Goal: Task Accomplishment & Management: Manage account settings

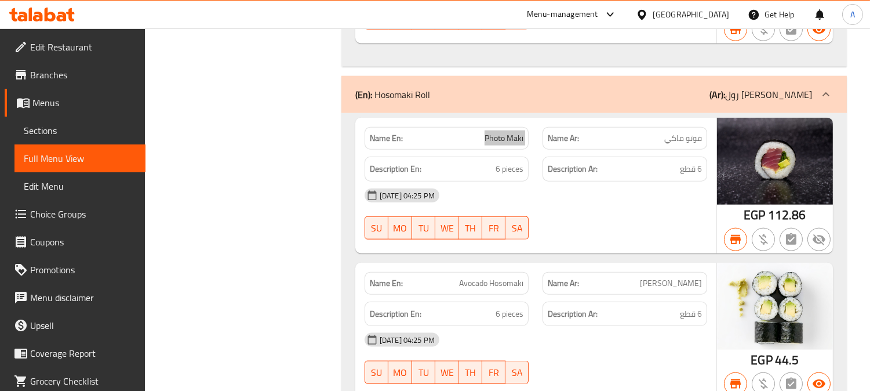
scroll to position [2618, 0]
click at [87, 99] on span "Menus" at bounding box center [84, 103] width 104 height 14
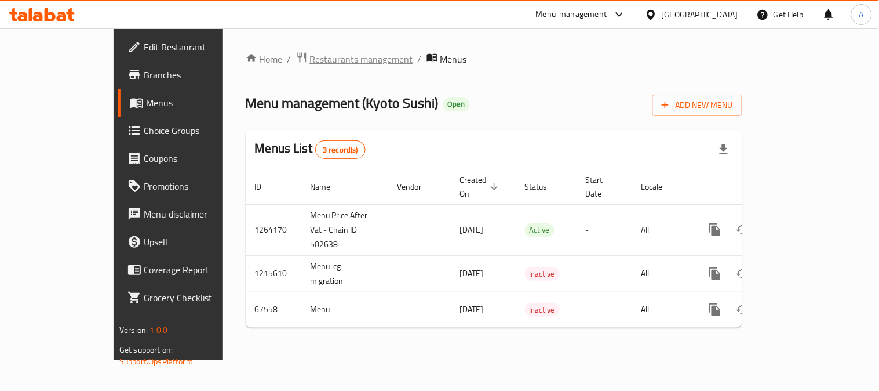
click at [310, 63] on span "Restaurants management" at bounding box center [361, 59] width 103 height 14
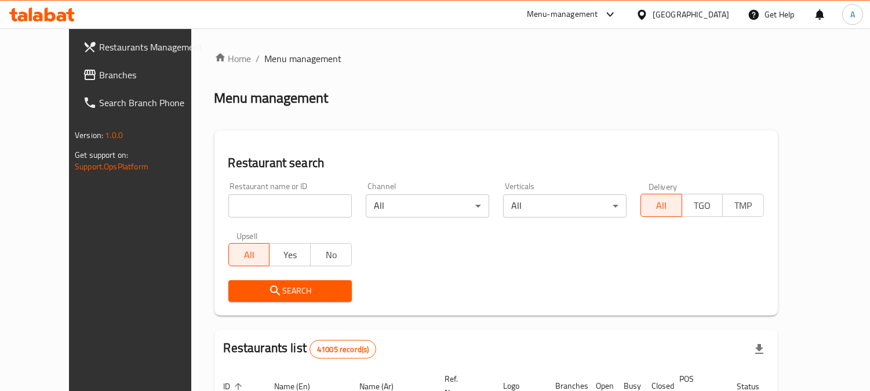
click at [99, 73] on span "Branches" at bounding box center [152, 75] width 106 height 14
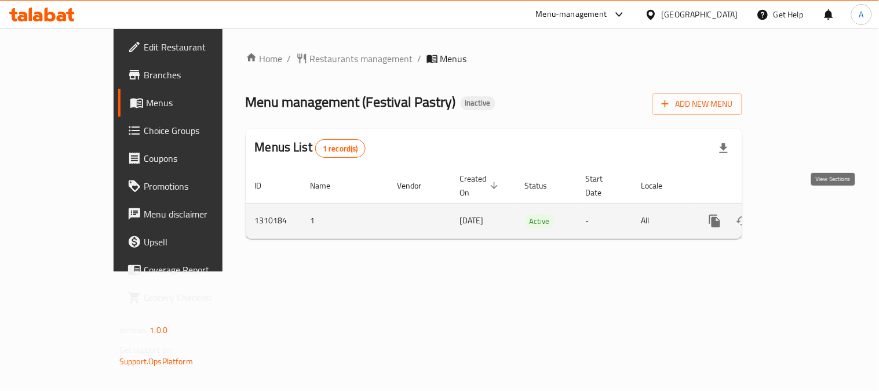
click at [806, 214] on icon "enhanced table" at bounding box center [799, 221] width 14 height 14
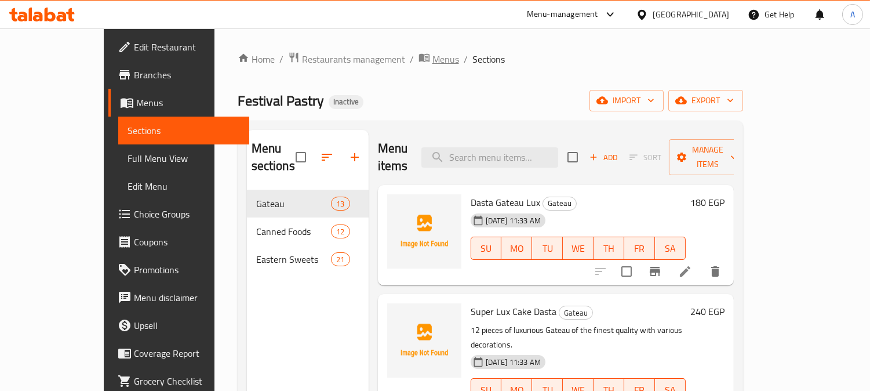
click at [432, 57] on span "Menus" at bounding box center [445, 59] width 27 height 14
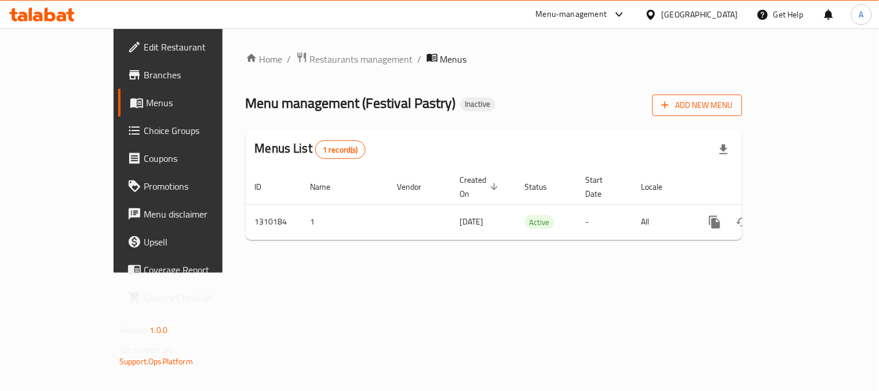
click at [733, 103] on span "Add New Menu" at bounding box center [697, 105] width 71 height 14
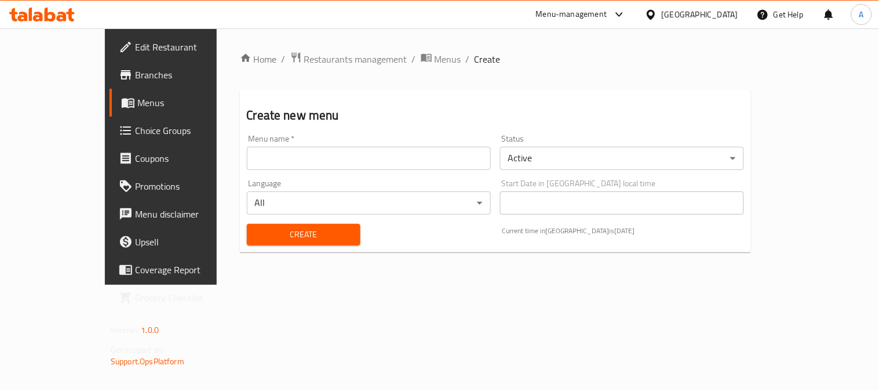
click at [360, 159] on input "text" at bounding box center [369, 158] width 244 height 23
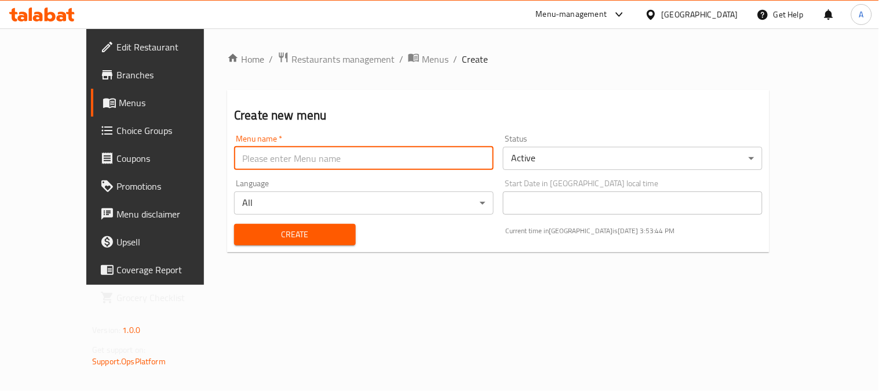
type input "Tesst"
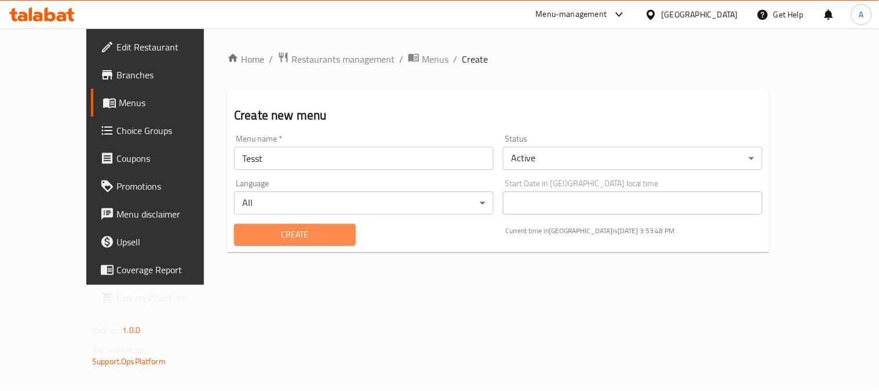
click at [283, 239] on span "Create" at bounding box center [294, 234] width 103 height 14
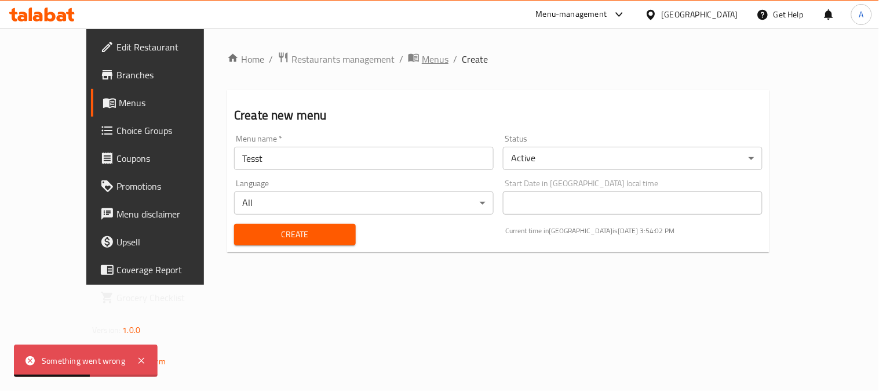
click at [422, 60] on span "Menus" at bounding box center [435, 59] width 27 height 14
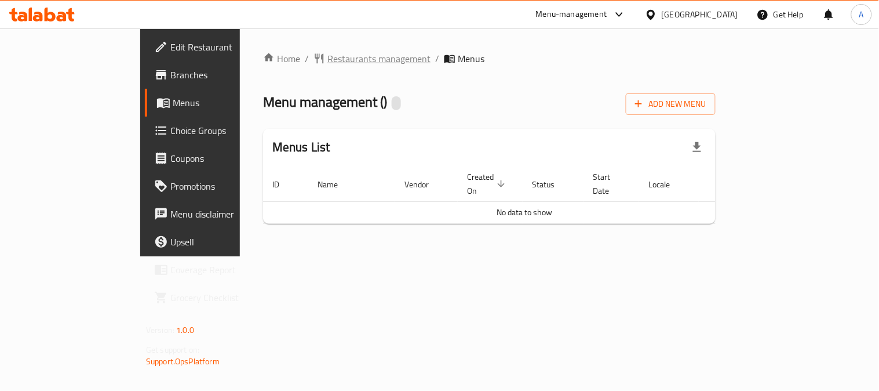
click at [327, 59] on span "Restaurants management" at bounding box center [378, 59] width 103 height 14
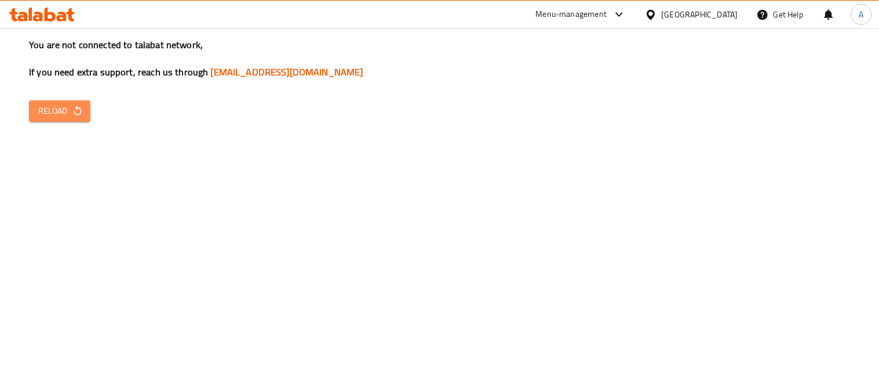
click at [73, 116] on icon "button" at bounding box center [78, 111] width 12 height 12
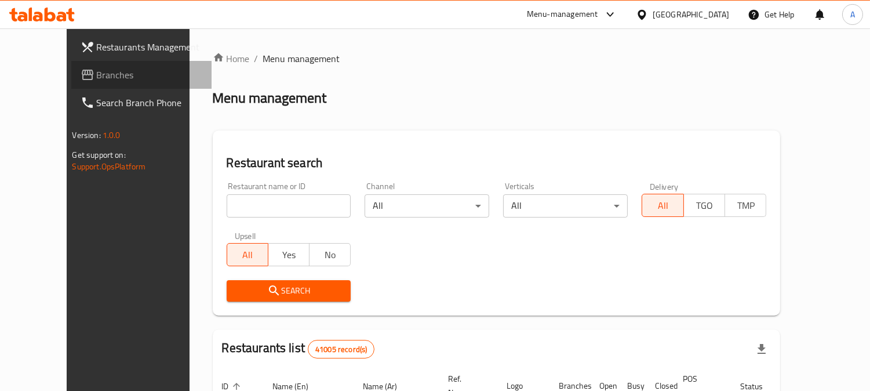
click at [97, 75] on span "Branches" at bounding box center [150, 75] width 106 height 14
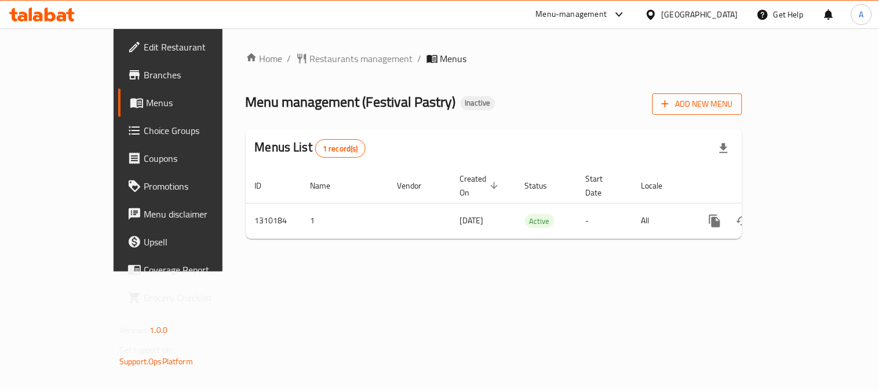
click at [733, 106] on span "Add New Menu" at bounding box center [697, 104] width 71 height 14
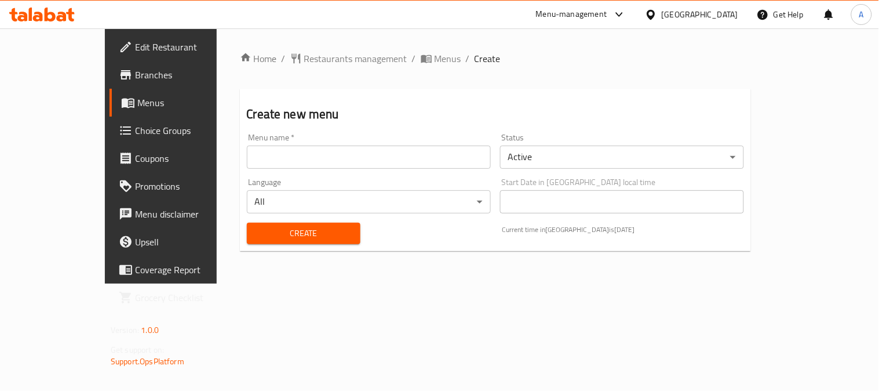
click at [381, 162] on input "text" at bounding box center [369, 156] width 244 height 23
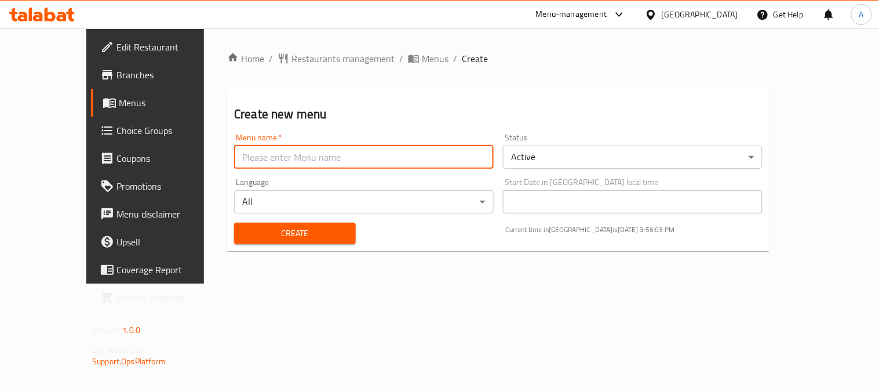
type input "Tesst"
click at [283, 234] on span "Create" at bounding box center [294, 233] width 103 height 14
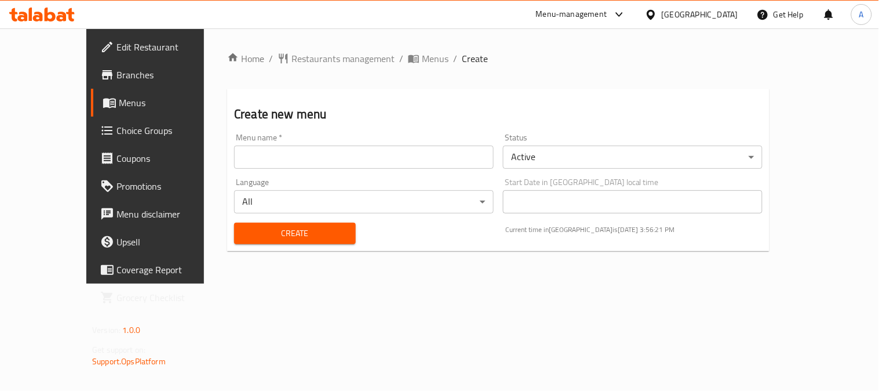
click at [119, 102] on span "Menus" at bounding box center [171, 103] width 105 height 14
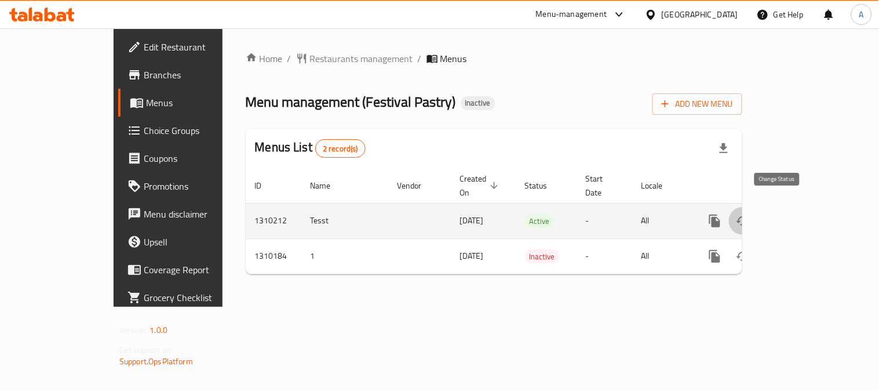
click at [749, 216] on icon "enhanced table" at bounding box center [743, 220] width 13 height 9
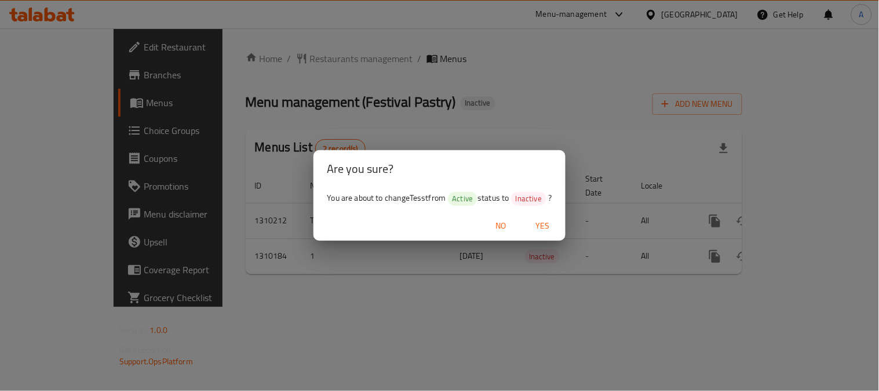
click at [552, 220] on span "Yes" at bounding box center [543, 225] width 28 height 14
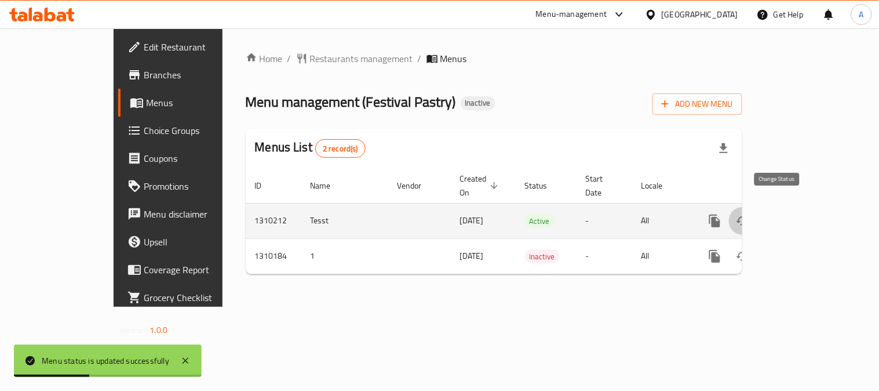
click at [757, 207] on button "enhanced table" at bounding box center [743, 221] width 28 height 28
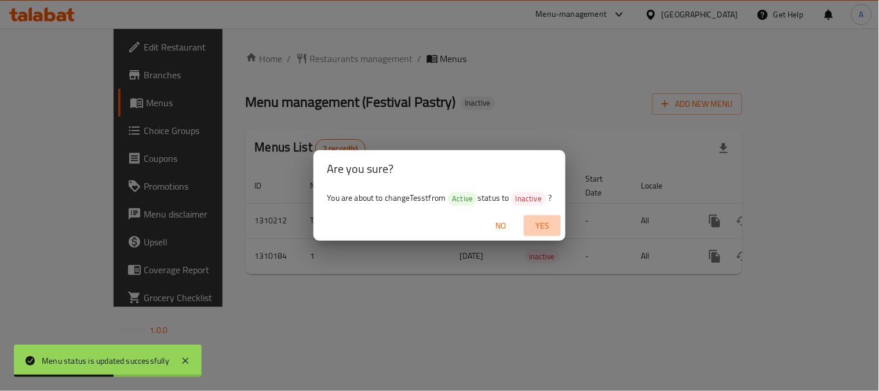
click at [540, 224] on span "Yes" at bounding box center [543, 225] width 28 height 14
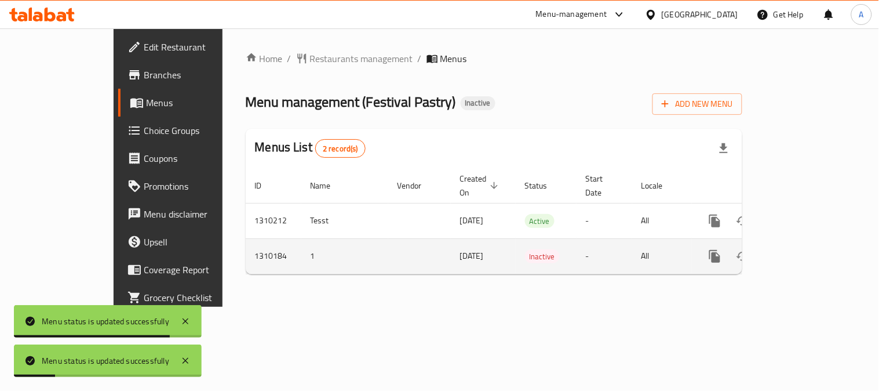
click at [750, 249] on icon "enhanced table" at bounding box center [743, 256] width 14 height 14
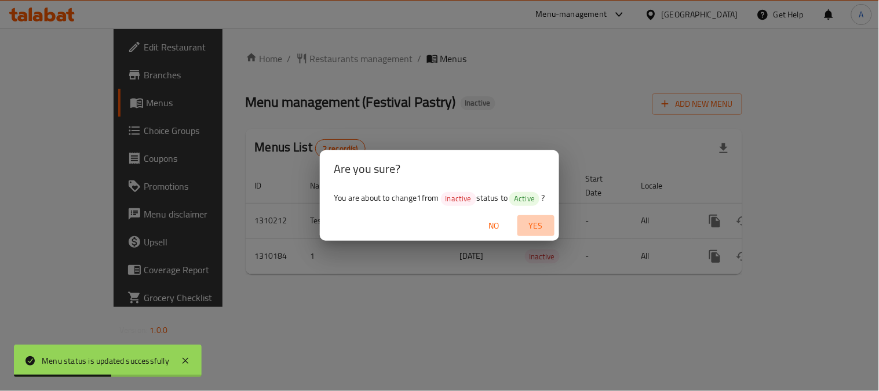
click at [542, 224] on span "Yes" at bounding box center [536, 225] width 28 height 14
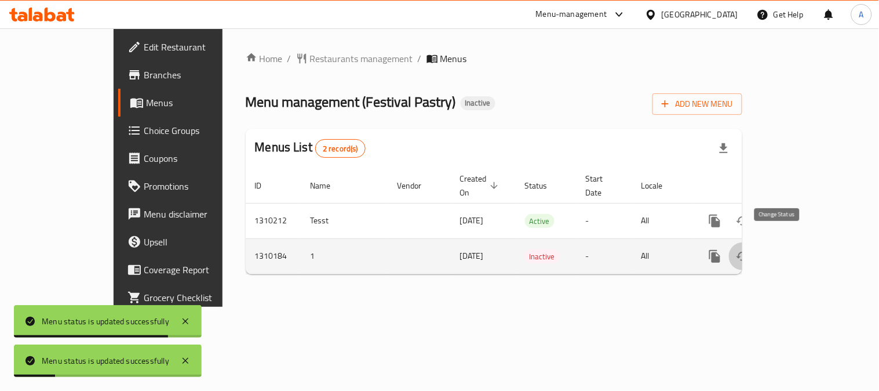
click at [750, 249] on icon "enhanced table" at bounding box center [743, 256] width 14 height 14
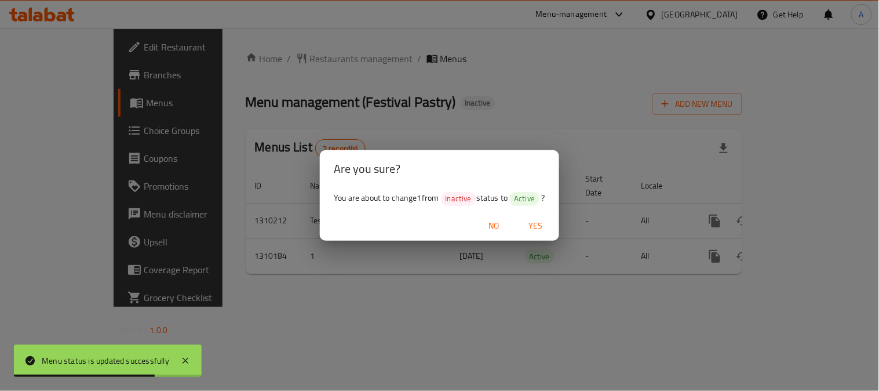
click at [545, 227] on span "Yes" at bounding box center [536, 225] width 28 height 14
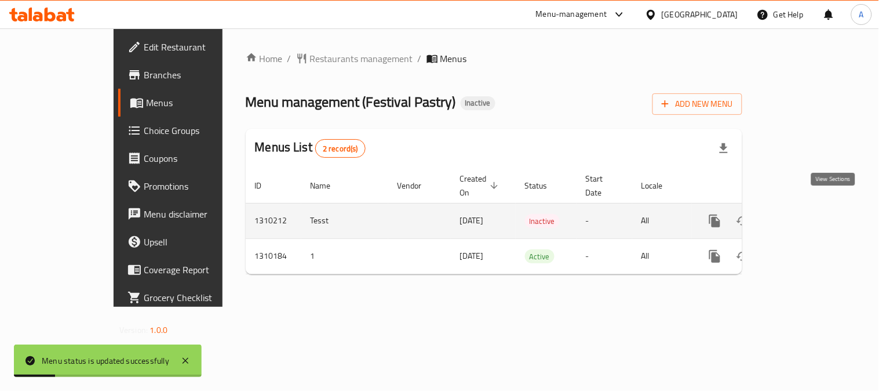
click at [806, 214] on icon "enhanced table" at bounding box center [799, 221] width 14 height 14
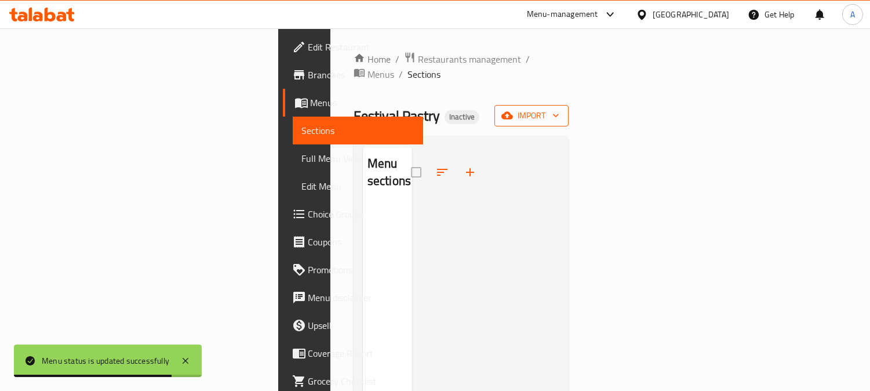
click at [559, 108] on span "import" at bounding box center [532, 115] width 56 height 14
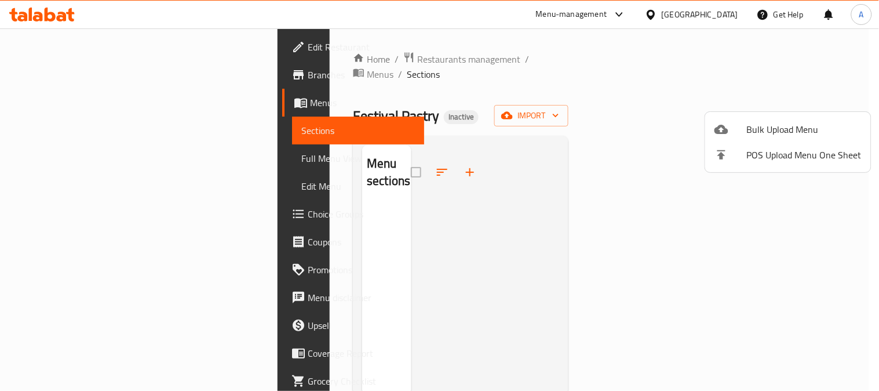
click at [515, 83] on div at bounding box center [439, 195] width 879 height 391
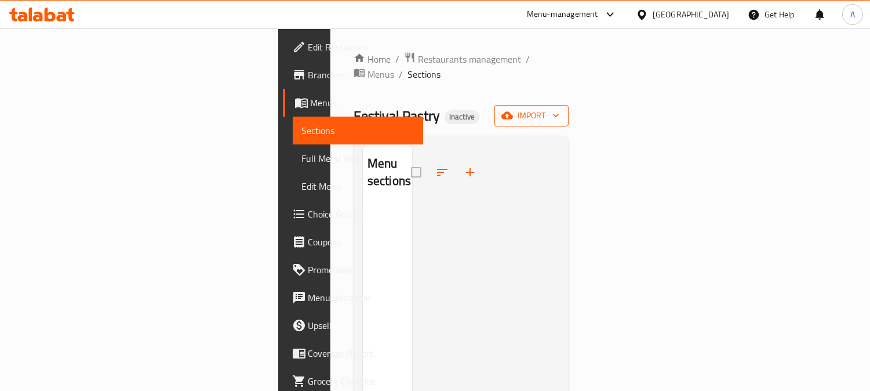
click at [559, 108] on span "import" at bounding box center [532, 115] width 56 height 14
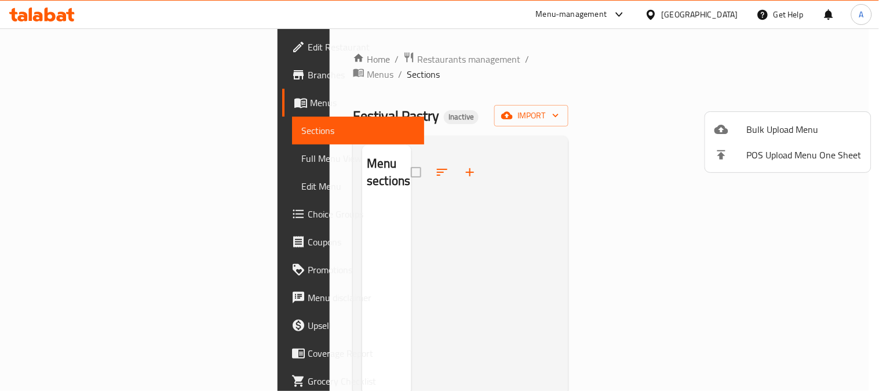
click at [760, 132] on span "Bulk Upload Menu" at bounding box center [804, 129] width 115 height 14
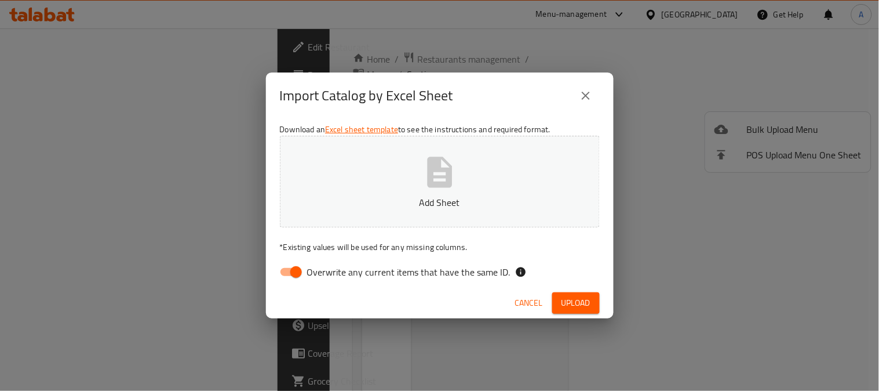
click at [286, 268] on input "Overwrite any current items that have the same ID." at bounding box center [296, 272] width 66 height 22
checkbox input "false"
click at [557, 304] on button "Upload" at bounding box center [576, 302] width 48 height 21
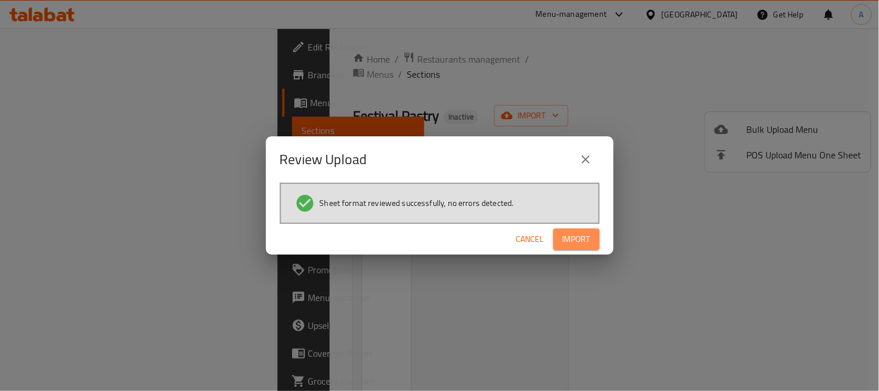
click at [577, 236] on span "Import" at bounding box center [577, 239] width 28 height 14
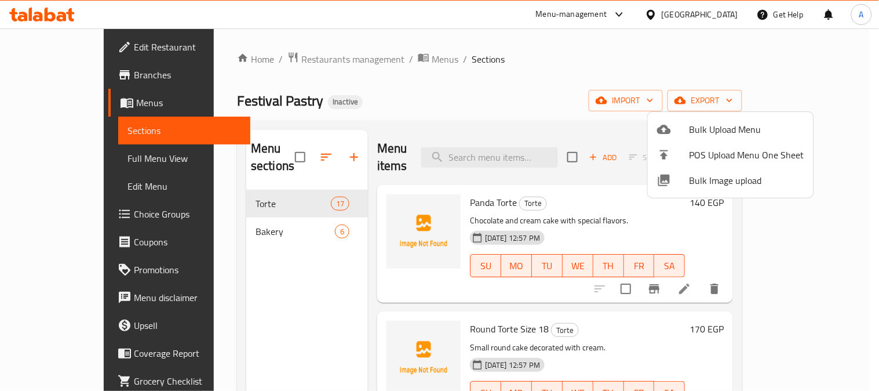
click at [68, 161] on div at bounding box center [439, 195] width 879 height 391
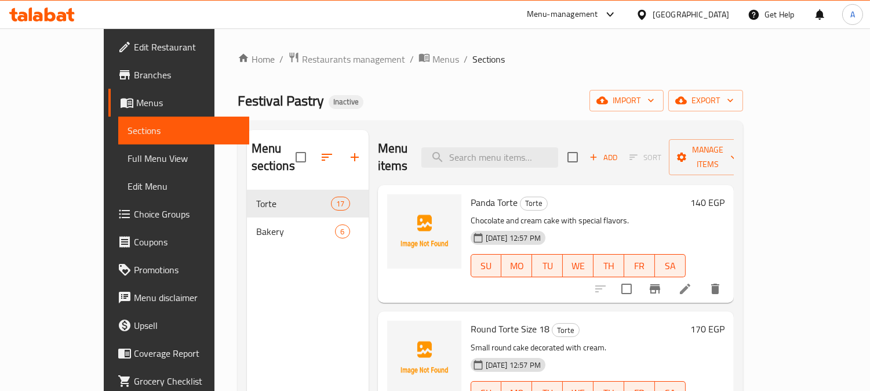
click at [128, 159] on span "Full Menu View" at bounding box center [184, 158] width 112 height 14
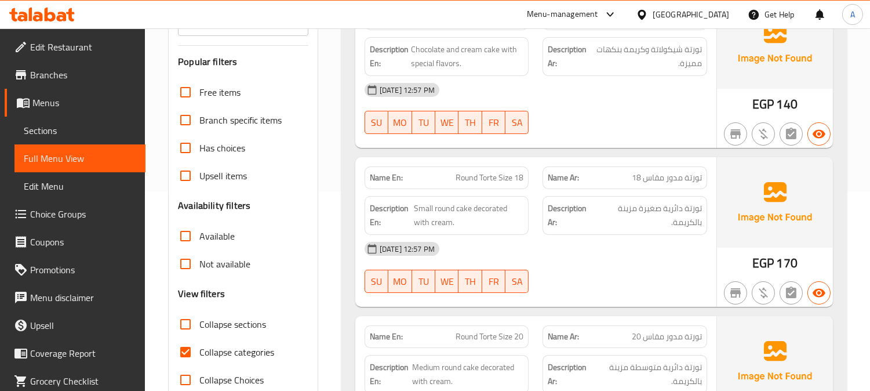
scroll to position [257, 0]
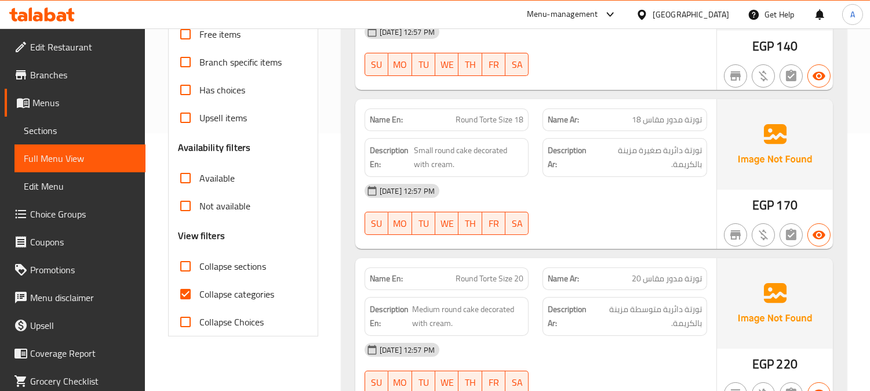
drag, startPoint x: 190, startPoint y: 294, endPoint x: 218, endPoint y: 291, distance: 28.0
click at [191, 294] on input "Collapse categories" at bounding box center [186, 294] width 28 height 28
checkbox input "false"
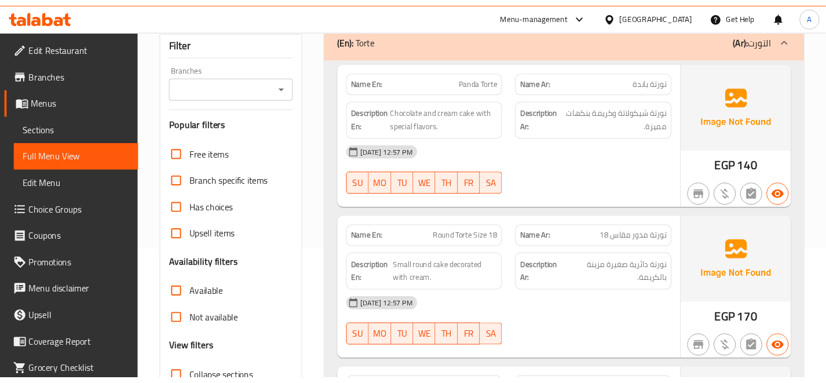
scroll to position [64, 0]
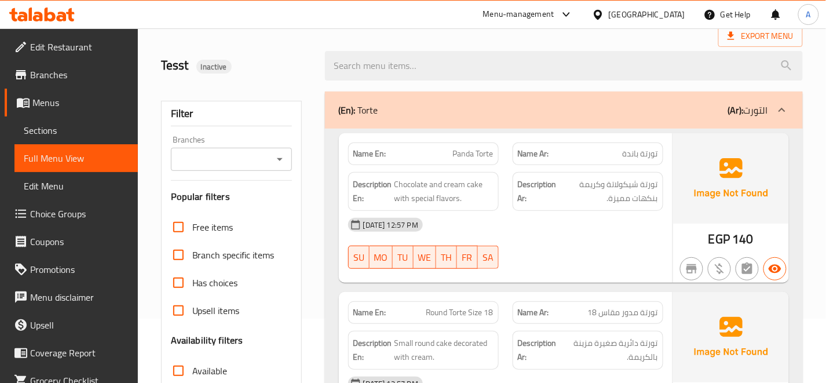
click at [657, 314] on span "تورتة مدور مقاس 18" at bounding box center [623, 313] width 70 height 12
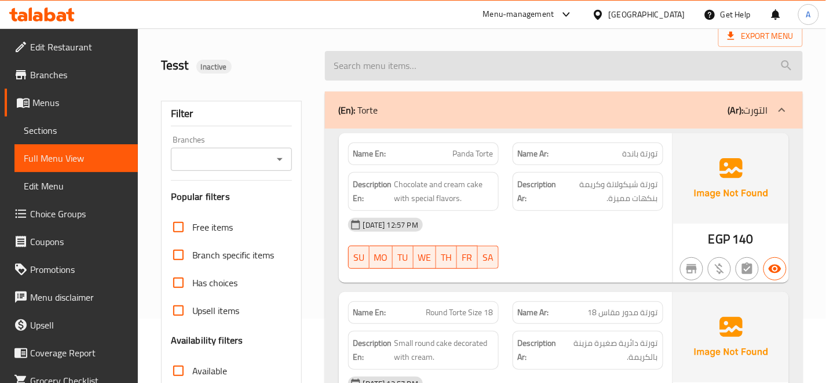
click at [473, 58] on input "search" at bounding box center [564, 66] width 478 height 30
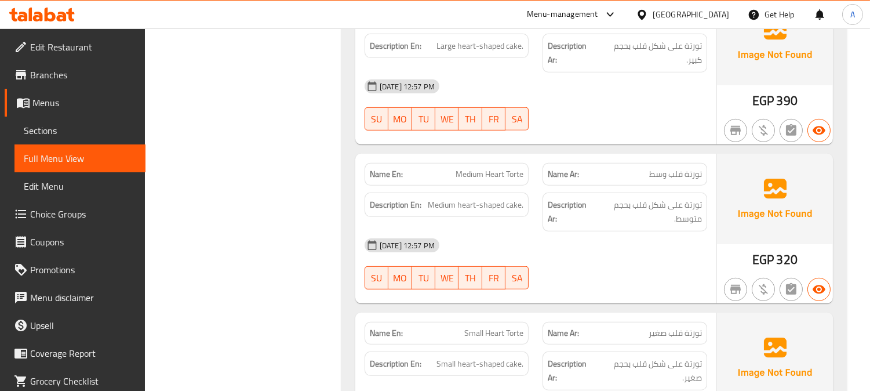
scroll to position [1159, 0]
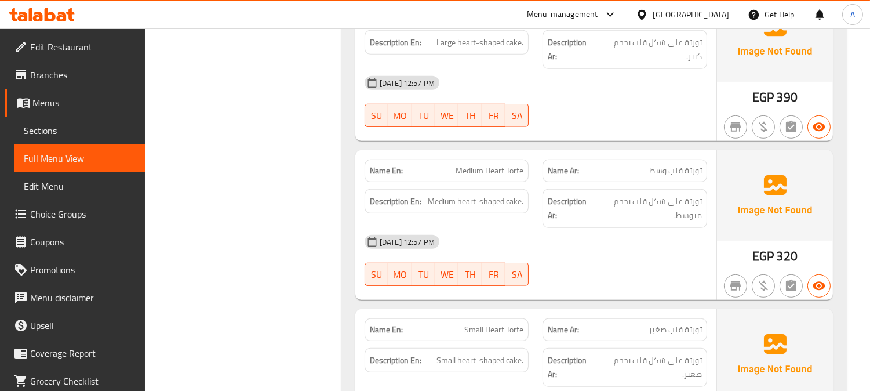
click at [472, 165] on span "Medium Heart Torte" at bounding box center [490, 171] width 68 height 12
click at [479, 169] on span "Medium Heart Torte" at bounding box center [490, 171] width 68 height 12
copy span "Medium Heart Torte"
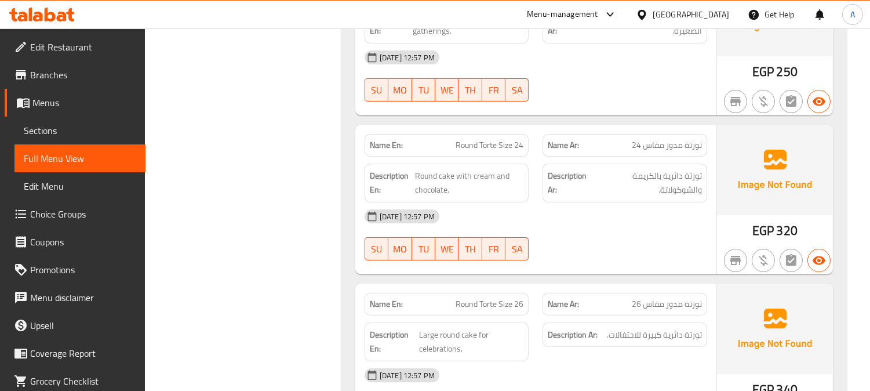
scroll to position [450, 0]
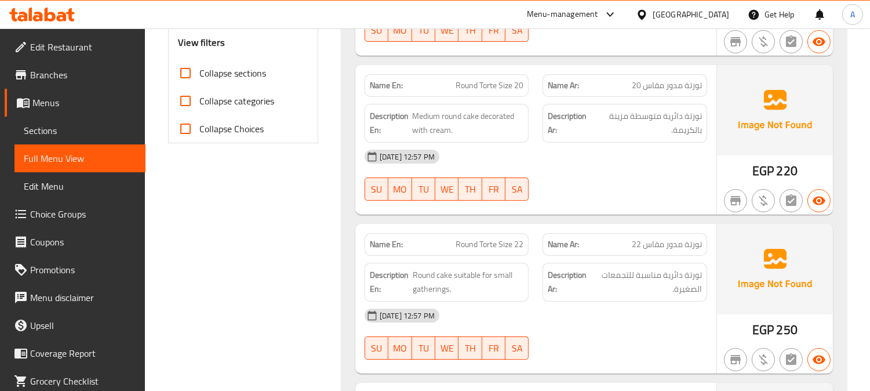
click at [64, 100] on span "Menus" at bounding box center [84, 103] width 104 height 14
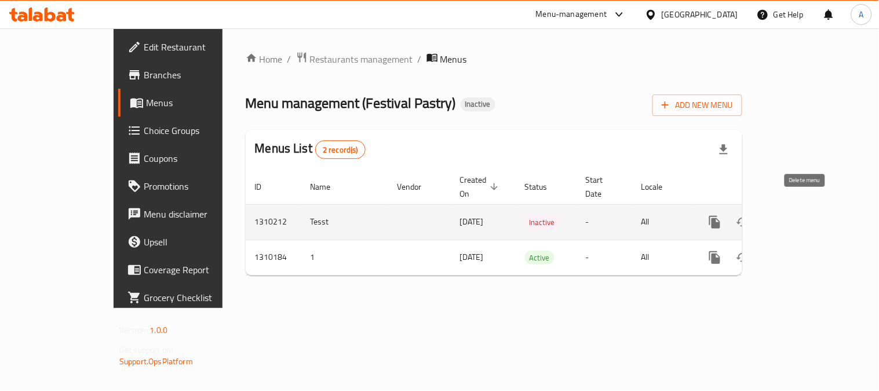
click at [775, 217] on icon "enhanced table" at bounding box center [771, 222] width 8 height 10
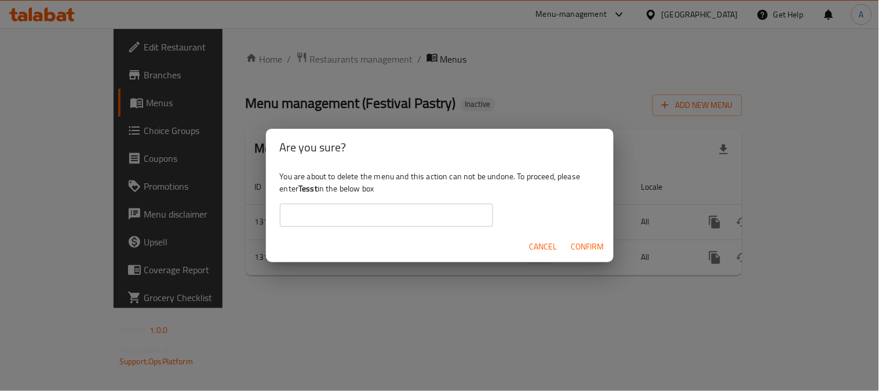
click at [311, 189] on b "Tesst" at bounding box center [307, 188] width 19 height 15
copy div "Tesst"
click at [414, 213] on input "text" at bounding box center [386, 214] width 213 height 23
paste input "Tesst"
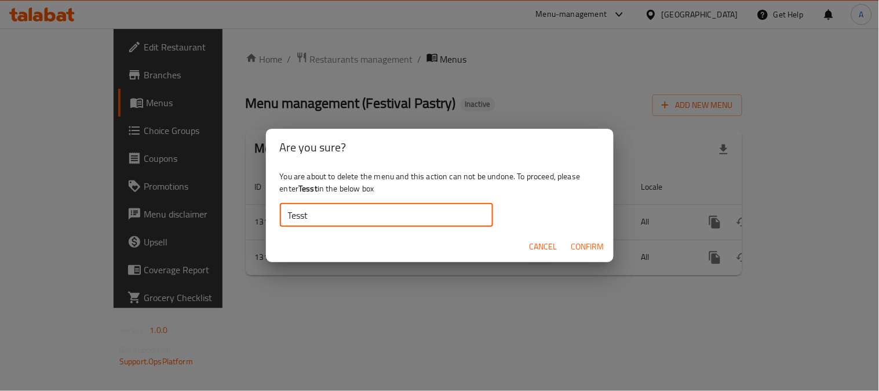
type input "Tesst"
click at [580, 242] on span "Confirm" at bounding box center [587, 246] width 33 height 14
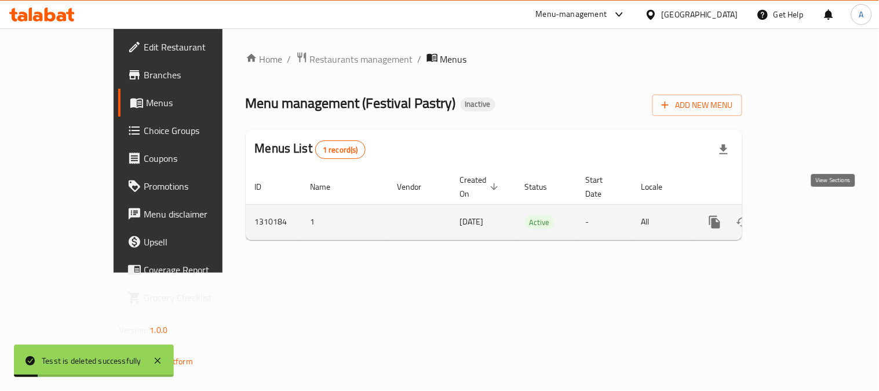
click at [804, 217] on icon "enhanced table" at bounding box center [798, 222] width 10 height 10
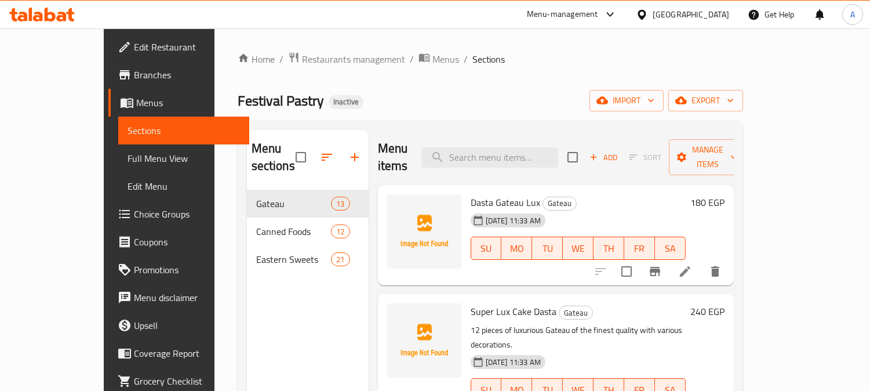
click at [258, 313] on div "Menu sections Gateau 13 Canned Foods 12 Eastern Sweets 21" at bounding box center [308, 325] width 122 height 391
click at [348, 150] on icon "button" at bounding box center [355, 157] width 14 height 14
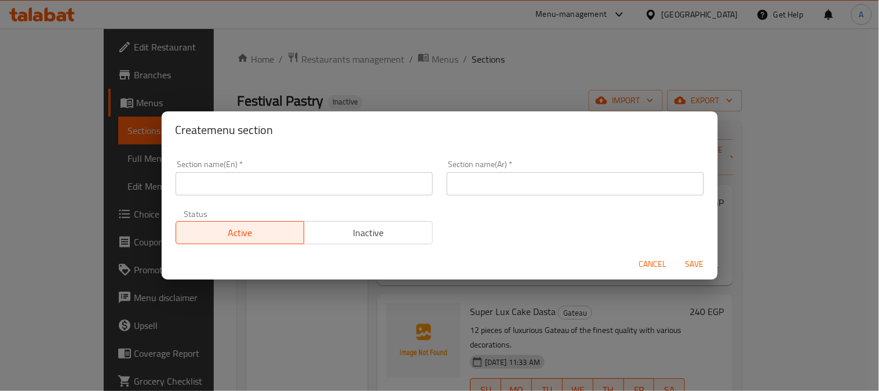
click at [512, 64] on div "Create menu section Section name(En)   * Section name(En) * Section name(Ar)   …" at bounding box center [439, 195] width 879 height 391
click at [656, 269] on span "Cancel" at bounding box center [653, 264] width 28 height 14
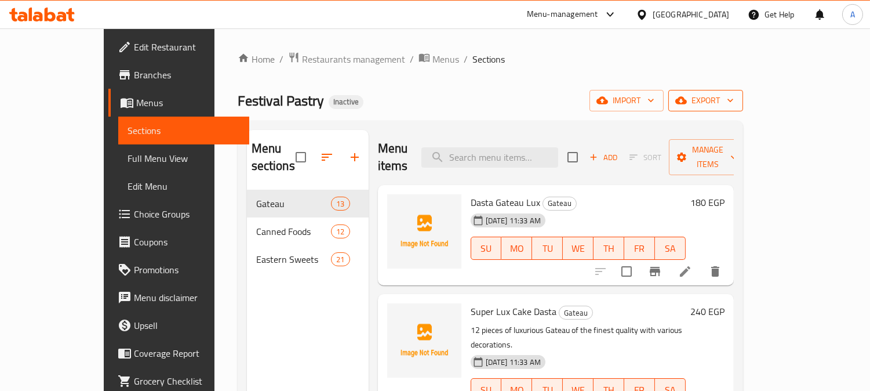
click at [734, 100] on span "export" at bounding box center [705, 100] width 56 height 14
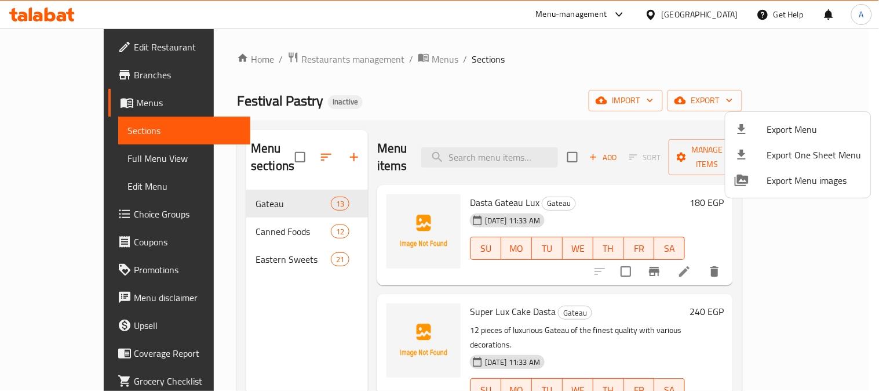
click at [640, 88] on div at bounding box center [439, 195] width 879 height 391
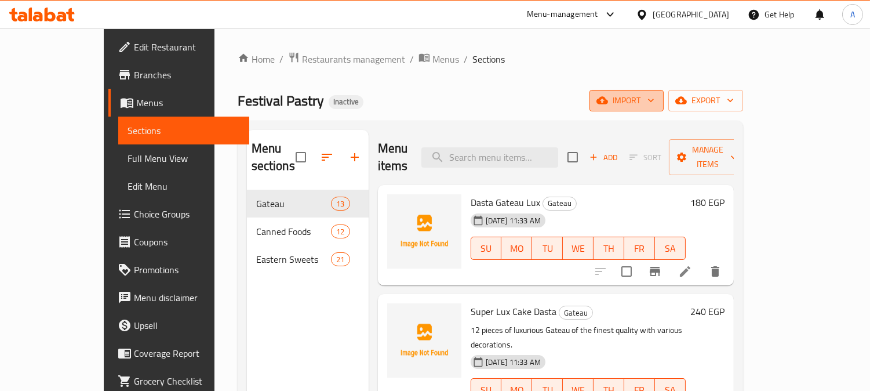
click at [654, 94] on span "import" at bounding box center [627, 100] width 56 height 14
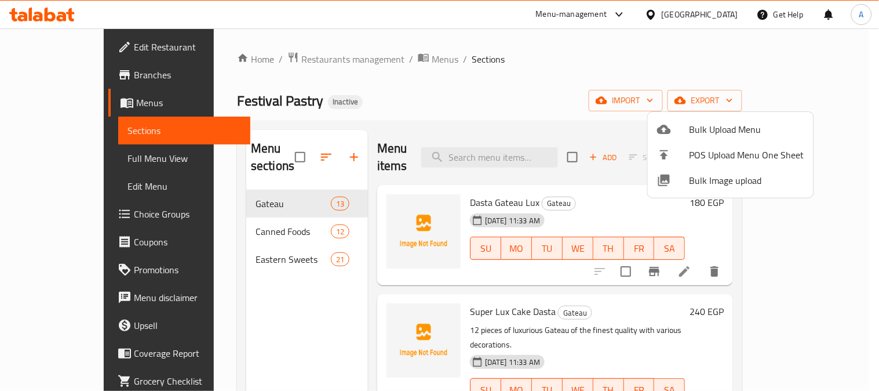
click at [686, 128] on div at bounding box center [673, 129] width 32 height 14
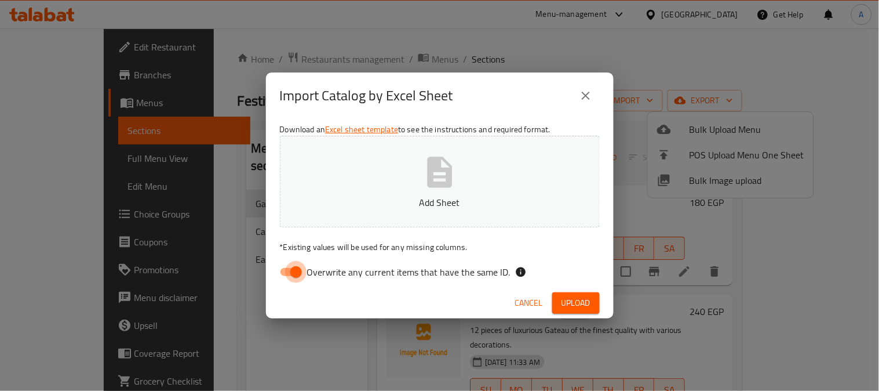
click at [288, 271] on input "Overwrite any current items that have the same ID." at bounding box center [296, 272] width 66 height 22
checkbox input "false"
click at [453, 309] on div "Cancel Upload" at bounding box center [440, 302] width 348 height 31
click at [602, 301] on div "Cancel Upload" at bounding box center [440, 302] width 348 height 31
click at [588, 296] on span "Upload" at bounding box center [576, 303] width 29 height 14
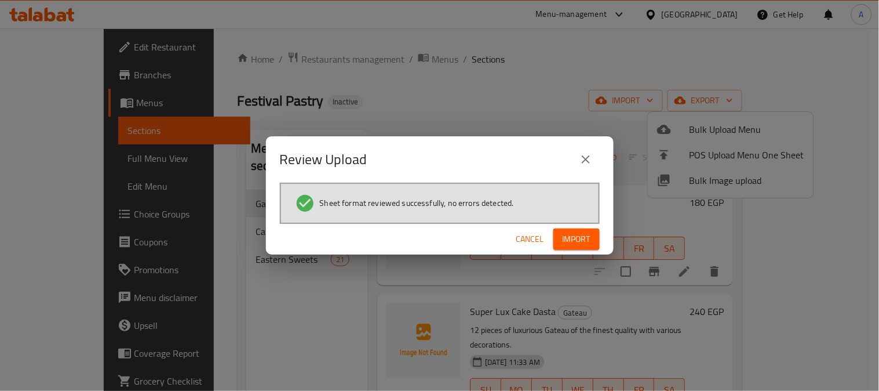
click at [583, 238] on span "Import" at bounding box center [577, 239] width 28 height 14
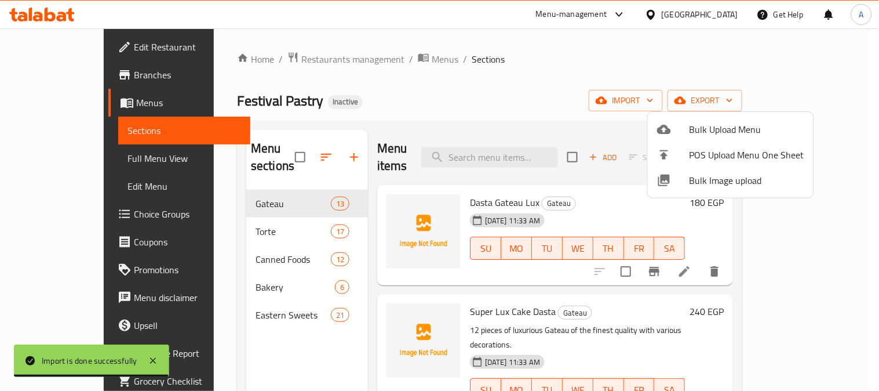
click at [87, 159] on div at bounding box center [439, 195] width 879 height 391
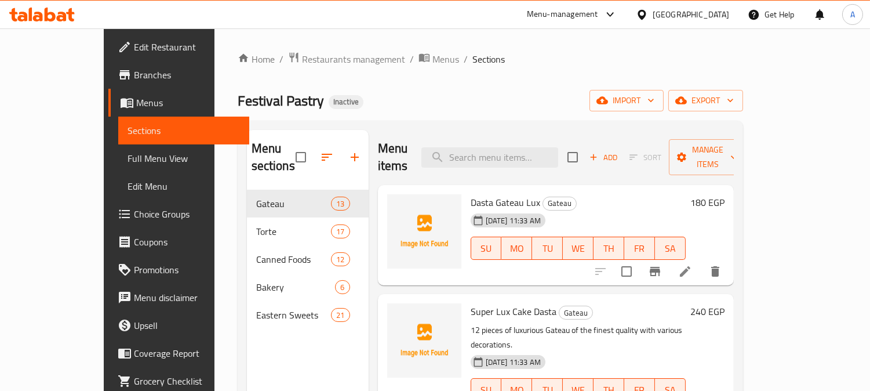
click at [128, 159] on span "Full Menu View" at bounding box center [184, 158] width 112 height 14
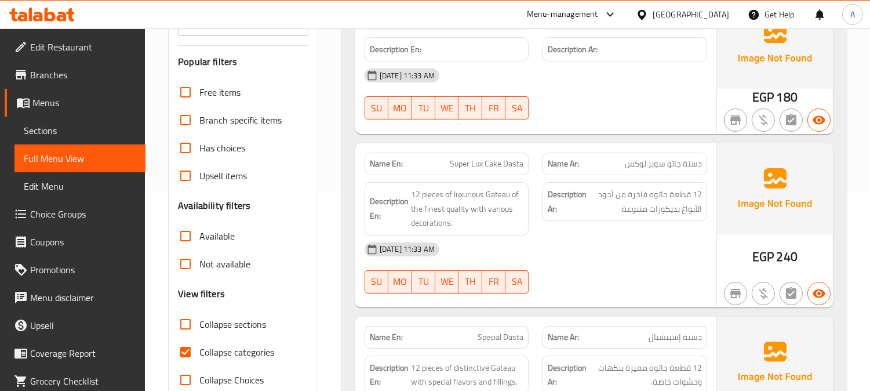
scroll to position [322, 0]
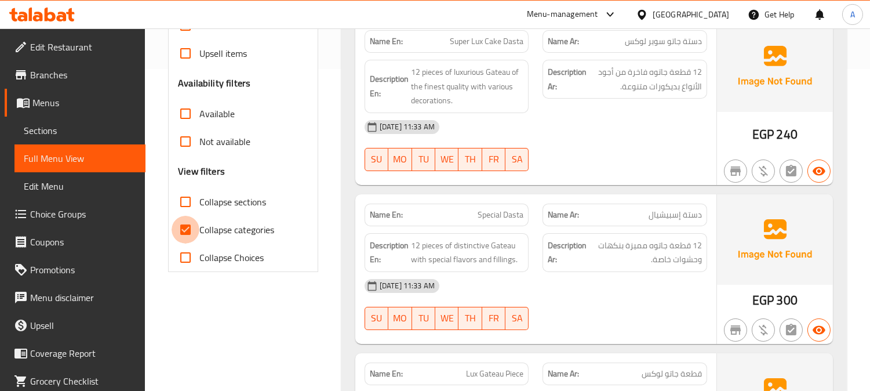
click at [186, 227] on input "Collapse categories" at bounding box center [186, 230] width 28 height 28
checkbox input "false"
click at [184, 199] on input "Collapse sections" at bounding box center [186, 202] width 28 height 28
checkbox input "true"
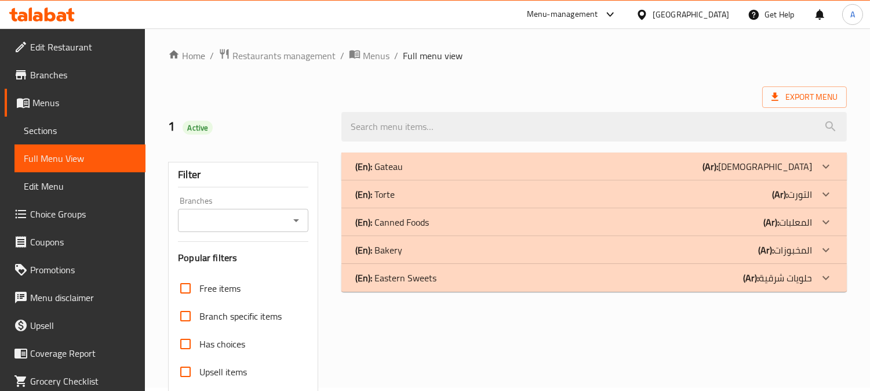
scroll to position [0, 0]
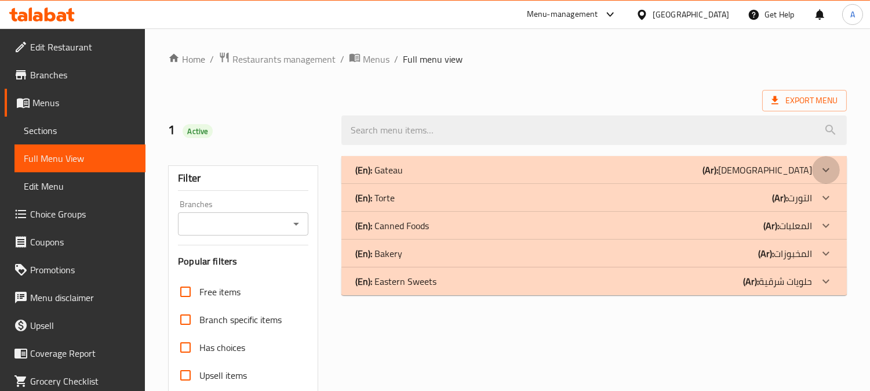
click at [825, 169] on icon at bounding box center [826, 170] width 14 height 14
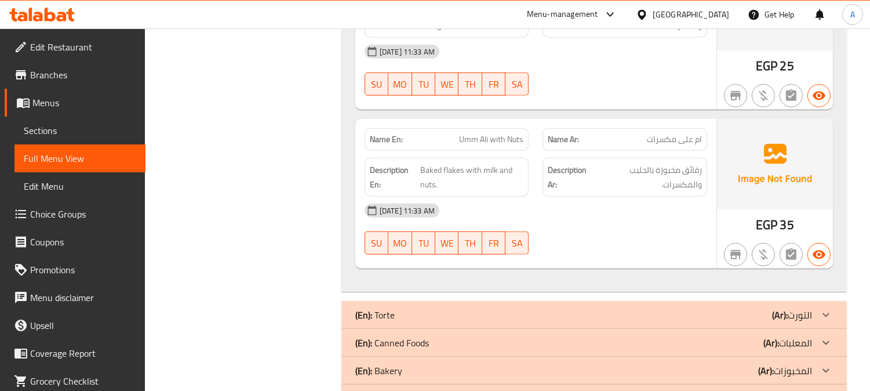
scroll to position [2017, 0]
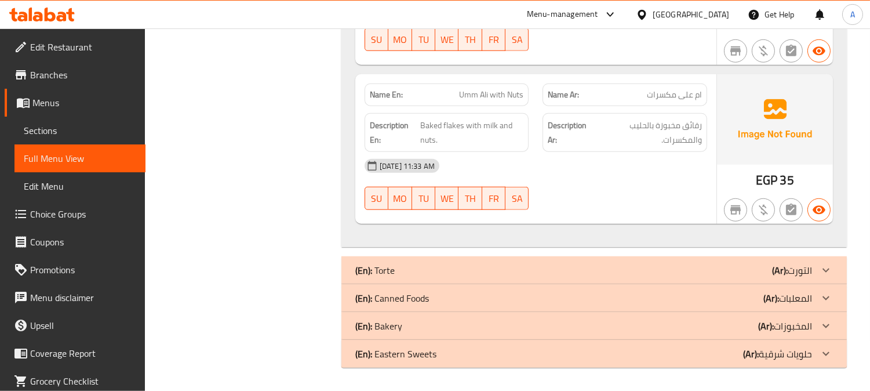
click at [829, 268] on icon at bounding box center [826, 270] width 14 height 14
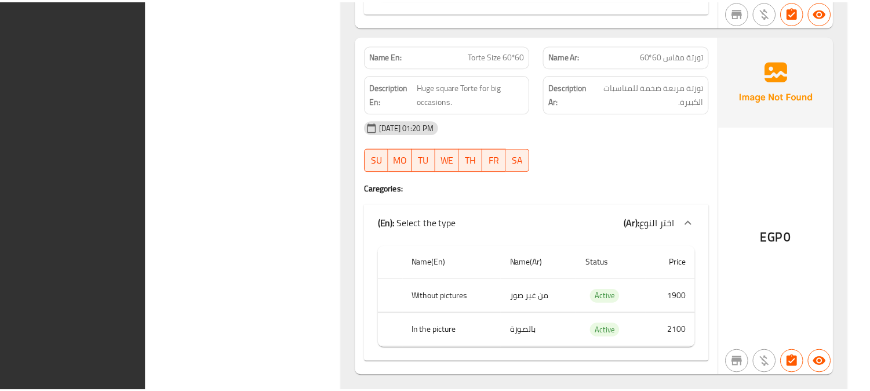
scroll to position [5873, 0]
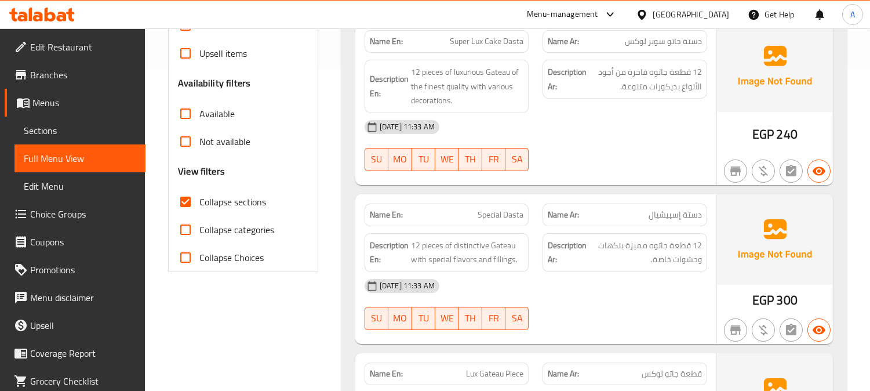
scroll to position [64, 0]
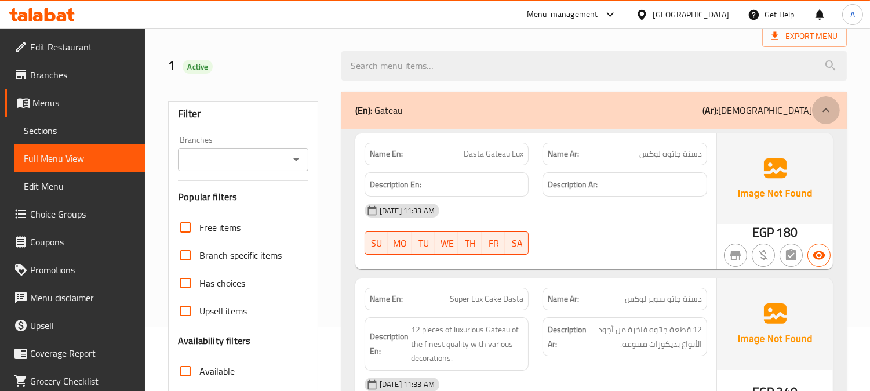
click at [828, 108] on icon at bounding box center [826, 110] width 14 height 14
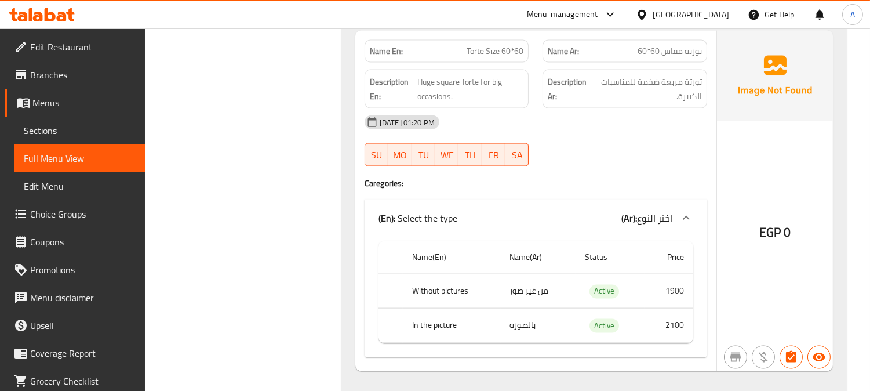
scroll to position [3792, 0]
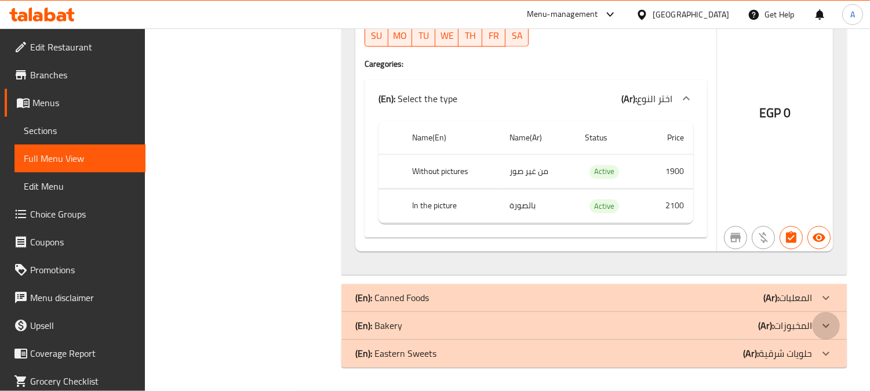
click at [826, 323] on icon at bounding box center [826, 326] width 14 height 14
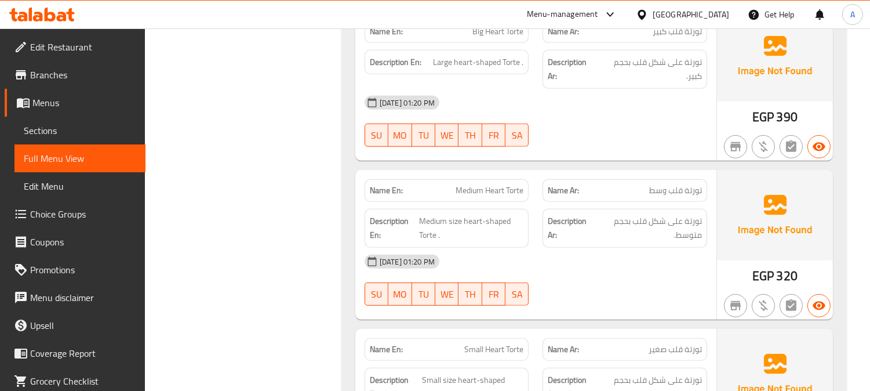
scroll to position [0, 0]
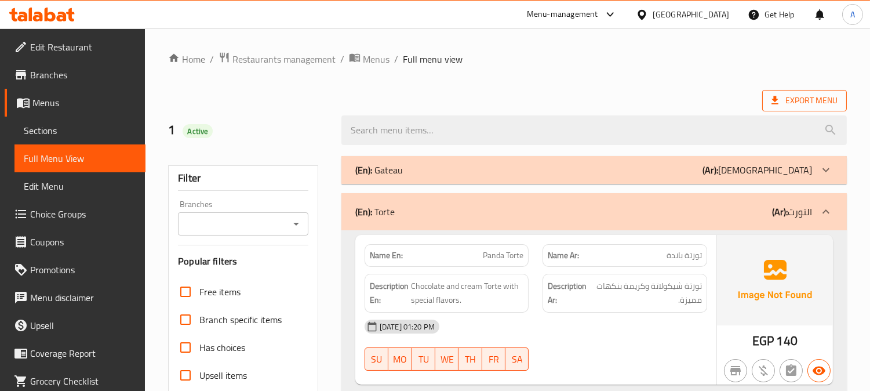
click at [810, 102] on span "Export Menu" at bounding box center [804, 100] width 66 height 14
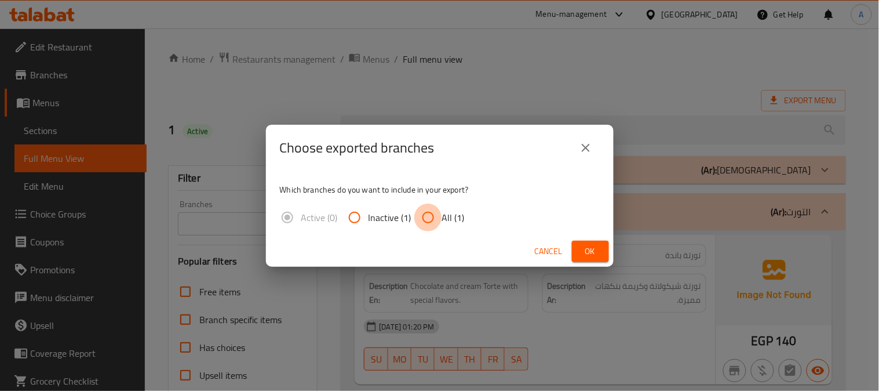
click at [441, 216] on input "All (1)" at bounding box center [428, 217] width 28 height 28
radio input "true"
click at [584, 261] on button "Ok" at bounding box center [590, 251] width 37 height 21
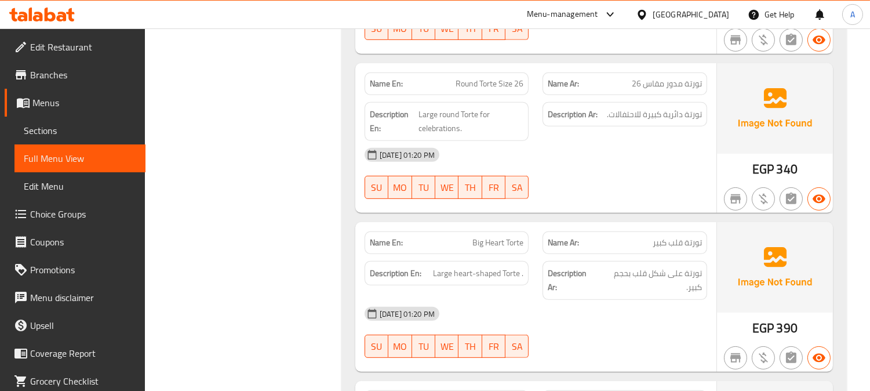
scroll to position [1030, 0]
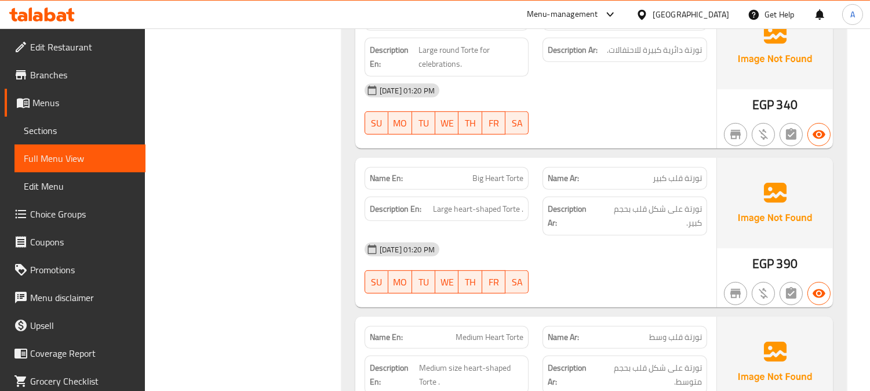
click at [662, 177] on span "تورتة قلب كبير" at bounding box center [677, 178] width 49 height 12
copy span "كبير"
click at [503, 174] on span "Big Heart Torte" at bounding box center [497, 178] width 51 height 12
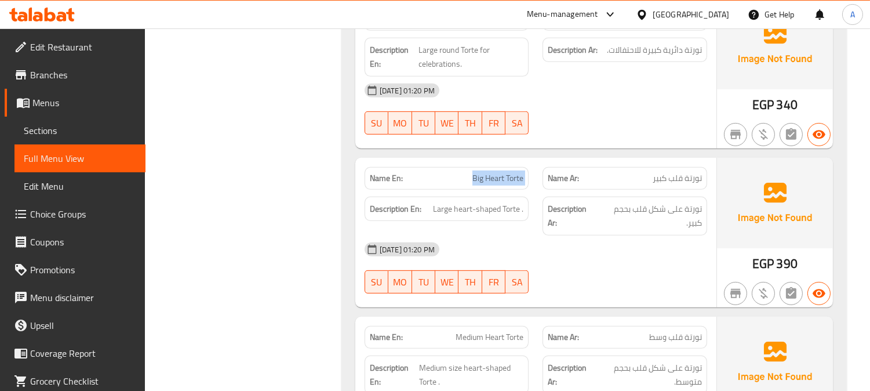
click at [503, 174] on span "Big Heart Torte" at bounding box center [497, 178] width 51 height 12
copy span "Big Heart Torte"
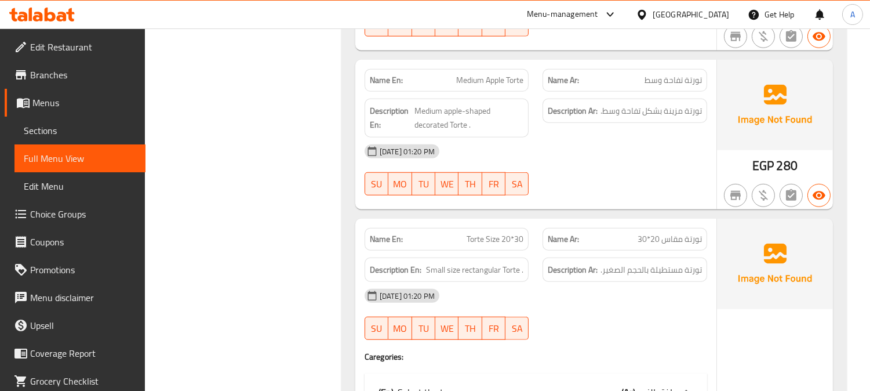
scroll to position [1739, 0]
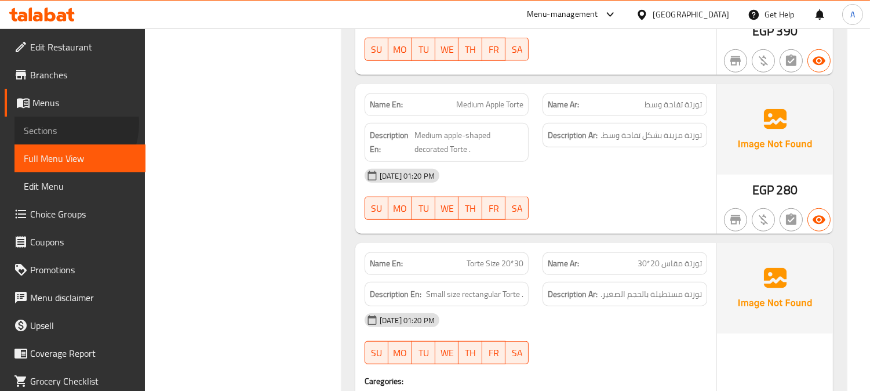
click at [61, 123] on span "Sections" at bounding box center [80, 130] width 112 height 14
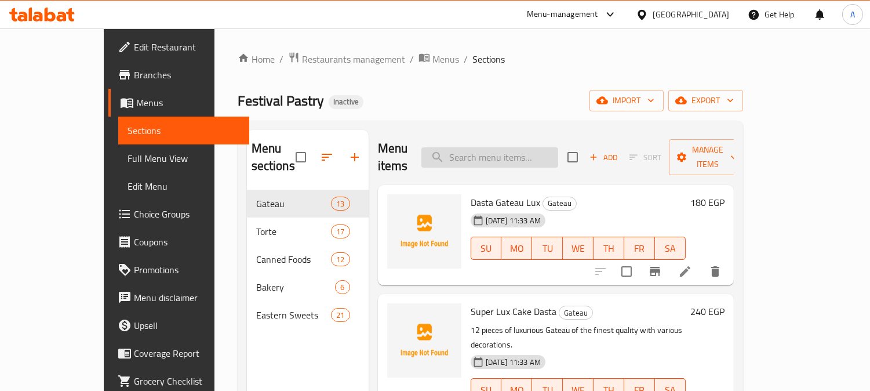
click at [519, 152] on input "search" at bounding box center [489, 157] width 137 height 20
paste input "Torte Size 60*60"
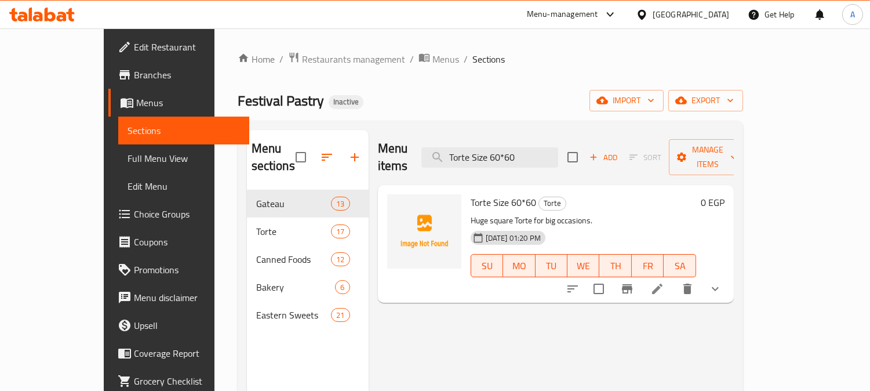
type input "Torte Size 60*60"
click at [662, 283] on icon at bounding box center [657, 288] width 10 height 10
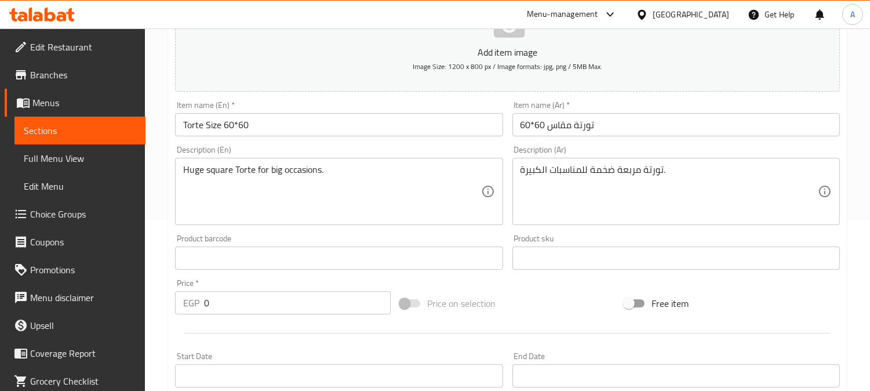
scroll to position [193, 0]
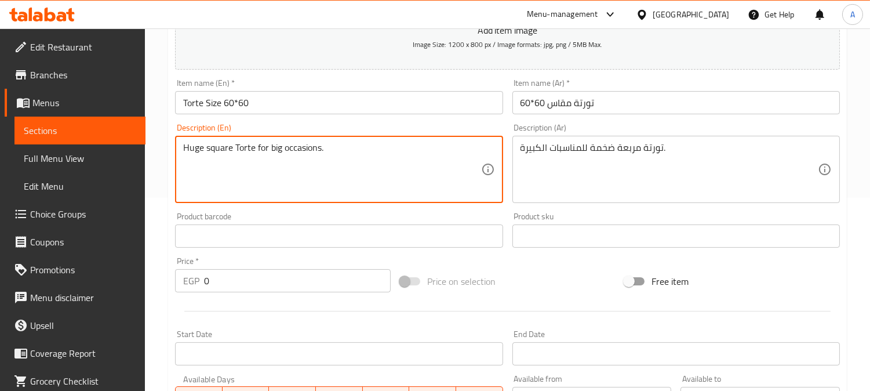
click at [275, 146] on textarea "Huge square Torte for big occasions." at bounding box center [331, 169] width 297 height 55
click at [308, 170] on textarea "Huge square Torte for big occasions." at bounding box center [331, 169] width 297 height 55
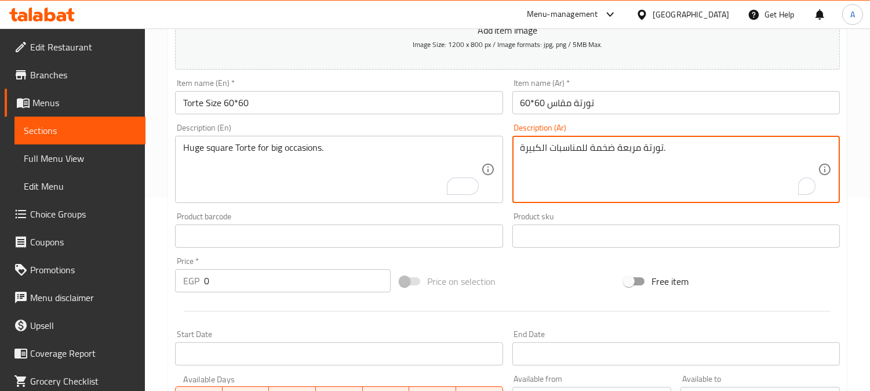
drag, startPoint x: 589, startPoint y: 148, endPoint x: 514, endPoint y: 152, distance: 75.5
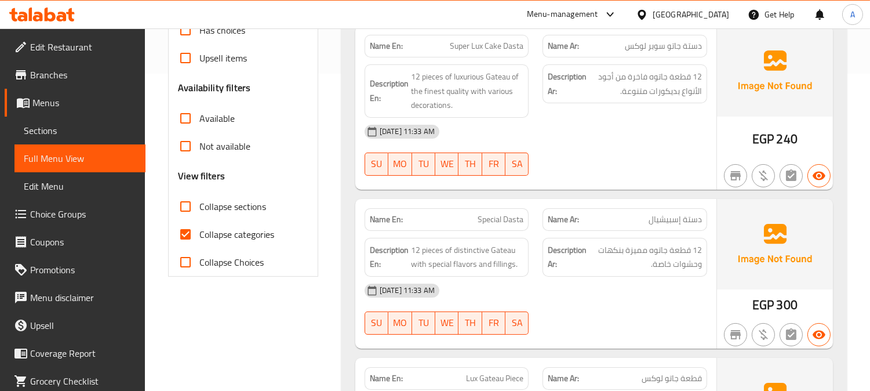
scroll to position [386, 0]
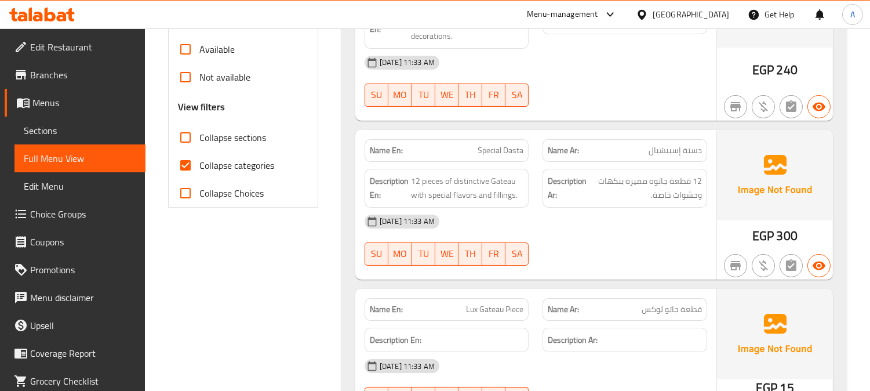
click at [186, 165] on input "Collapse categories" at bounding box center [186, 165] width 28 height 28
checkbox input "false"
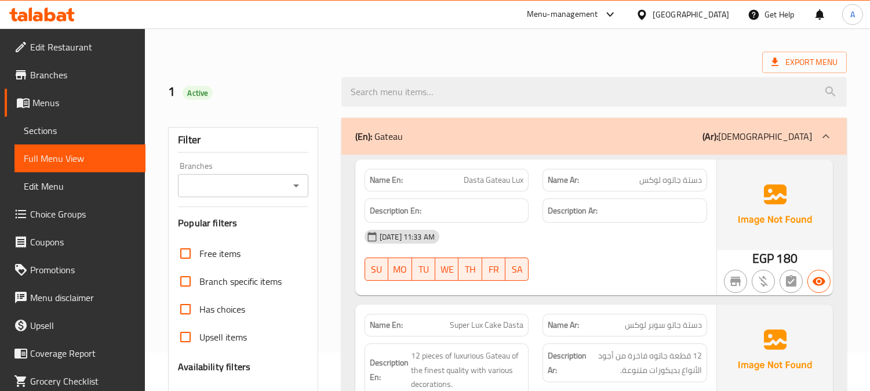
scroll to position [64, 0]
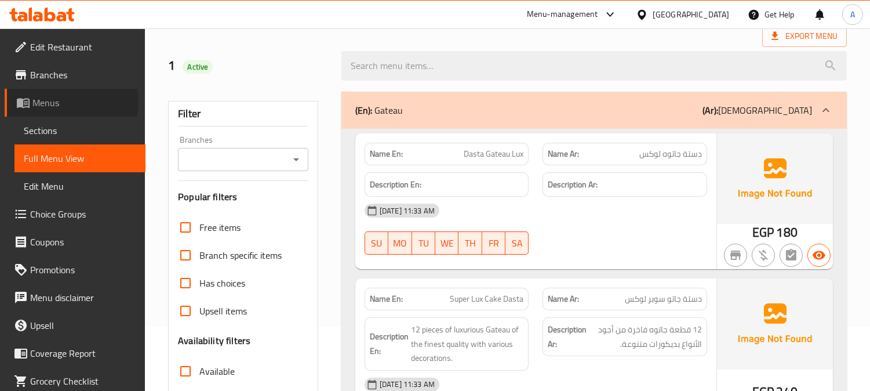
click at [63, 102] on span "Menus" at bounding box center [84, 103] width 104 height 14
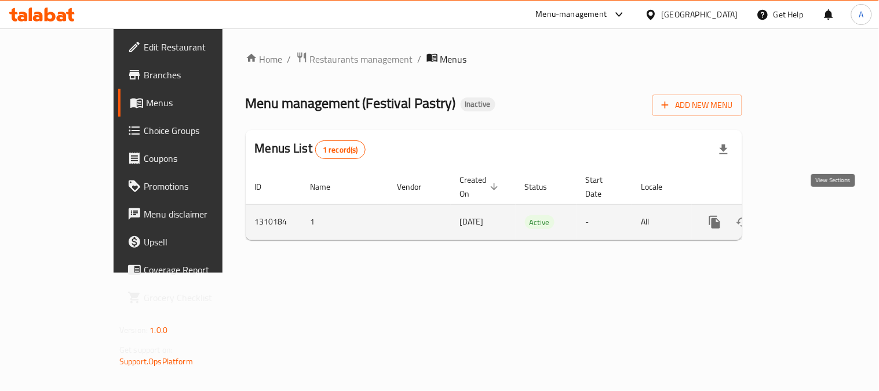
click at [804, 217] on icon "enhanced table" at bounding box center [798, 222] width 10 height 10
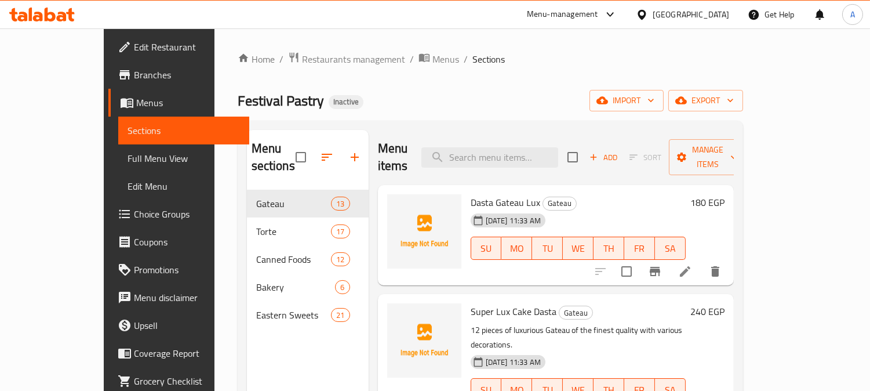
scroll to position [193, 0]
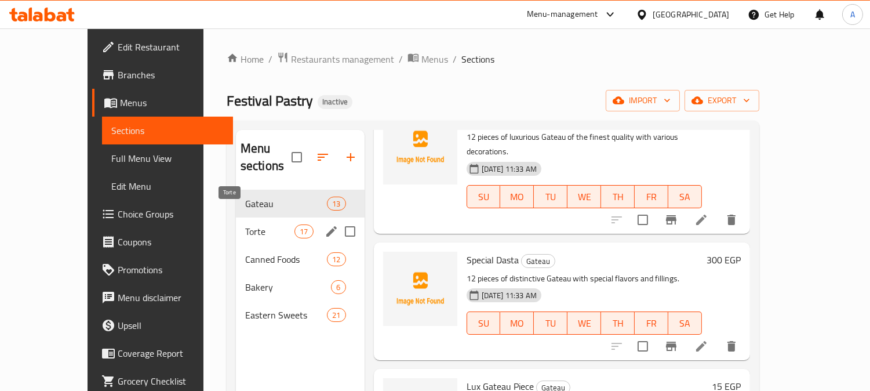
click at [245, 224] on span "Torte" at bounding box center [269, 231] width 49 height 14
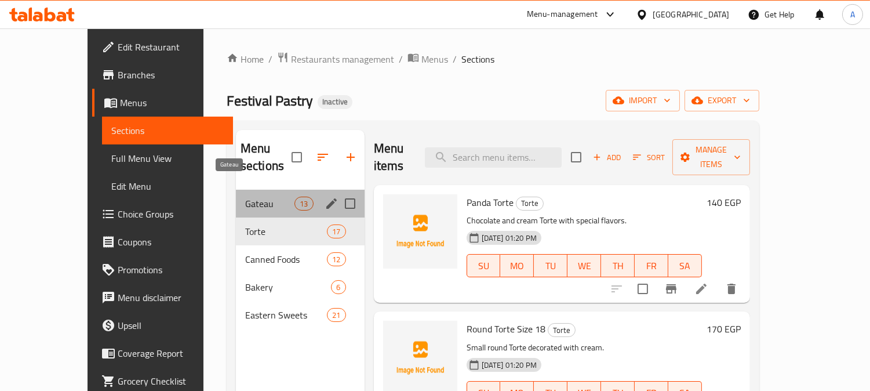
click at [245, 196] on span "Gateau" at bounding box center [269, 203] width 49 height 14
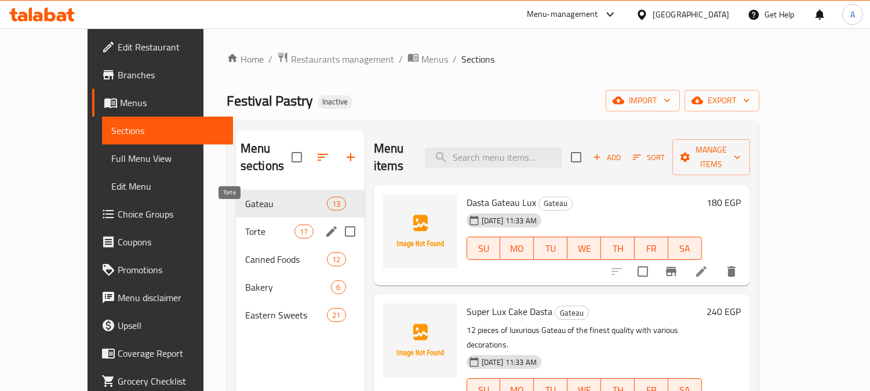
click at [245, 224] on span "Torte" at bounding box center [269, 231] width 49 height 14
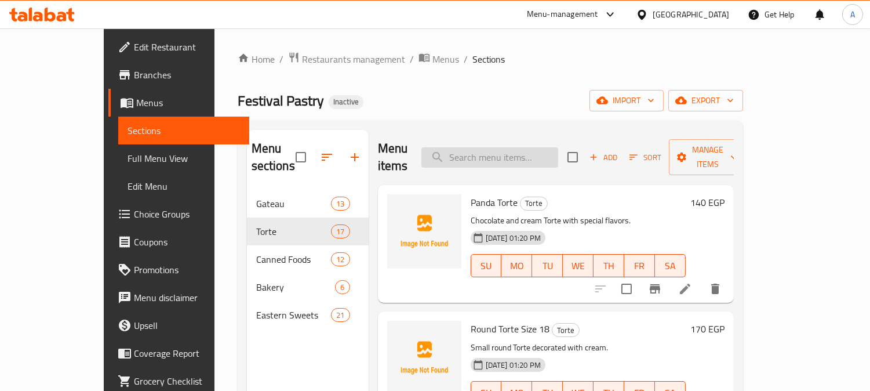
click at [526, 155] on input "search" at bounding box center [489, 157] width 137 height 20
click at [537, 147] on input "search" at bounding box center [489, 157] width 137 height 20
paste input "Big Heart Torte"
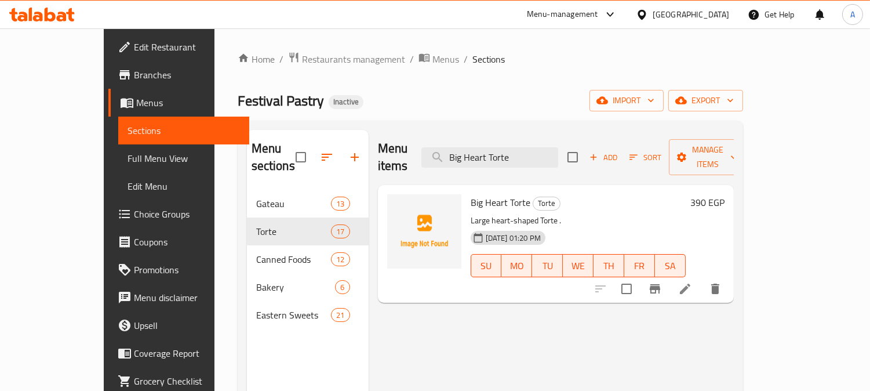
type input "Big Heart Torte"
click at [692, 282] on icon at bounding box center [685, 289] width 14 height 14
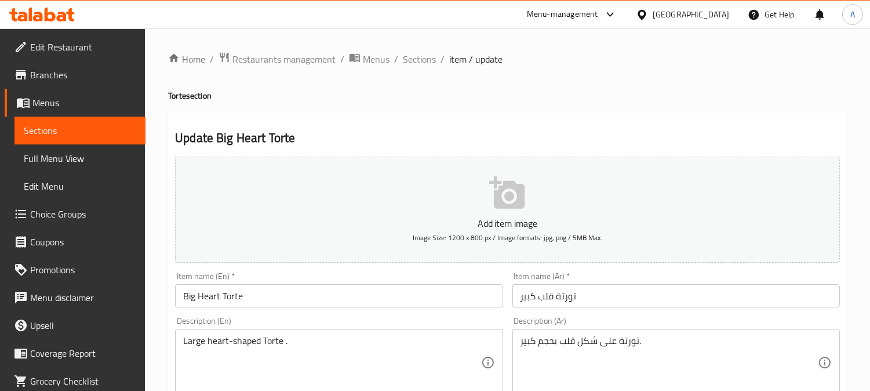
click at [188, 294] on input "Big Heart Torte" at bounding box center [338, 295] width 327 height 23
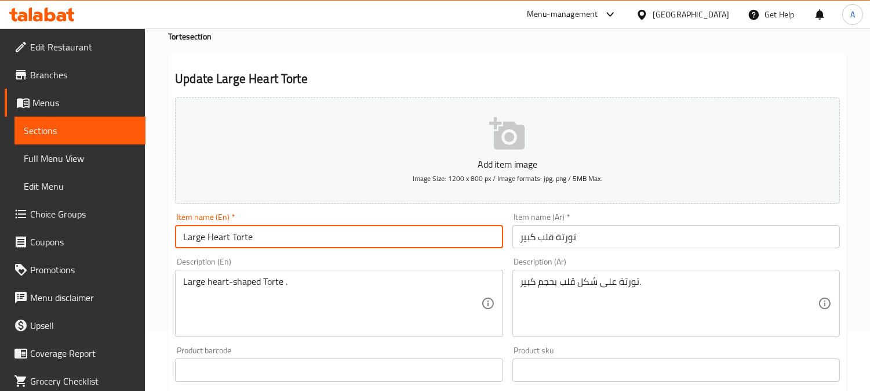
scroll to position [64, 0]
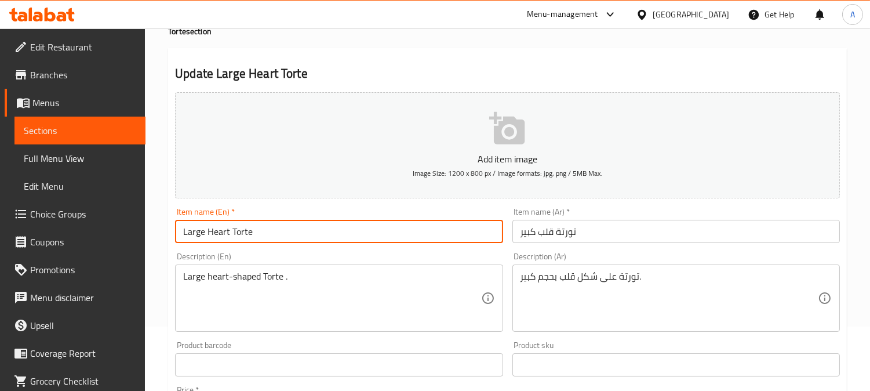
type input "Large Heart Torte"
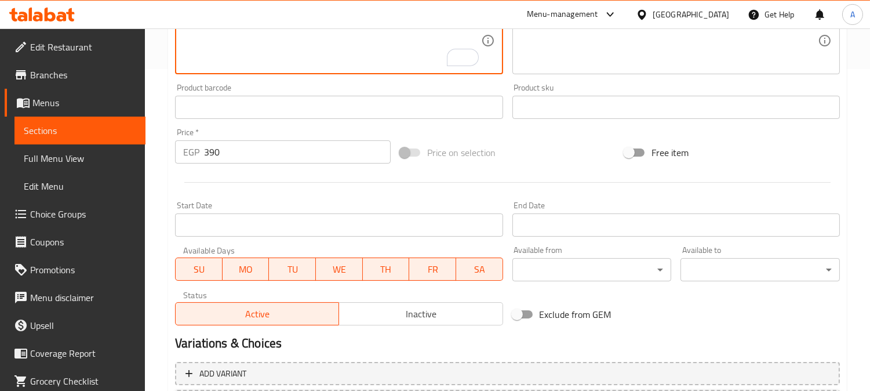
scroll to position [426, 0]
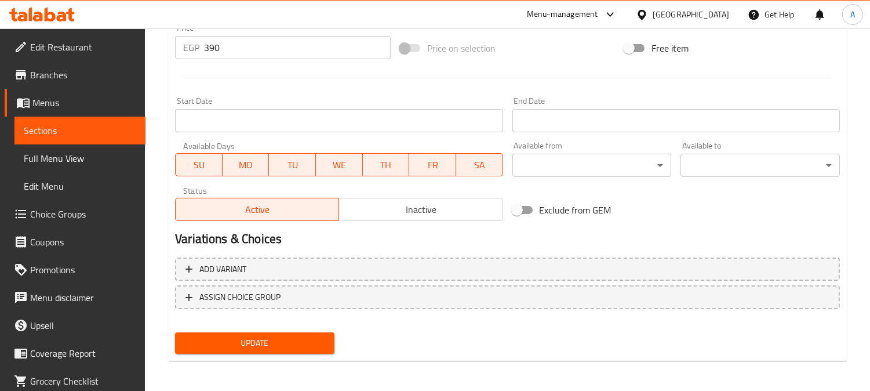
click at [312, 339] on span "Update" at bounding box center [254, 343] width 141 height 14
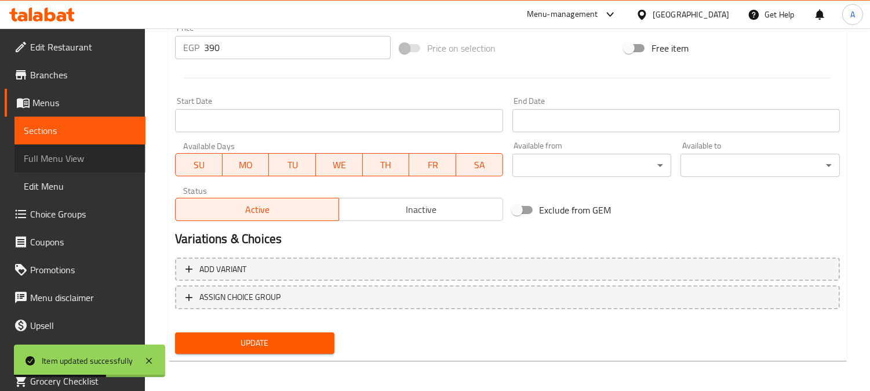
click at [82, 157] on span "Full Menu View" at bounding box center [80, 158] width 112 height 14
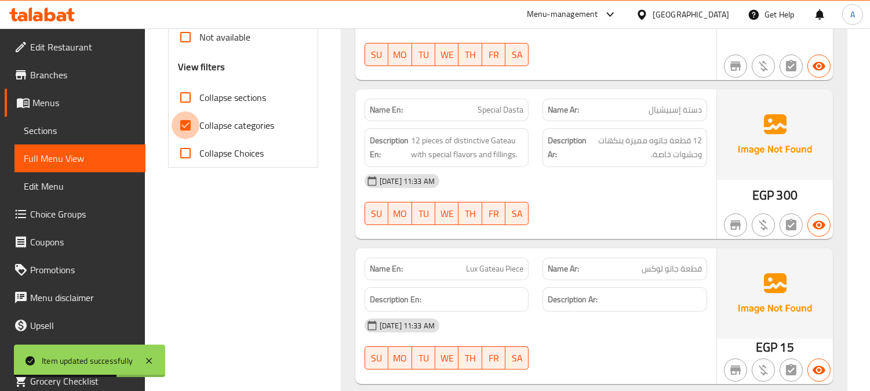
click at [189, 124] on input "Collapse categories" at bounding box center [186, 125] width 28 height 28
checkbox input "false"
click at [180, 91] on input "Collapse sections" at bounding box center [186, 97] width 28 height 28
checkbox input "true"
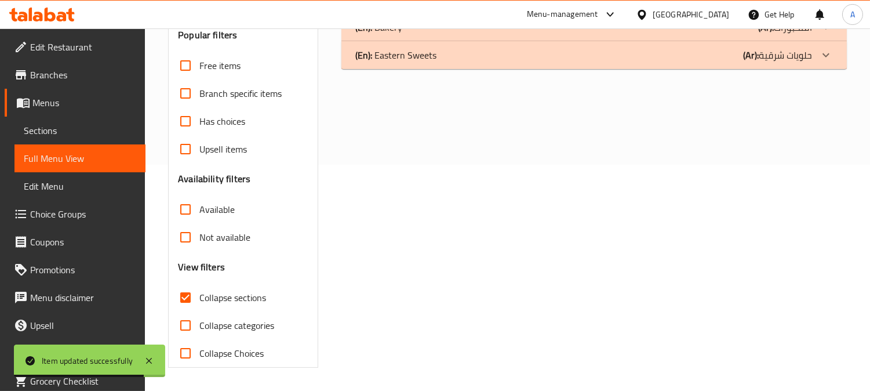
scroll to position [97, 0]
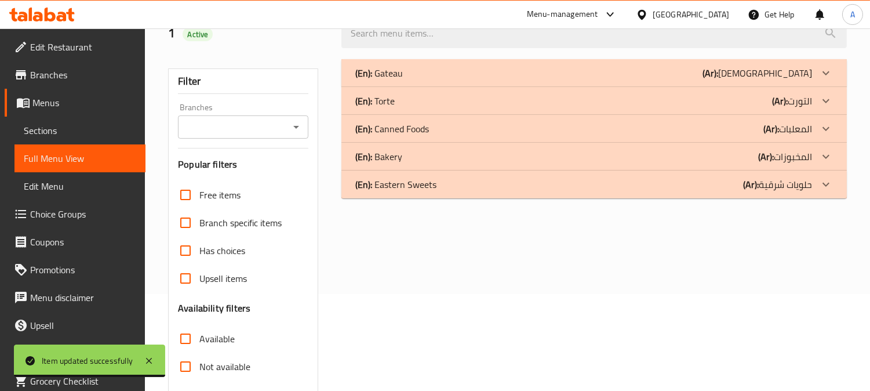
click at [825, 155] on icon at bounding box center [826, 157] width 14 height 14
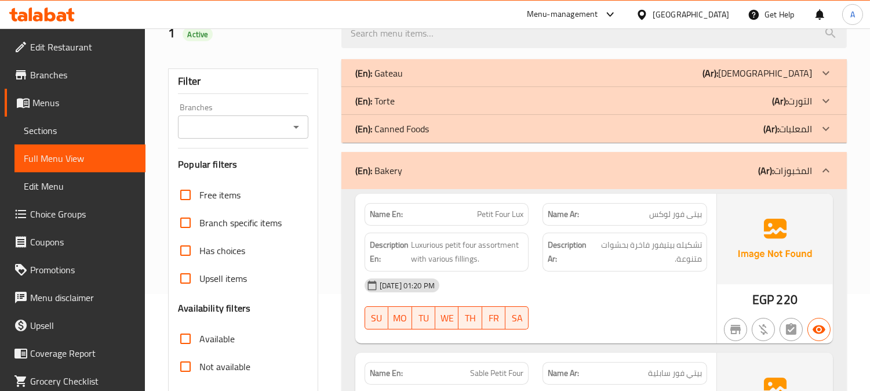
click at [827, 96] on icon at bounding box center [826, 101] width 14 height 14
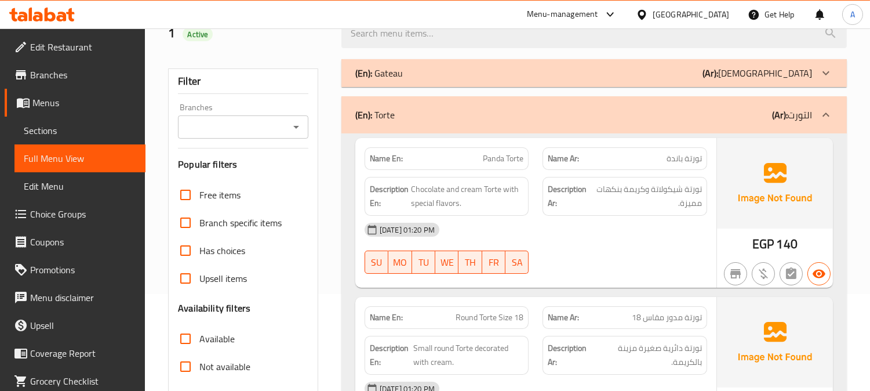
scroll to position [3559, 0]
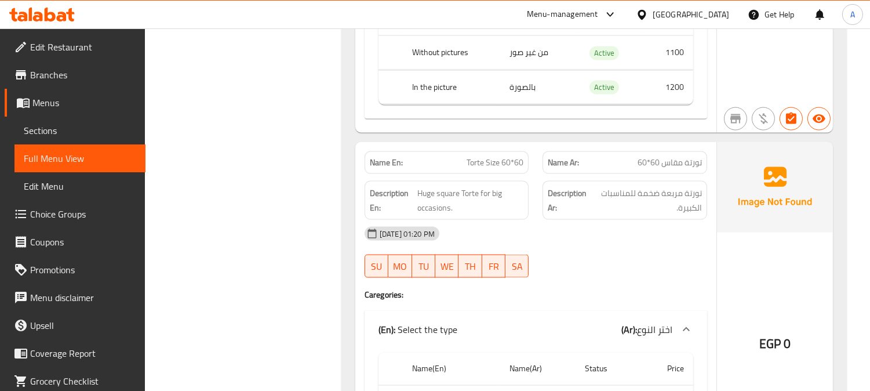
click at [505, 169] on span "Torte Size 60*60" at bounding box center [495, 162] width 57 height 12
copy span "Torte Size 60*60"
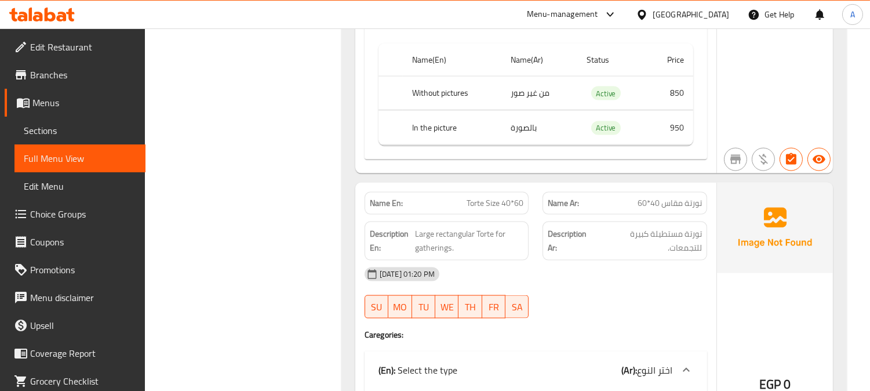
scroll to position [3044, 0]
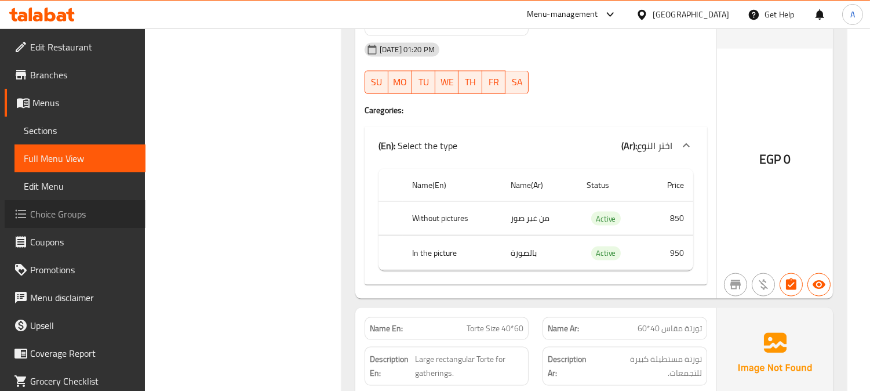
click at [80, 216] on span "Choice Groups" at bounding box center [83, 214] width 106 height 14
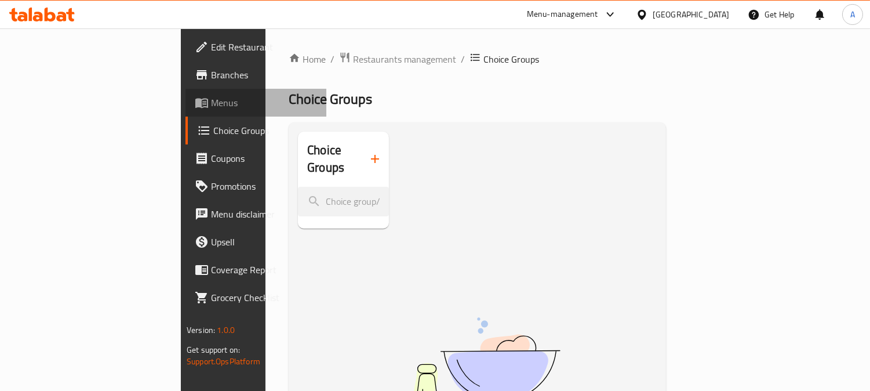
click at [211, 105] on span "Menus" at bounding box center [264, 103] width 106 height 14
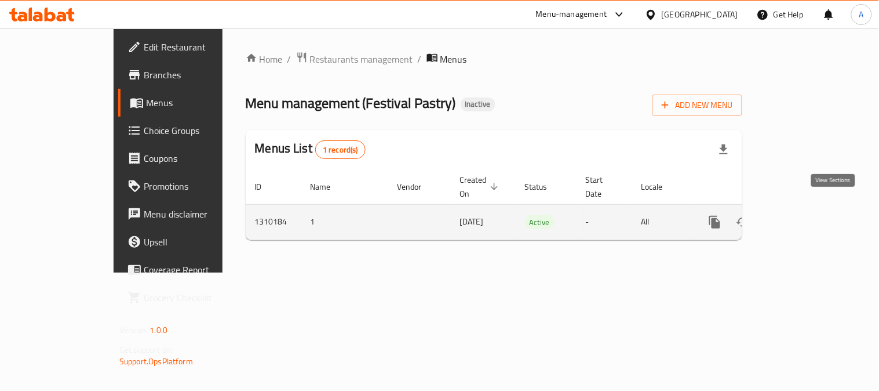
click at [806, 215] on icon "enhanced table" at bounding box center [799, 222] width 14 height 14
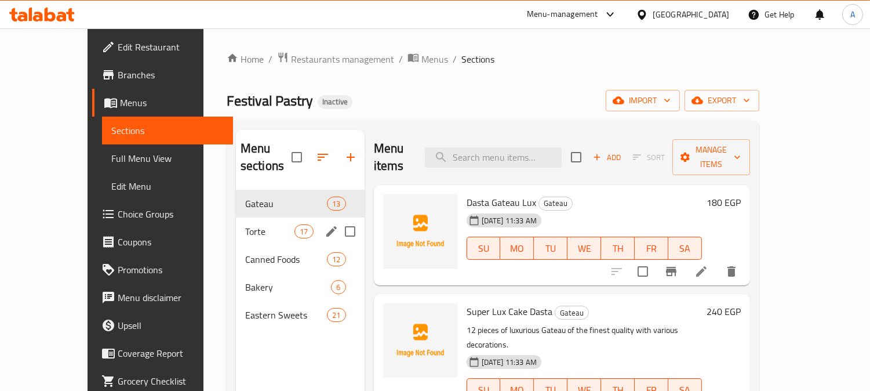
scroll to position [193, 0]
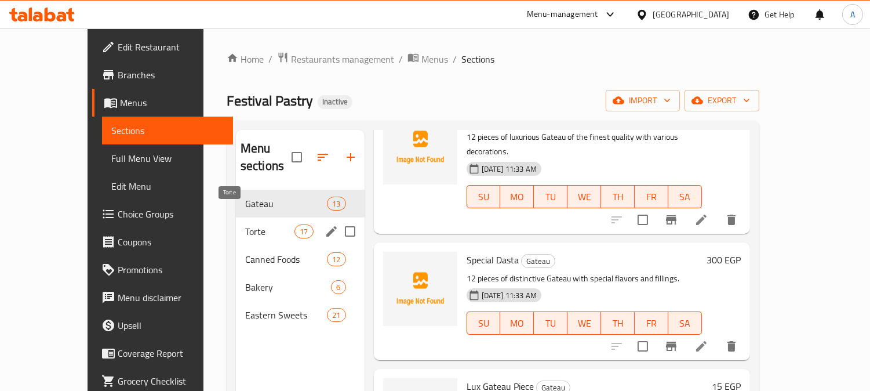
click at [245, 224] on span "Torte" at bounding box center [269, 231] width 49 height 14
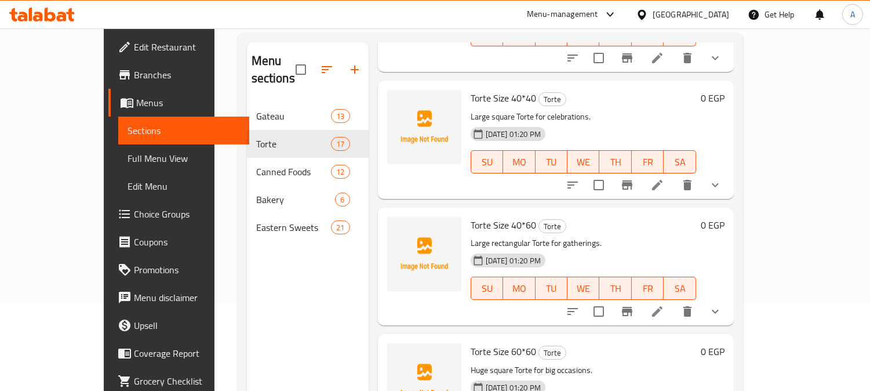
scroll to position [162, 0]
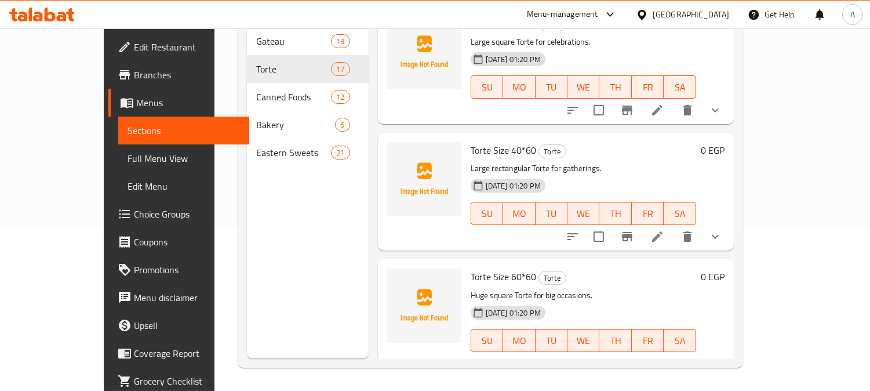
click at [719, 361] on icon "show more" at bounding box center [715, 363] width 7 height 4
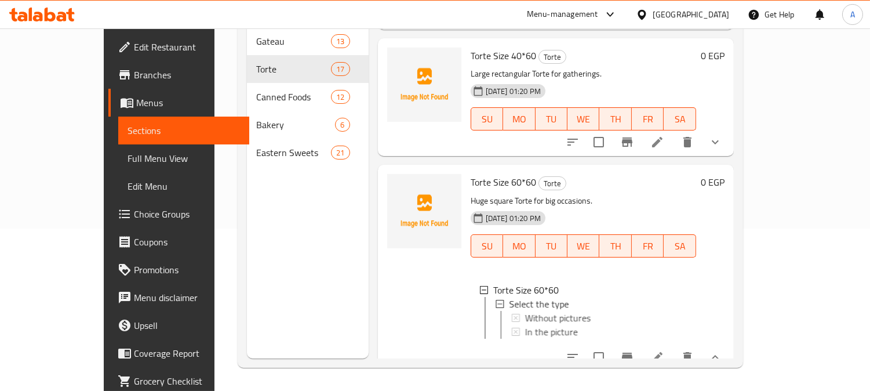
scroll to position [1887, 0]
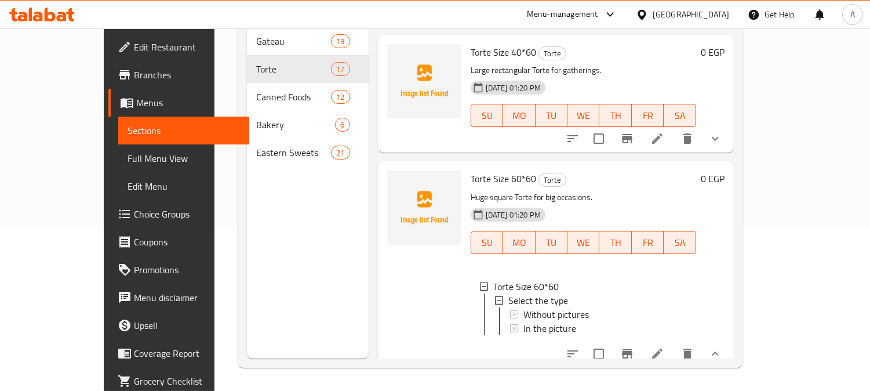
click at [664, 347] on icon at bounding box center [657, 354] width 14 height 14
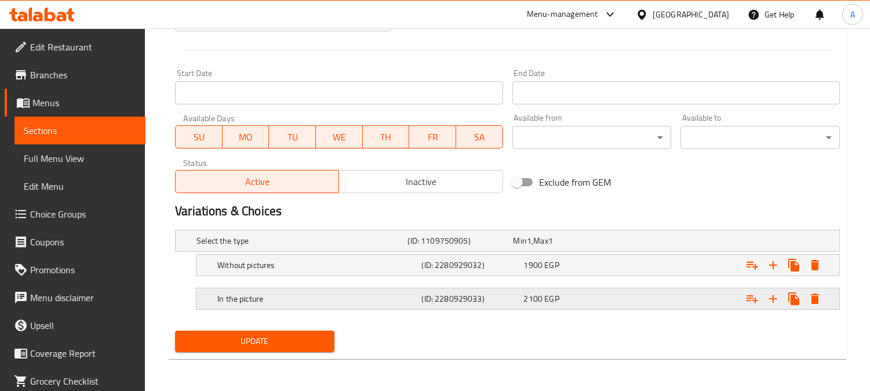
click at [343, 298] on h5 "In the picture" at bounding box center [316, 299] width 199 height 12
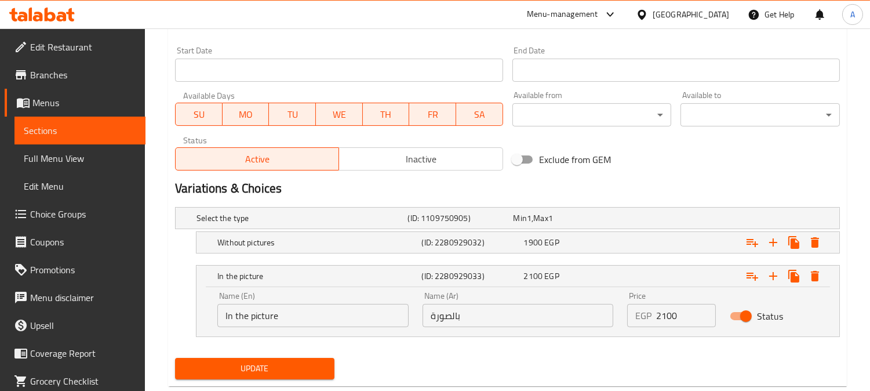
scroll to position [504, 0]
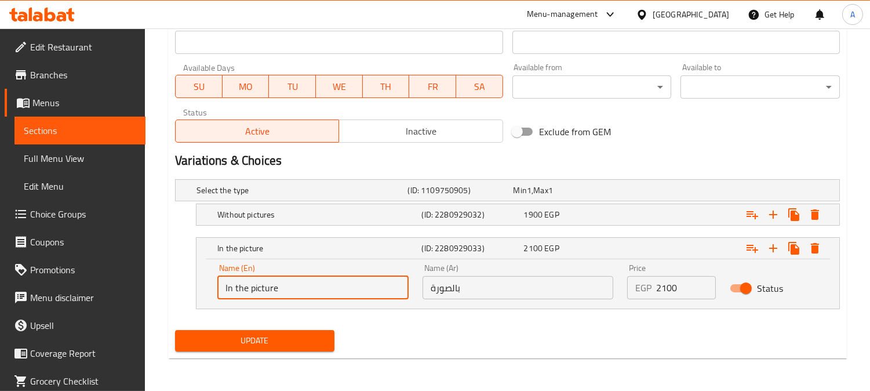
drag, startPoint x: 249, startPoint y: 288, endPoint x: 171, endPoint y: 283, distance: 78.4
click at [171, 283] on div "Select the type (ID: 1109750905) Min 1 , Max 1 Name (En) Select the type Name (…" at bounding box center [507, 249] width 674 height 151
type input "With picture"
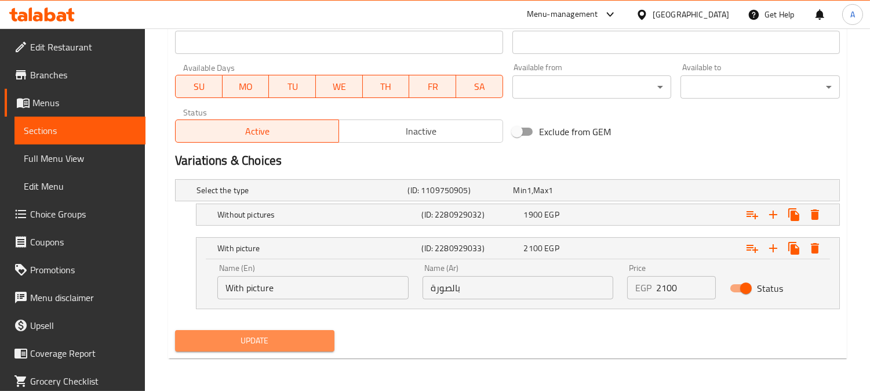
click at [300, 340] on span "Update" at bounding box center [254, 340] width 141 height 14
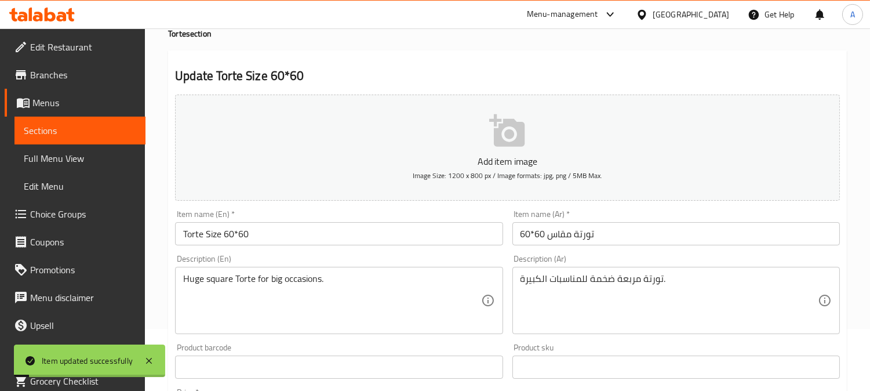
scroll to position [0, 0]
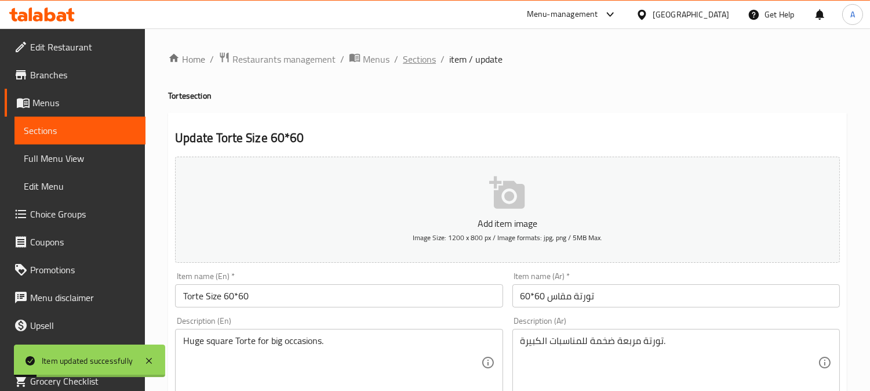
click at [418, 57] on span "Sections" at bounding box center [419, 59] width 33 height 14
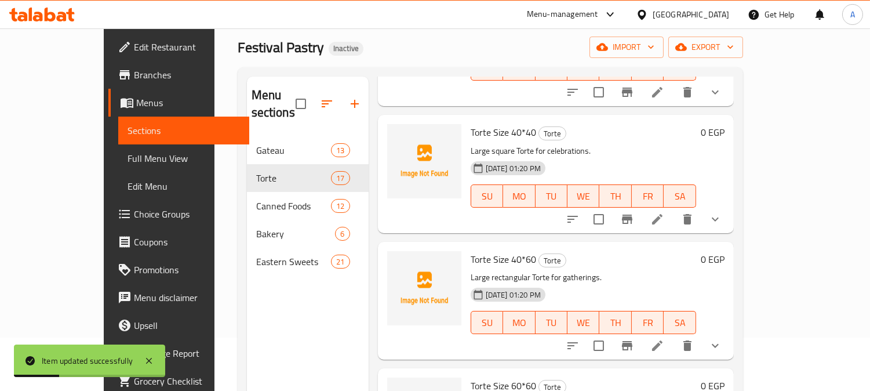
scroll to position [162, 0]
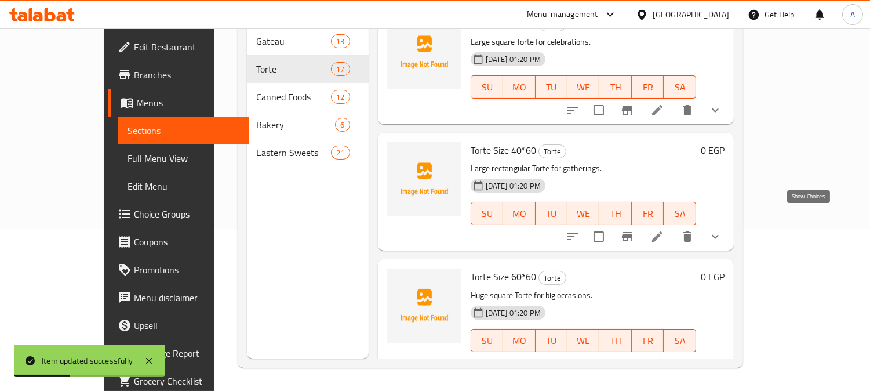
click at [722, 230] on icon "show more" at bounding box center [715, 237] width 14 height 14
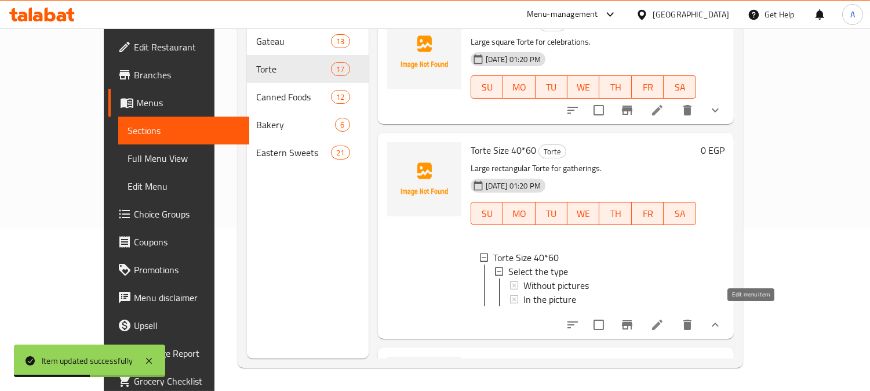
click at [664, 318] on icon at bounding box center [657, 325] width 14 height 14
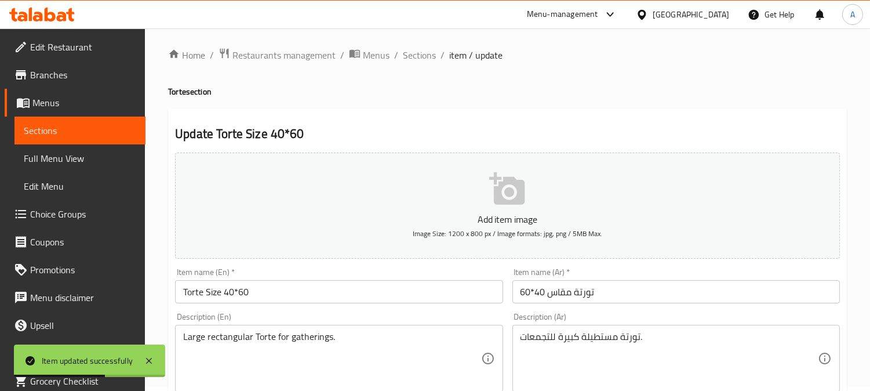
scroll to position [386, 0]
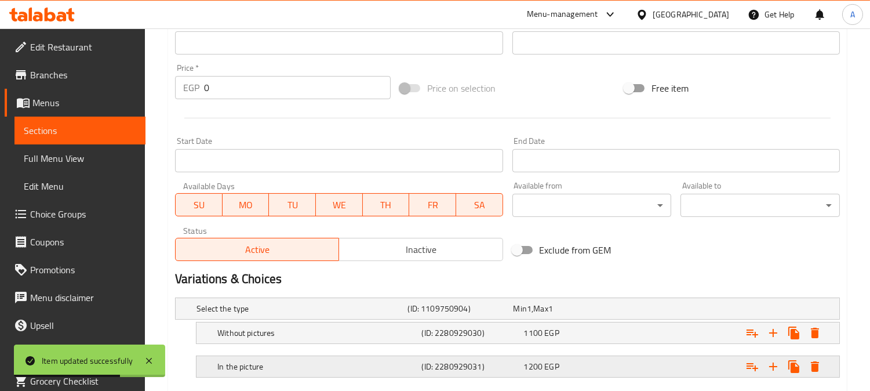
click at [362, 361] on h5 "In the picture" at bounding box center [316, 366] width 199 height 12
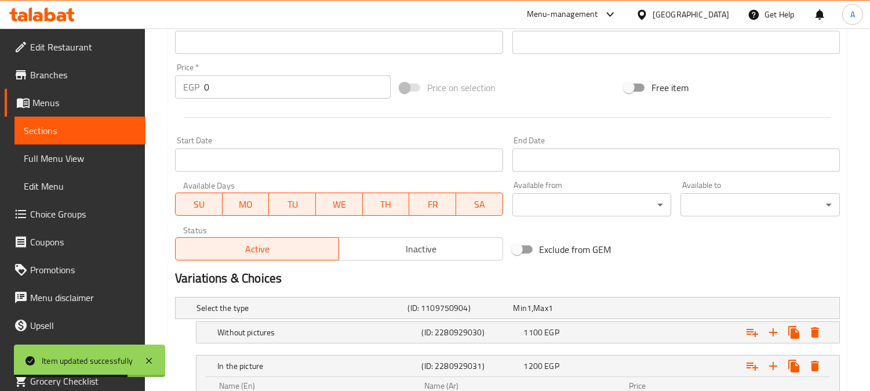
scroll to position [504, 0]
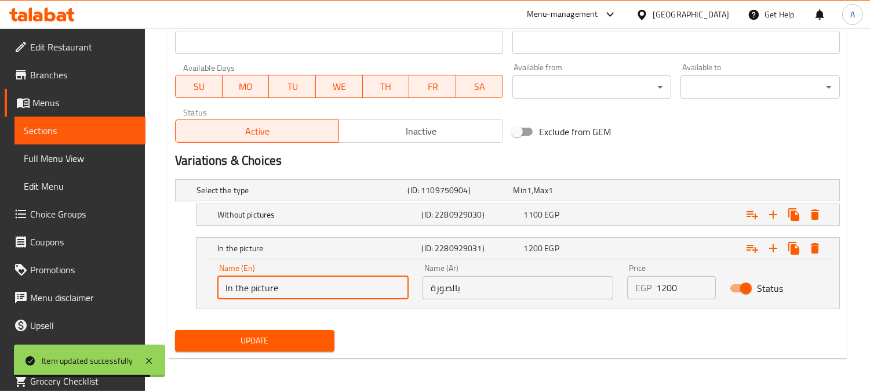
drag, startPoint x: 248, startPoint y: 287, endPoint x: 177, endPoint y: 287, distance: 71.3
click at [178, 287] on div "In the picture (ID: 2280929031) 1200 EGP Name (En) In the picture Name (En) Nam…" at bounding box center [507, 273] width 665 height 72
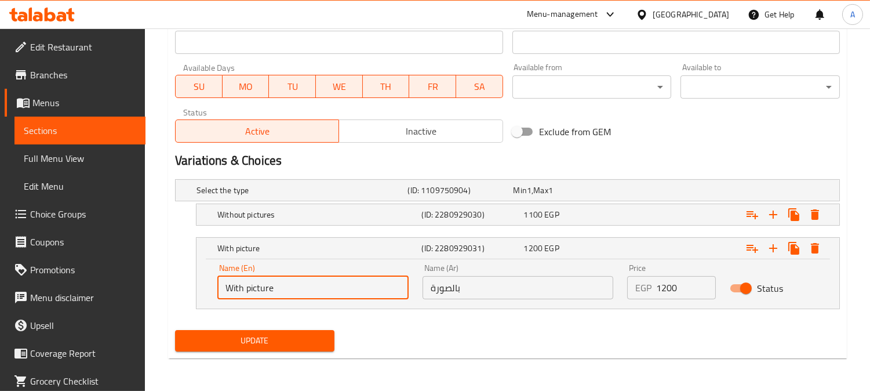
type input "With picture"
click at [304, 338] on span "Update" at bounding box center [254, 340] width 141 height 14
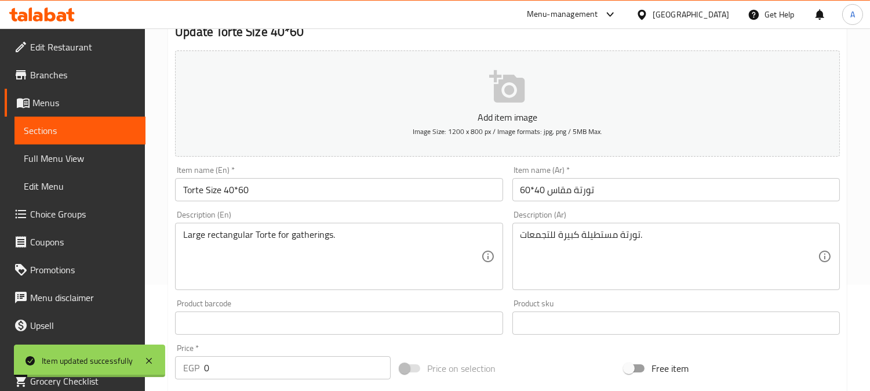
scroll to position [0, 0]
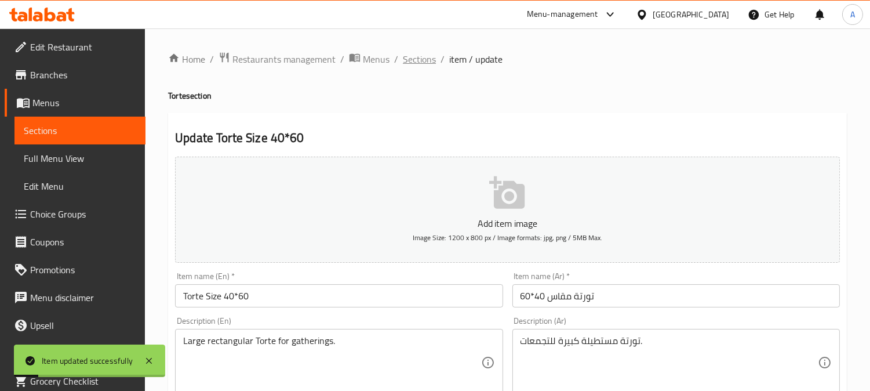
click at [429, 59] on span "Sections" at bounding box center [419, 59] width 33 height 14
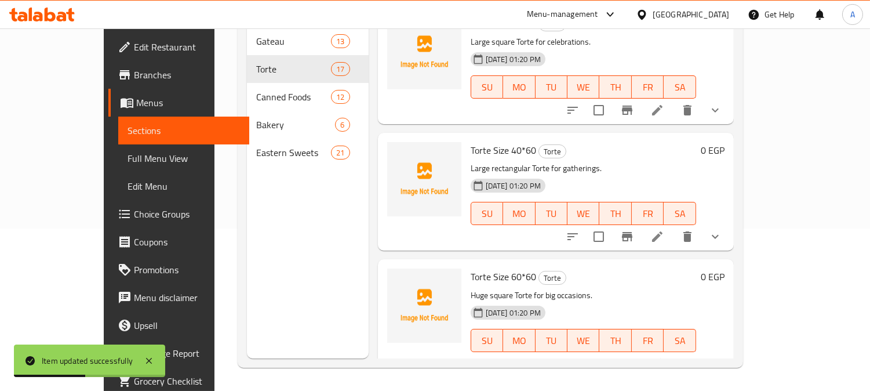
scroll to position [1725, 0]
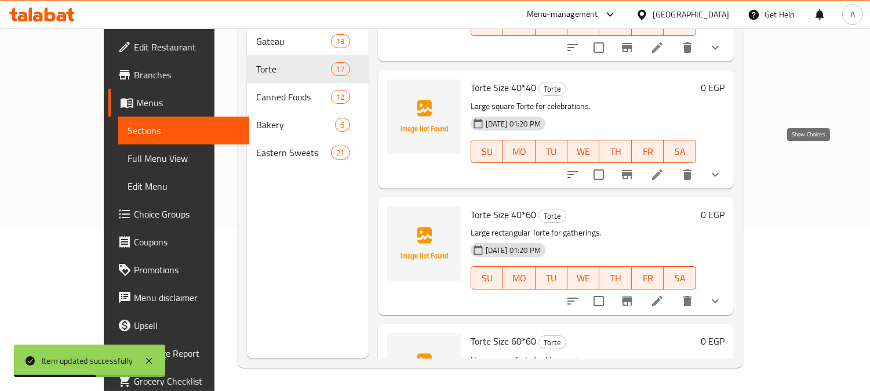
click at [722, 167] on icon "show more" at bounding box center [715, 174] width 14 height 14
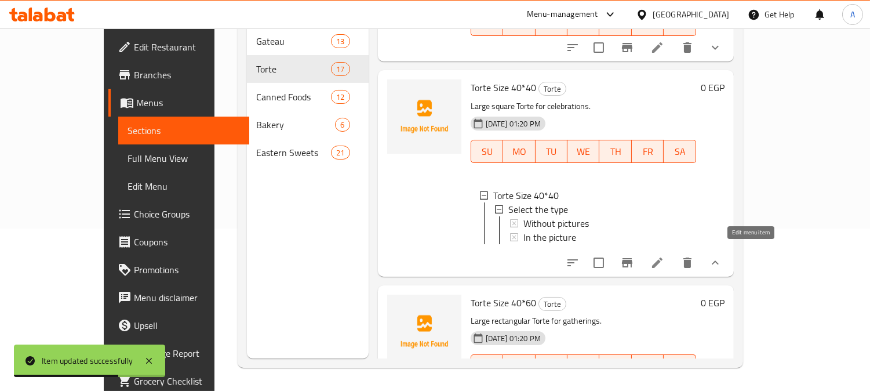
click at [662, 257] on icon at bounding box center [657, 262] width 10 height 10
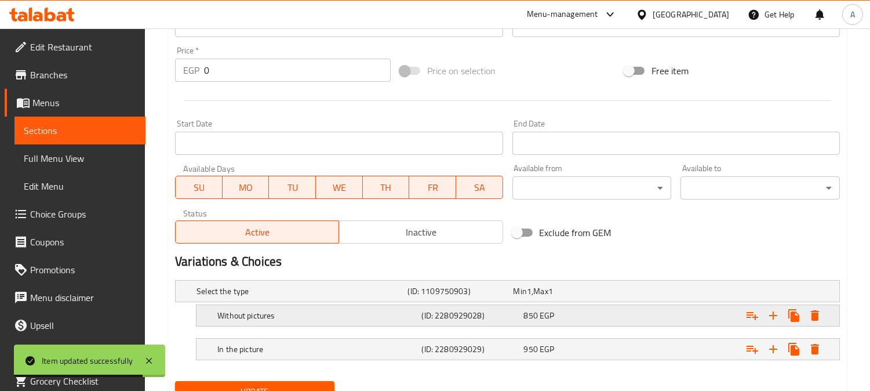
scroll to position [454, 0]
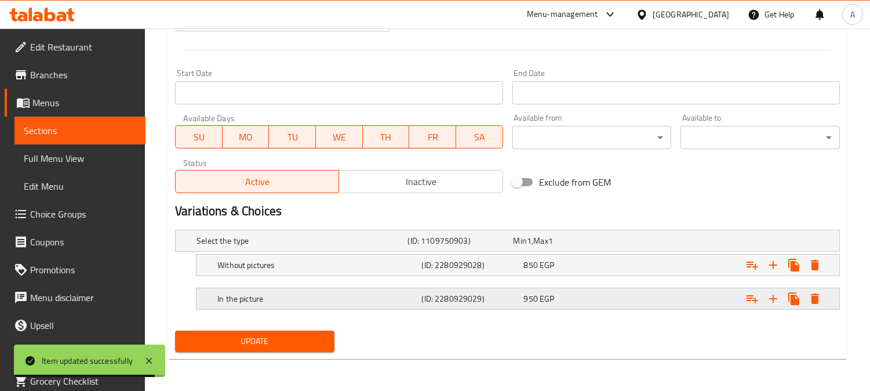
click at [336, 300] on h5 "In the picture" at bounding box center [316, 299] width 199 height 12
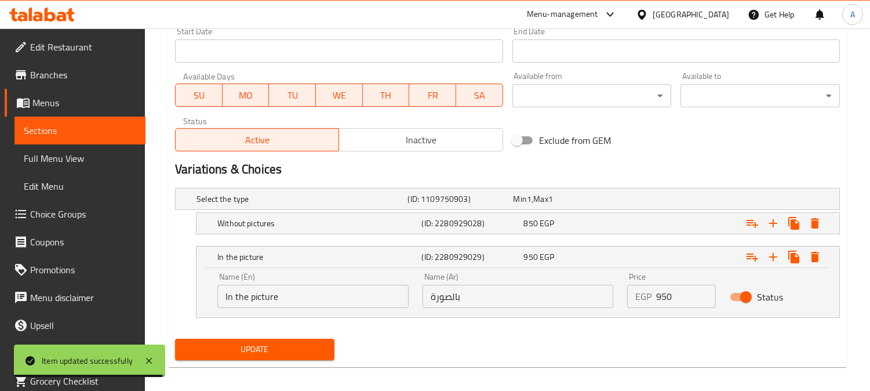
scroll to position [504, 0]
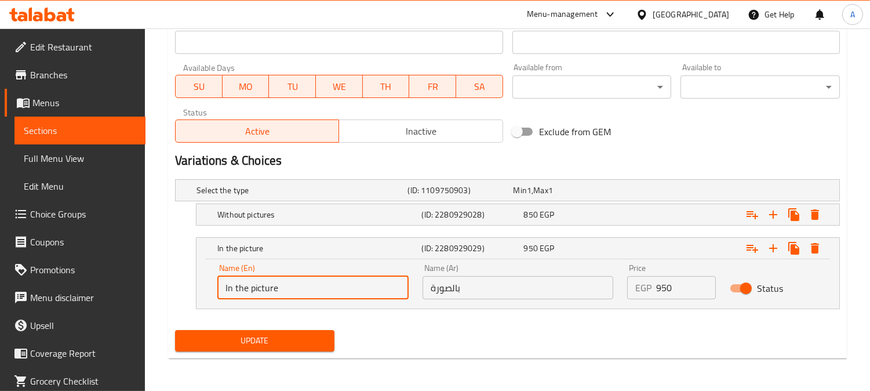
drag, startPoint x: 248, startPoint y: 287, endPoint x: 192, endPoint y: 288, distance: 56.2
click at [192, 288] on div "In the picture (ID: 2280929029) 950 EGP Name (En) In the picture Name (En) Name…" at bounding box center [507, 273] width 665 height 72
type input "With picture"
click at [407, 327] on div "Update" at bounding box center [507, 340] width 674 height 31
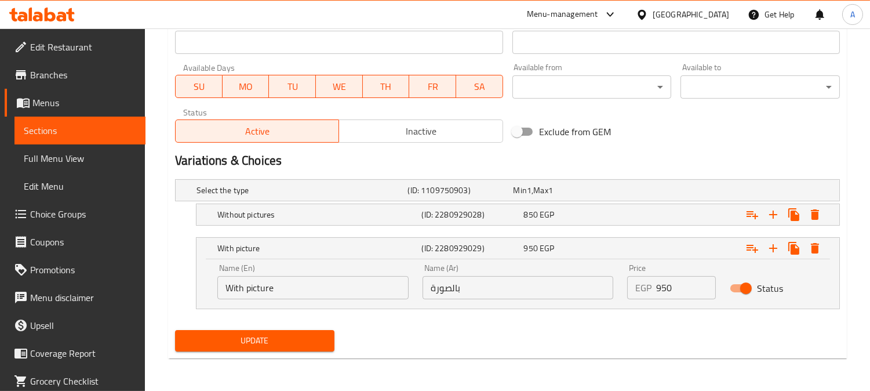
click at [329, 340] on button "Update" at bounding box center [254, 340] width 159 height 21
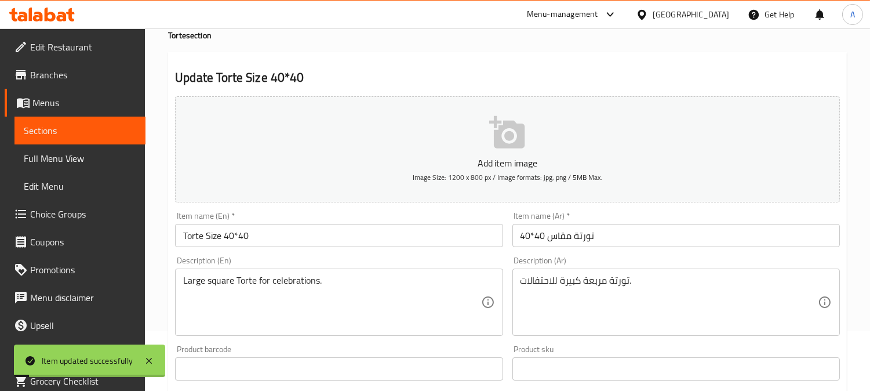
scroll to position [0, 0]
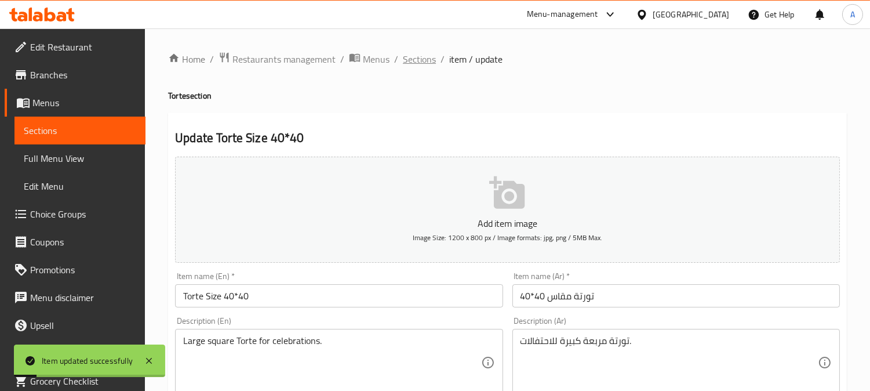
click at [423, 57] on span "Sections" at bounding box center [419, 59] width 33 height 14
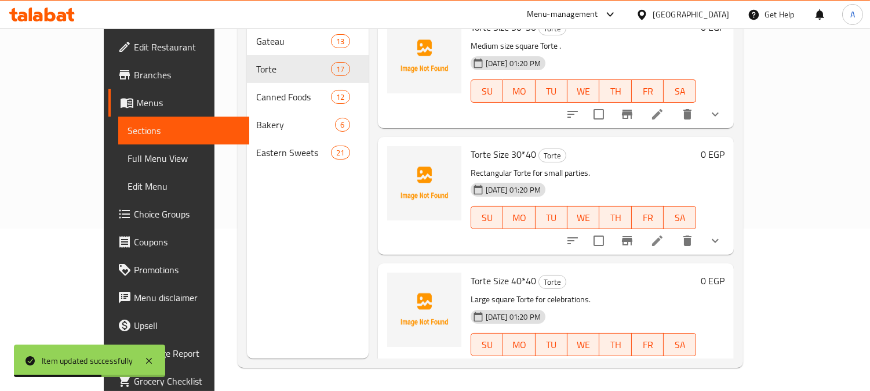
scroll to position [1403, 0]
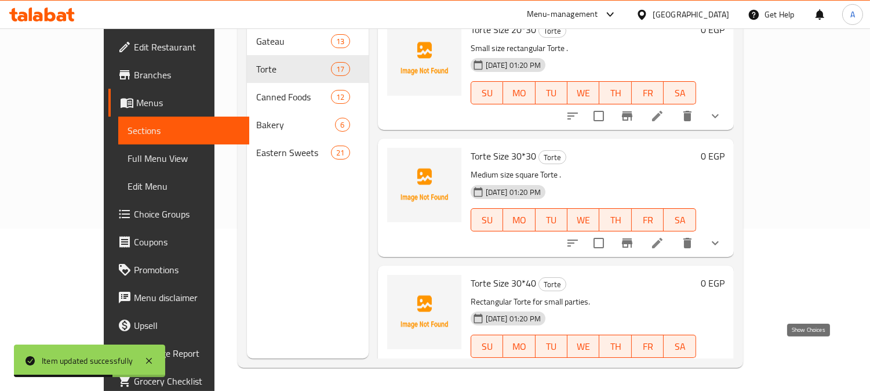
click at [722, 362] on icon "show more" at bounding box center [715, 369] width 14 height 14
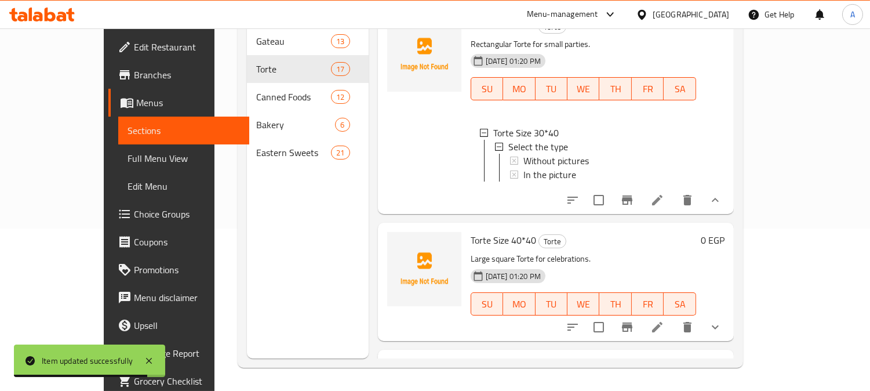
click at [664, 193] on icon at bounding box center [657, 200] width 14 height 14
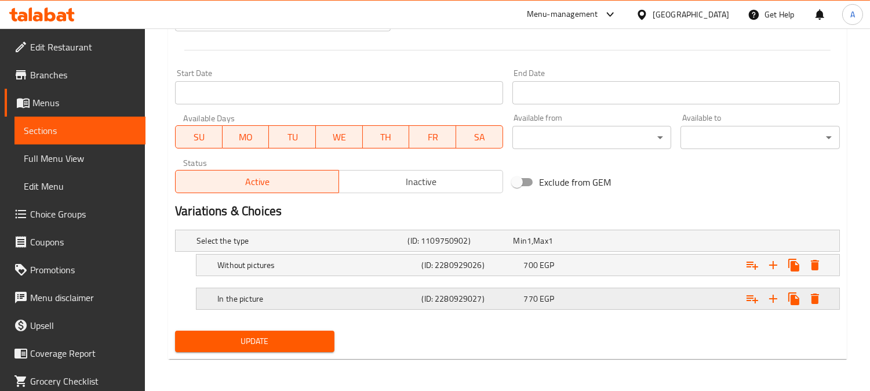
click at [320, 294] on h5 "In the picture" at bounding box center [316, 299] width 199 height 12
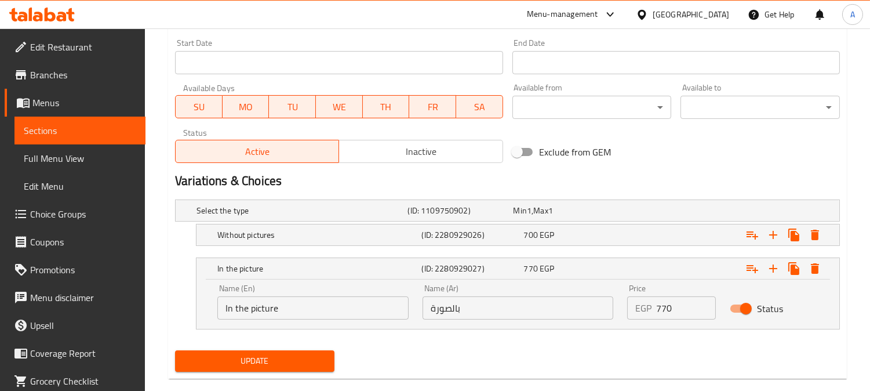
scroll to position [504, 0]
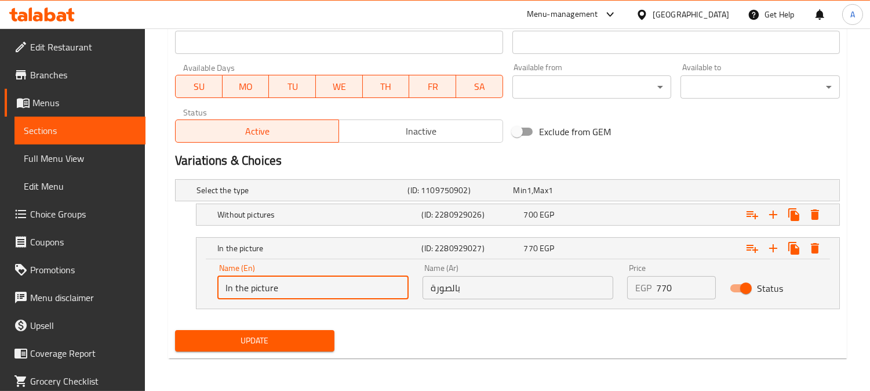
drag, startPoint x: 249, startPoint y: 288, endPoint x: 203, endPoint y: 286, distance: 46.4
click at [203, 286] on div "Name (En) In the picture Name (En) Name (Ar) بالصورة Name (Ar) Price EGP 770 Pr…" at bounding box center [517, 283] width 643 height 49
type input "With picture"
click at [282, 339] on span "Update" at bounding box center [254, 340] width 141 height 14
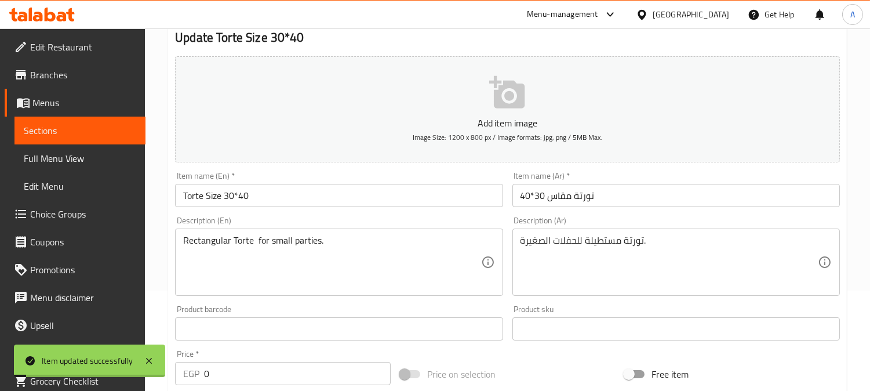
scroll to position [0, 0]
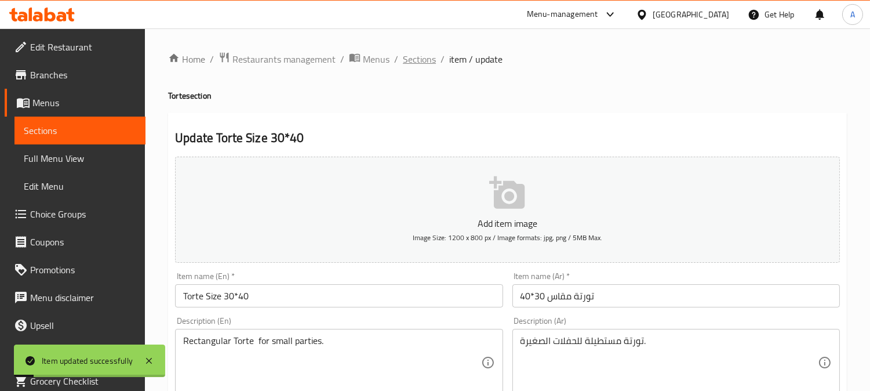
click at [415, 58] on span "Sections" at bounding box center [419, 59] width 33 height 14
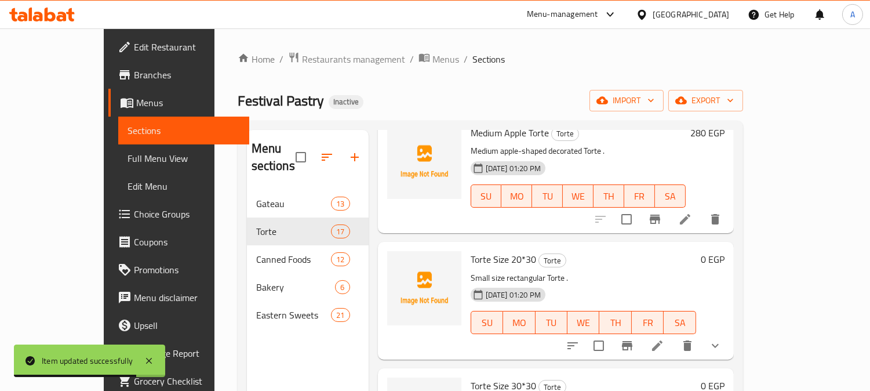
scroll to position [1352, 0]
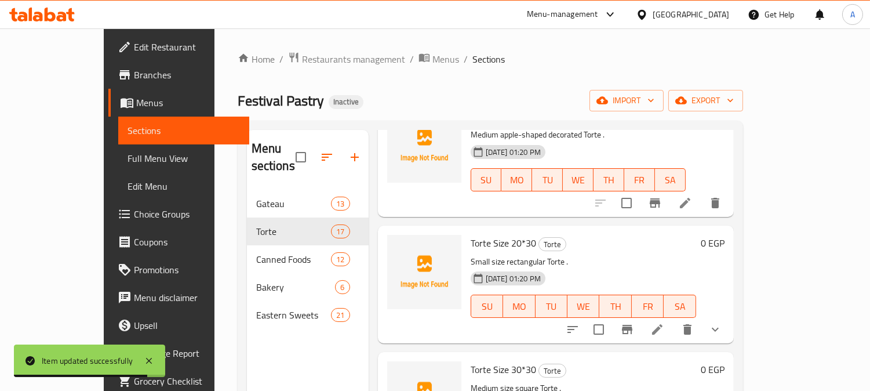
click at [722, 322] on icon "show more" at bounding box center [715, 329] width 14 height 14
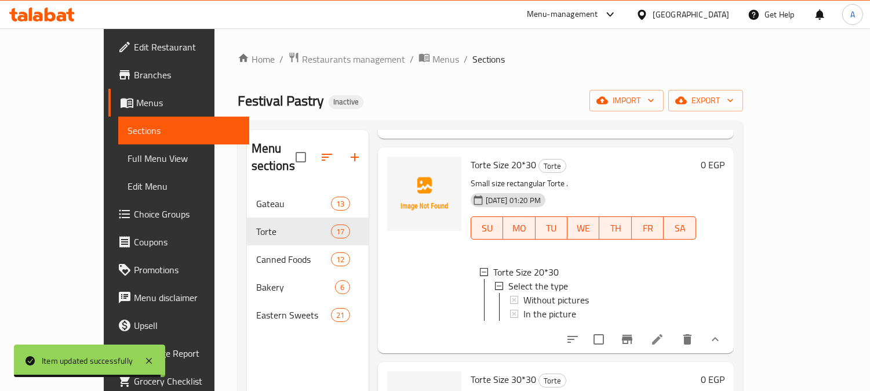
scroll to position [1481, 0]
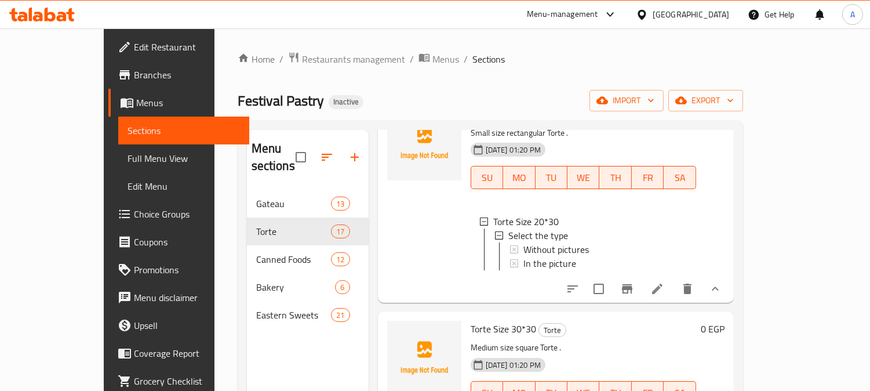
click at [664, 286] on icon at bounding box center [657, 289] width 14 height 14
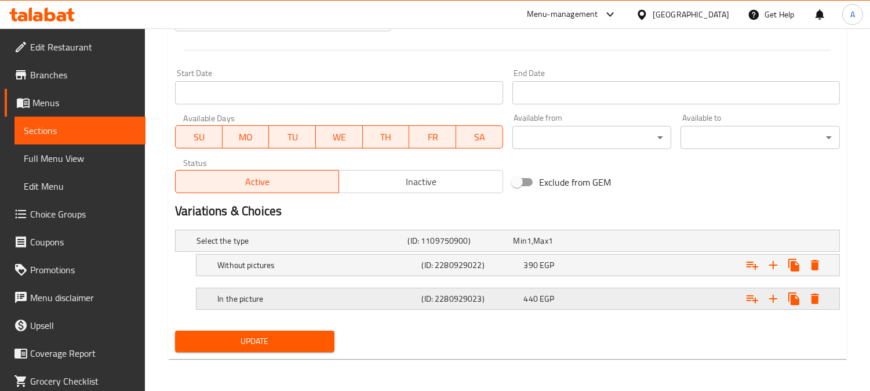
click at [404, 302] on h5 "In the picture" at bounding box center [316, 299] width 199 height 12
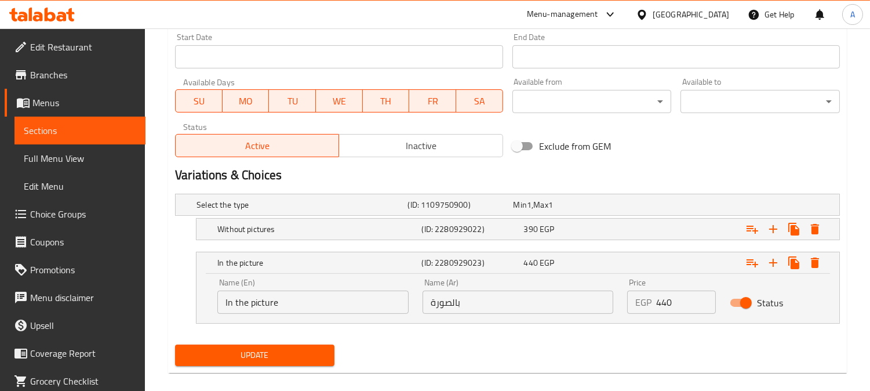
scroll to position [504, 0]
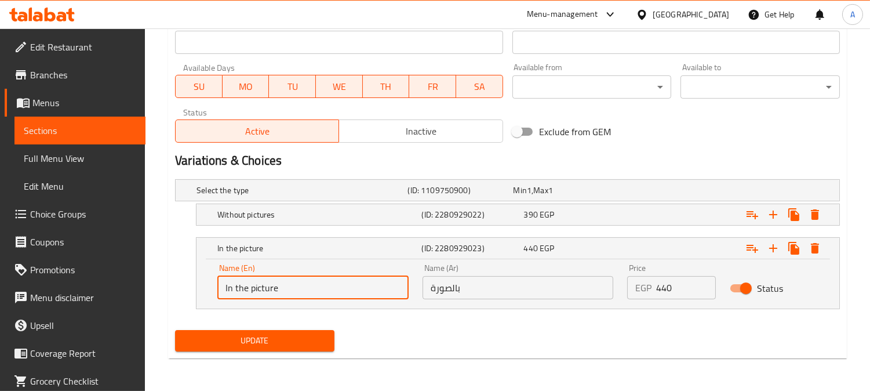
drag, startPoint x: 241, startPoint y: 286, endPoint x: 189, endPoint y: 293, distance: 52.6
click at [190, 293] on div "In the picture (ID: 2280929023) 440 EGP Name (En) In the picture Name (En) Name…" at bounding box center [507, 273] width 665 height 72
type input "With picture"
click at [309, 338] on span "Update" at bounding box center [254, 340] width 141 height 14
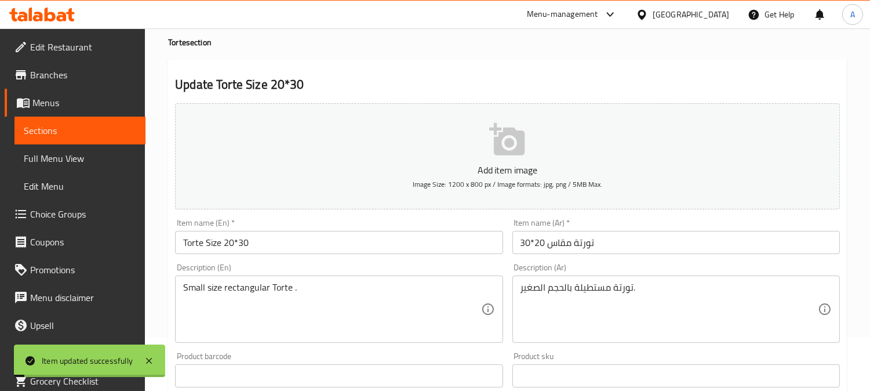
scroll to position [0, 0]
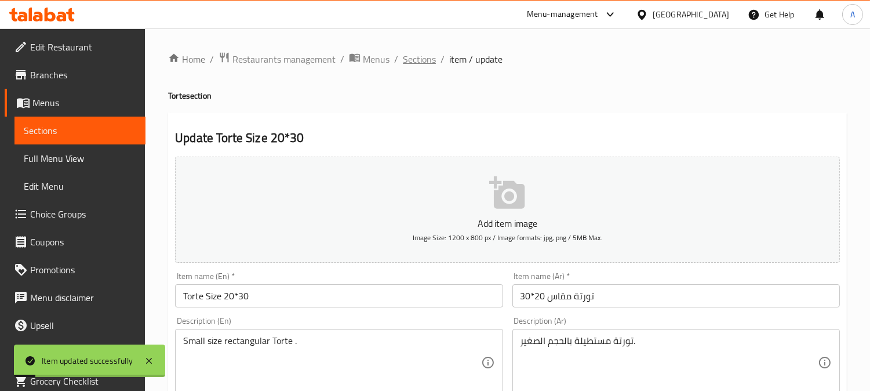
click at [427, 65] on span "Sections" at bounding box center [419, 59] width 33 height 14
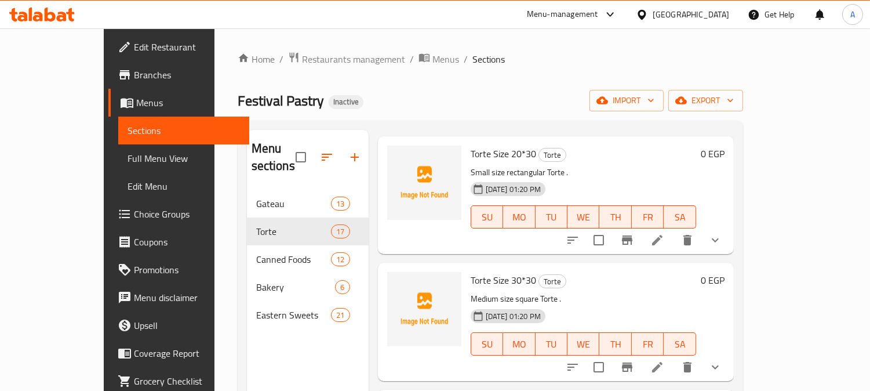
scroll to position [1416, 0]
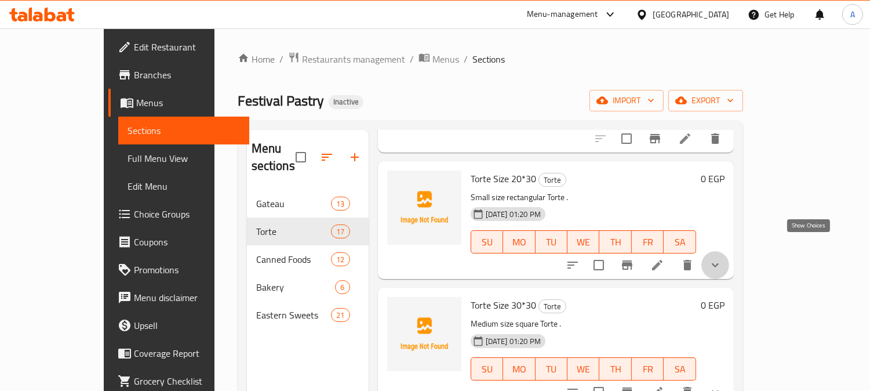
click at [722, 258] on icon "show more" at bounding box center [715, 265] width 14 height 14
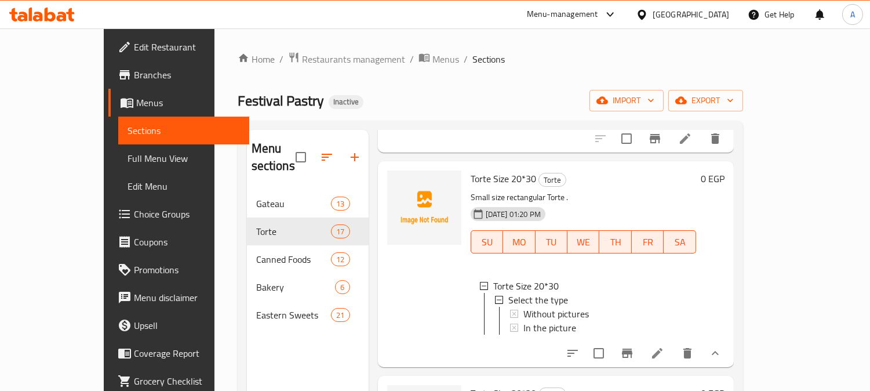
click at [673, 346] on li at bounding box center [657, 353] width 32 height 21
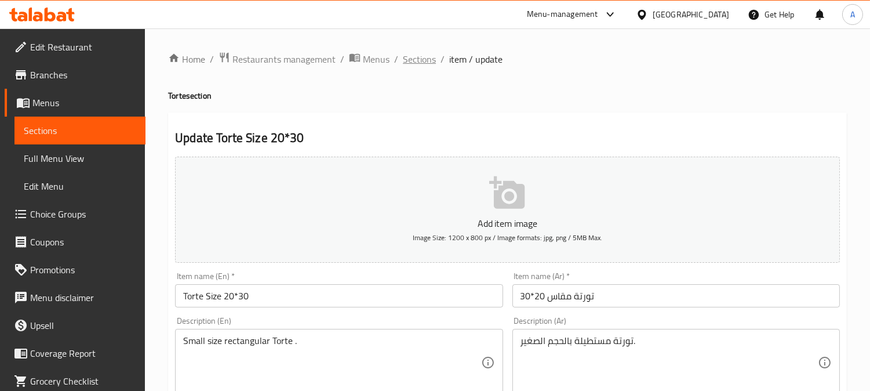
click at [426, 61] on span "Sections" at bounding box center [419, 59] width 33 height 14
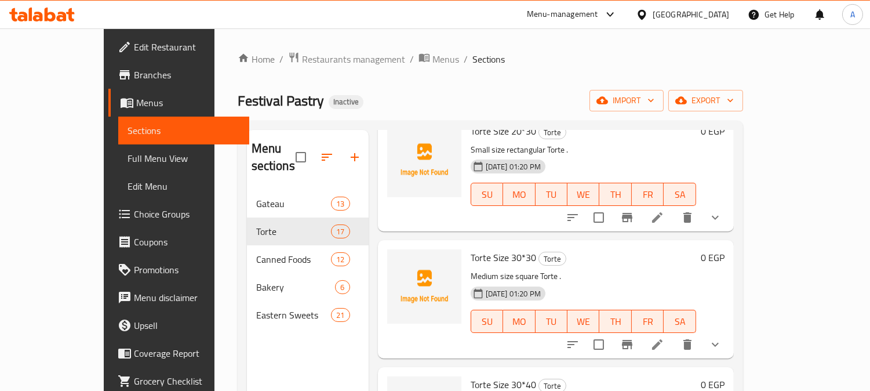
scroll to position [1481, 0]
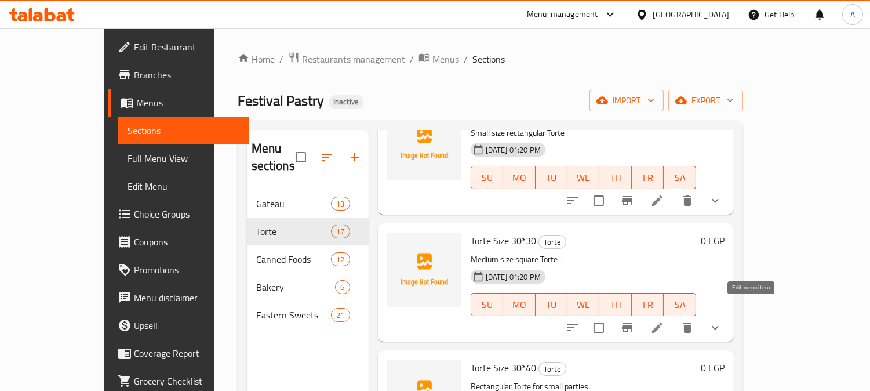
click at [662, 322] on icon at bounding box center [657, 327] width 10 height 10
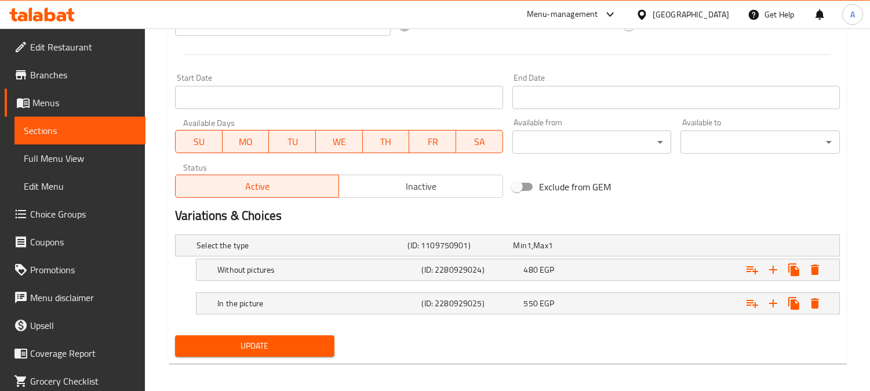
scroll to position [454, 0]
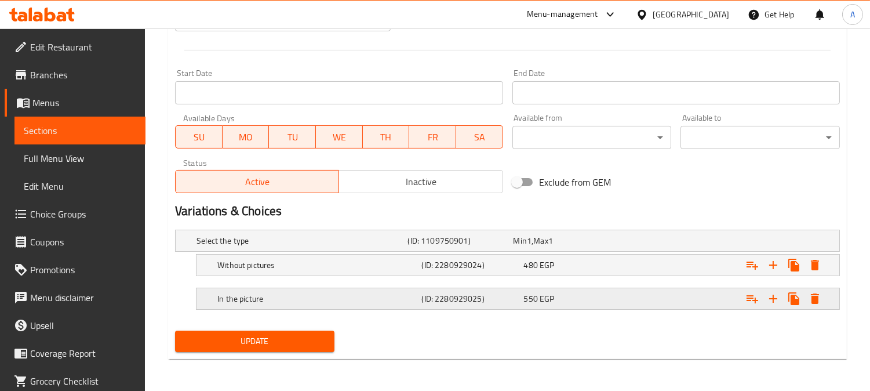
click at [418, 300] on div "In the picture" at bounding box center [317, 298] width 204 height 16
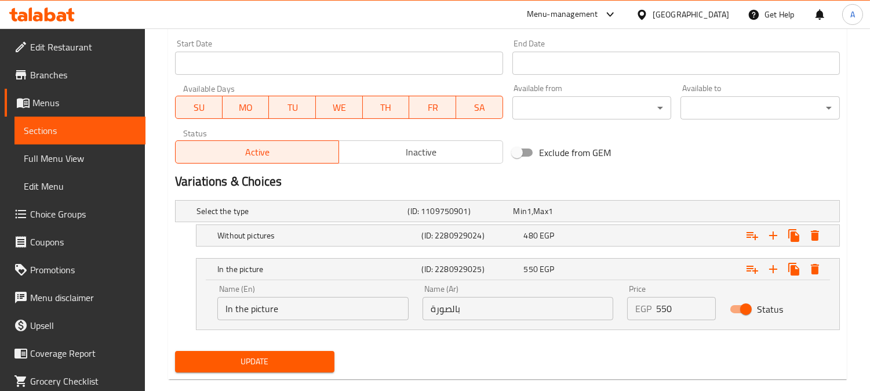
scroll to position [504, 0]
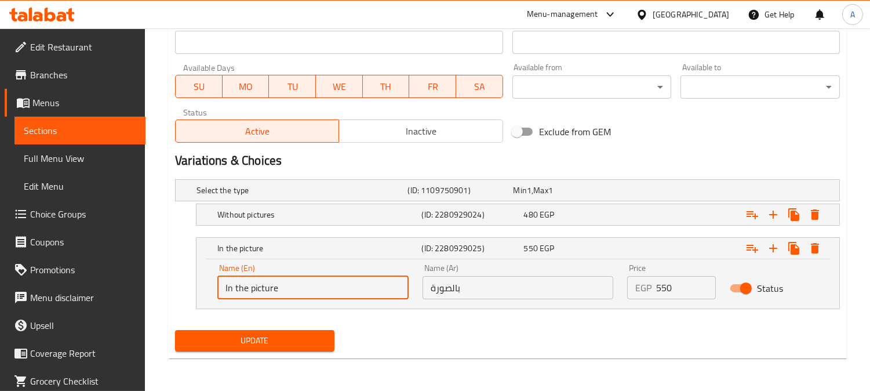
drag, startPoint x: 248, startPoint y: 287, endPoint x: 209, endPoint y: 287, distance: 38.8
click at [209, 287] on div "Name (En) In the picture Name (En) Name (Ar) بالصورة Name (Ar) Price EGP 550 Pr…" at bounding box center [517, 283] width 643 height 49
type input "With picture"
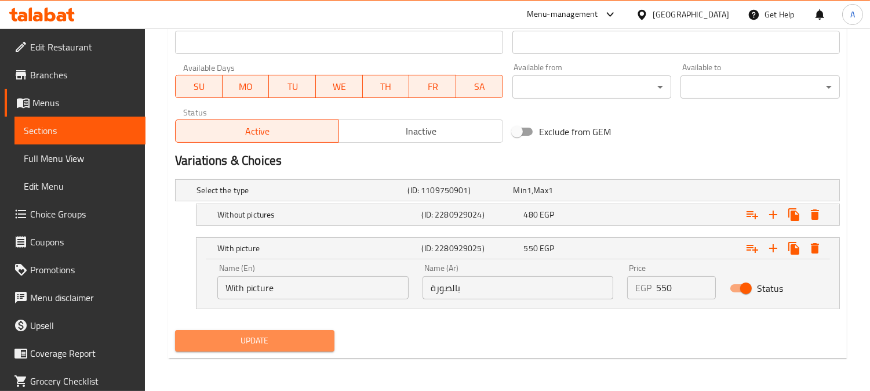
click at [306, 337] on span "Update" at bounding box center [254, 340] width 141 height 14
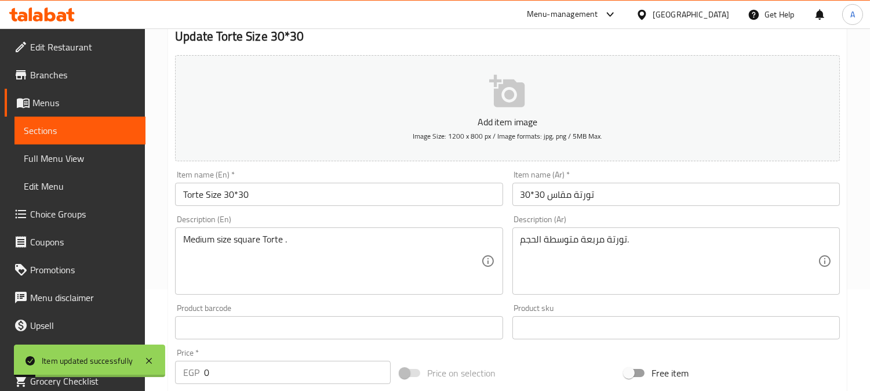
scroll to position [0, 0]
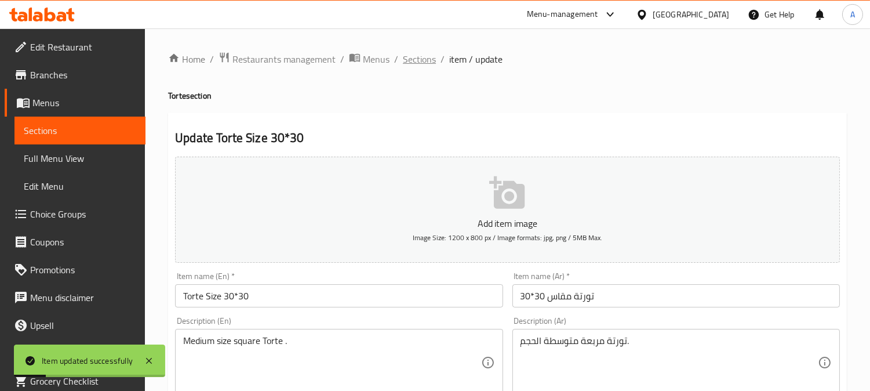
click at [420, 60] on span "Sections" at bounding box center [419, 59] width 33 height 14
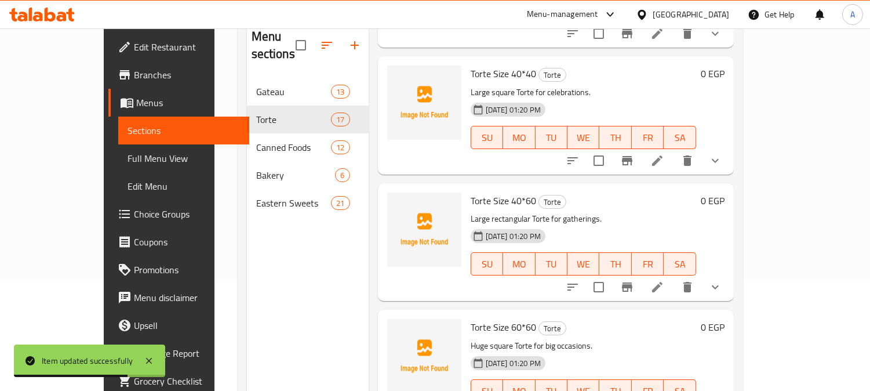
scroll to position [162, 0]
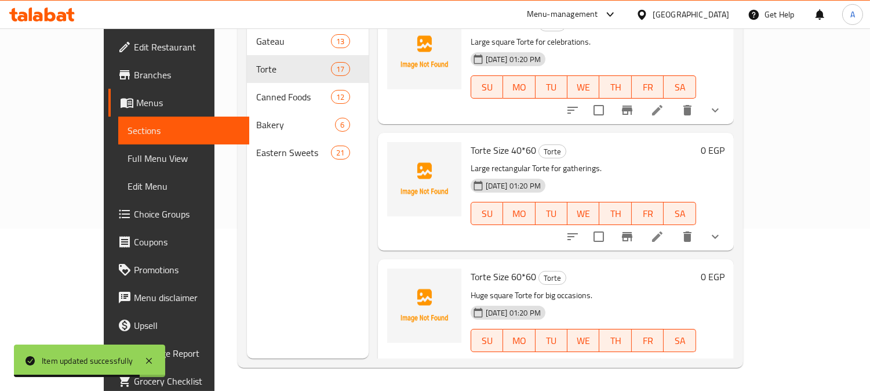
click at [722, 356] on icon "show more" at bounding box center [715, 363] width 14 height 14
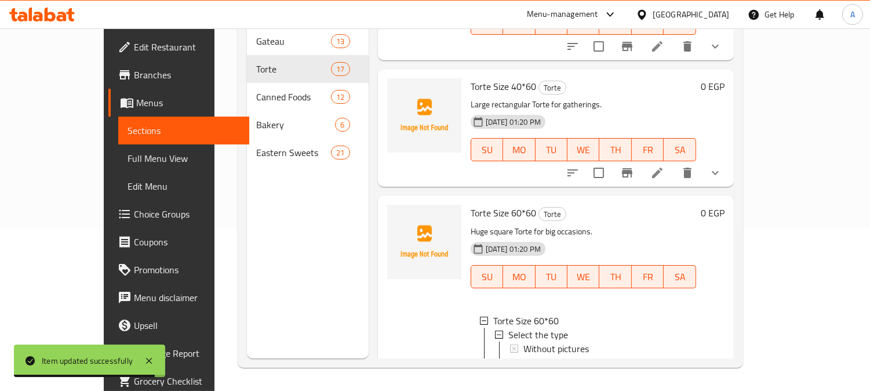
scroll to position [1887, 0]
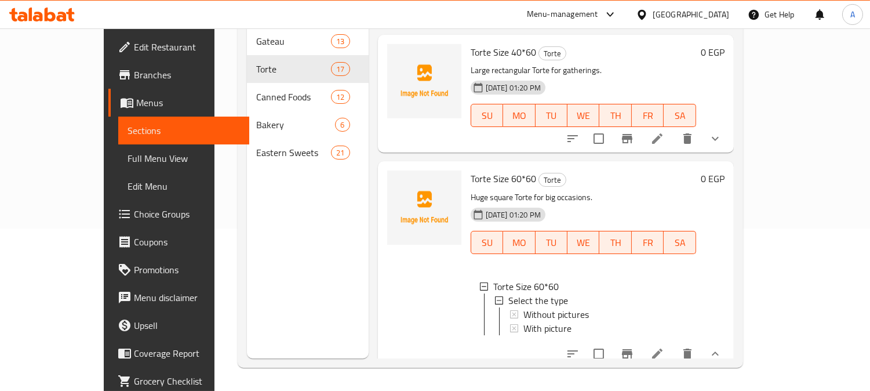
click at [722, 132] on icon "show more" at bounding box center [715, 139] width 14 height 14
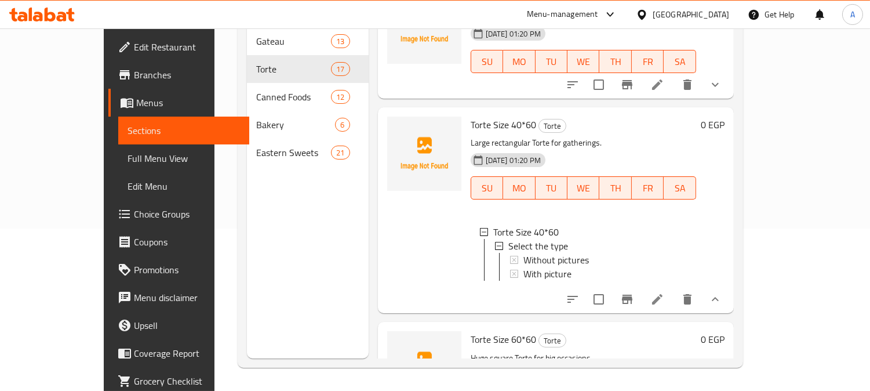
scroll to position [1694, 0]
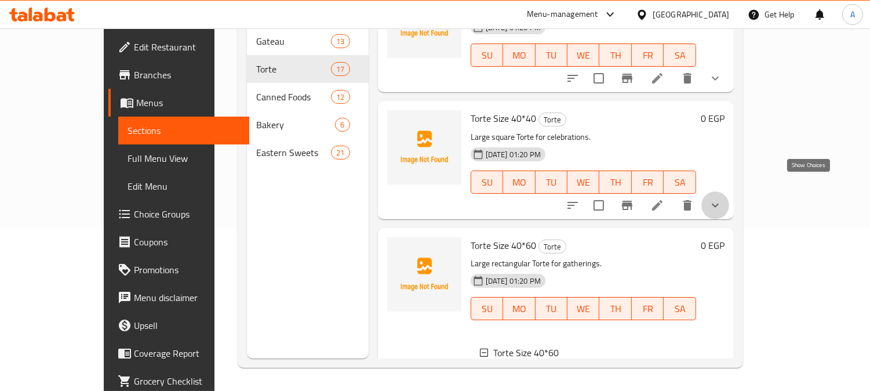
click at [722, 198] on icon "show more" at bounding box center [715, 205] width 14 height 14
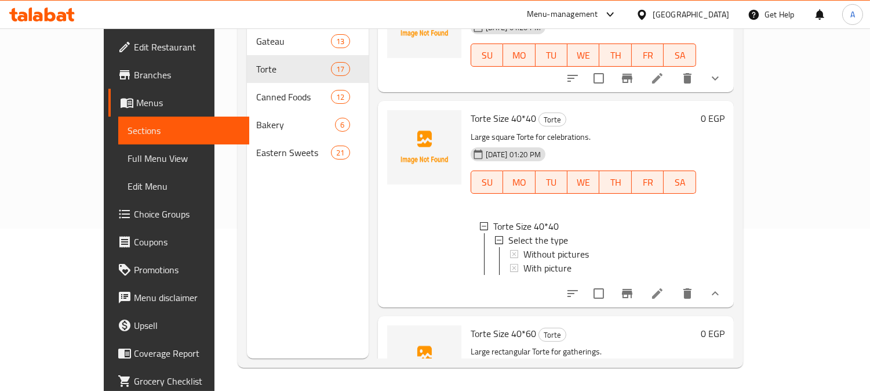
scroll to position [1630, 0]
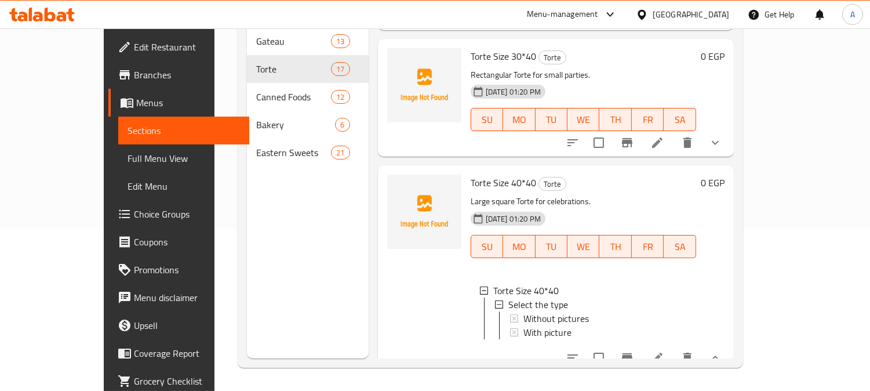
click at [722, 136] on icon "show more" at bounding box center [715, 143] width 14 height 14
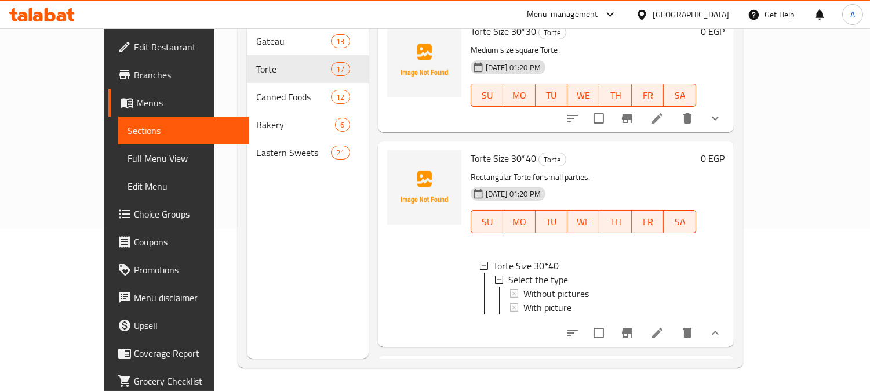
scroll to position [1436, 0]
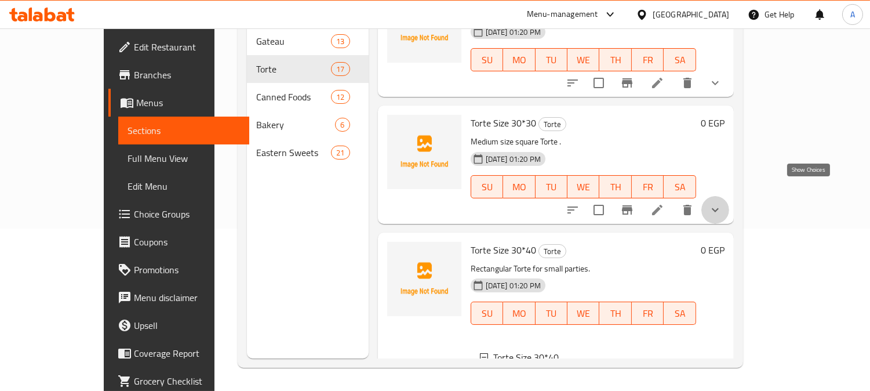
click at [722, 203] on icon "show more" at bounding box center [715, 210] width 14 height 14
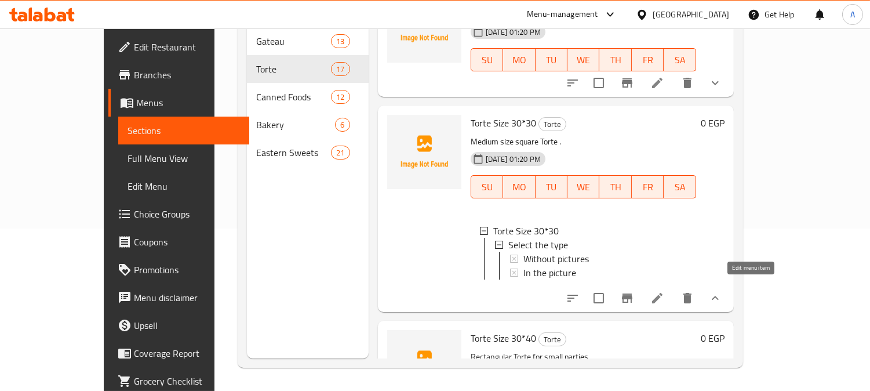
click at [664, 291] on icon at bounding box center [657, 298] width 14 height 14
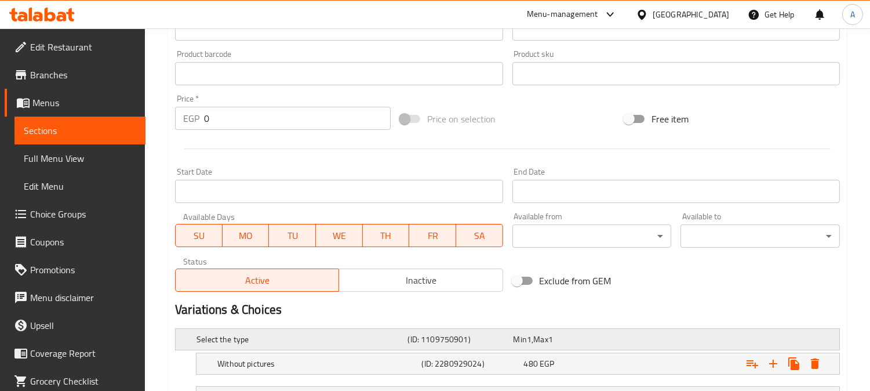
scroll to position [454, 0]
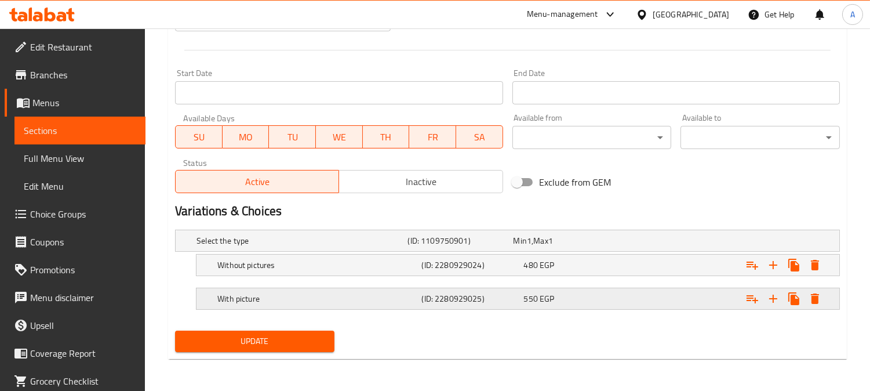
click at [257, 302] on h5 "With picture" at bounding box center [316, 299] width 199 height 12
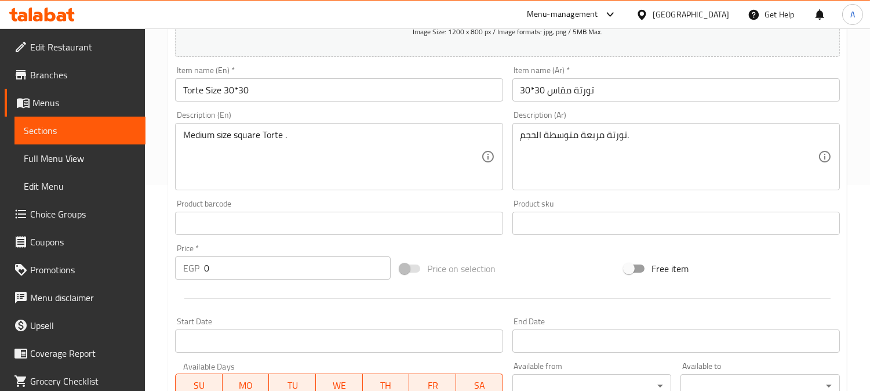
scroll to position [0, 0]
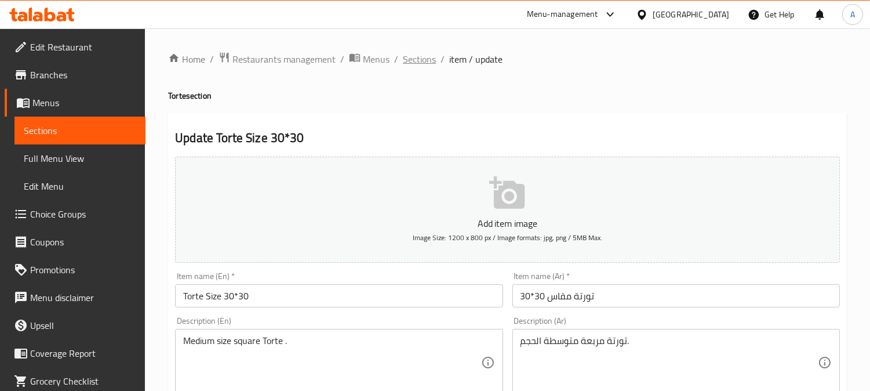
click at [419, 55] on span "Sections" at bounding box center [419, 59] width 33 height 14
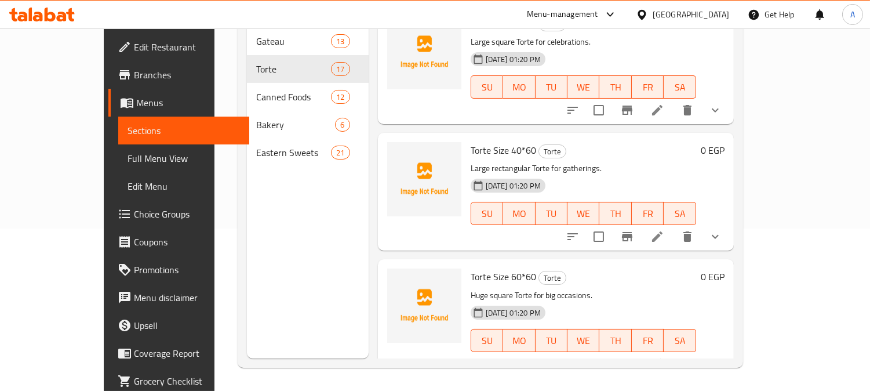
scroll to position [1596, 0]
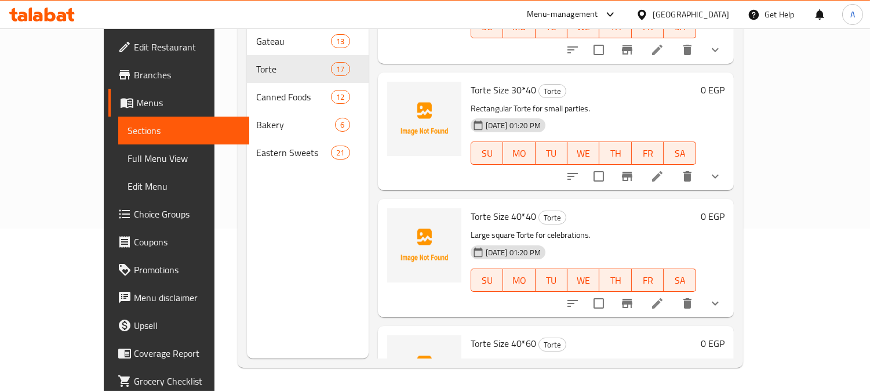
click at [719, 174] on icon "show more" at bounding box center [715, 176] width 7 height 4
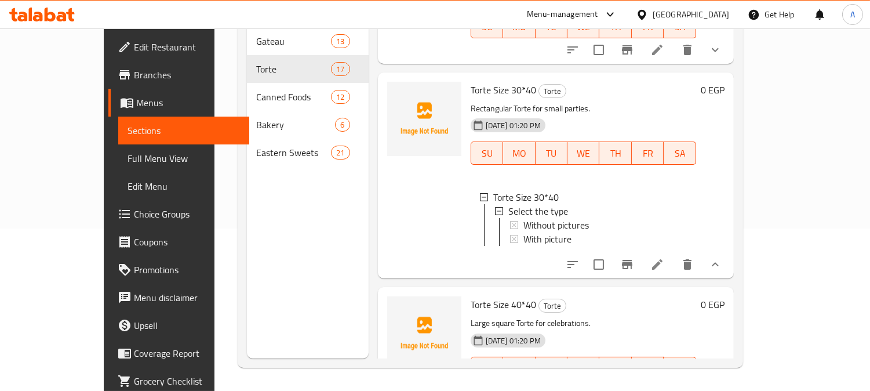
scroll to position [1403, 0]
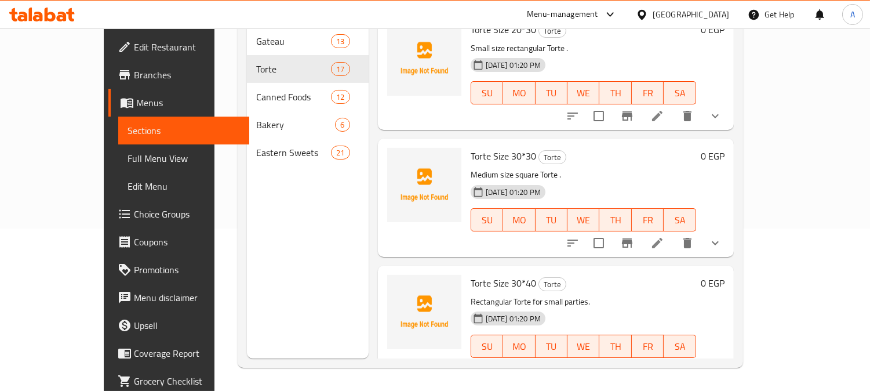
click at [722, 236] on icon "show more" at bounding box center [715, 243] width 14 height 14
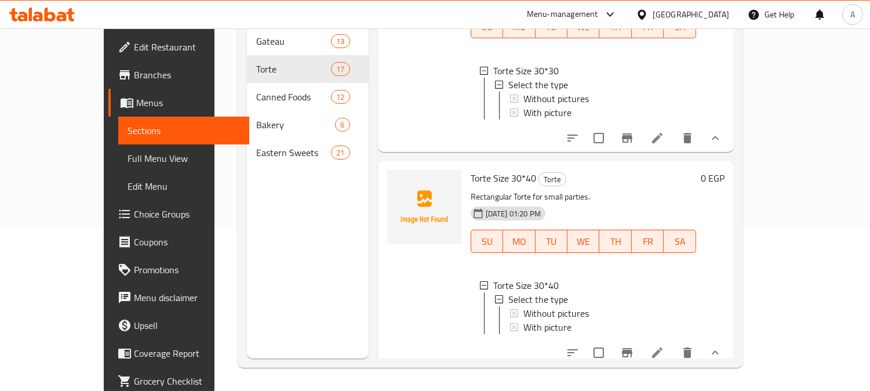
scroll to position [1339, 0]
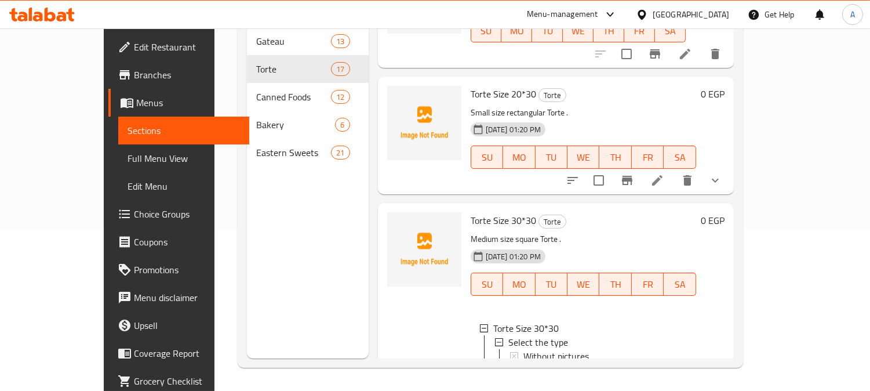
click at [729, 166] on button "show more" at bounding box center [715, 180] width 28 height 28
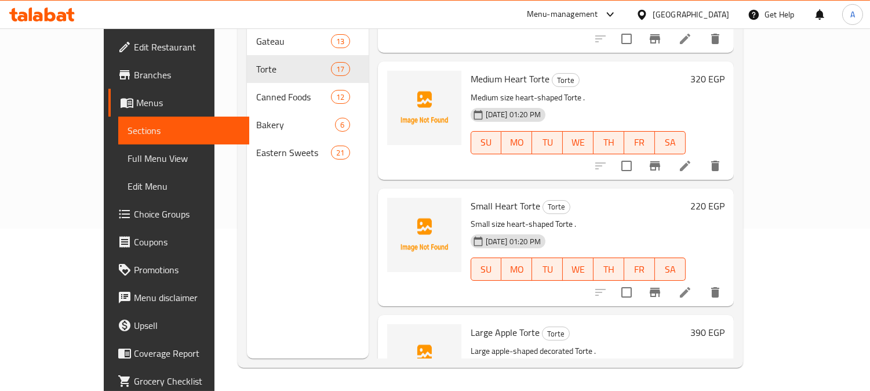
scroll to position [824, 0]
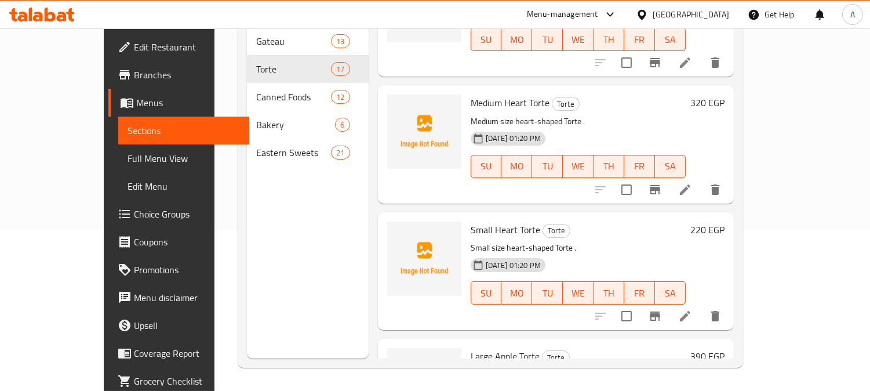
click at [128, 158] on span "Full Menu View" at bounding box center [184, 158] width 112 height 14
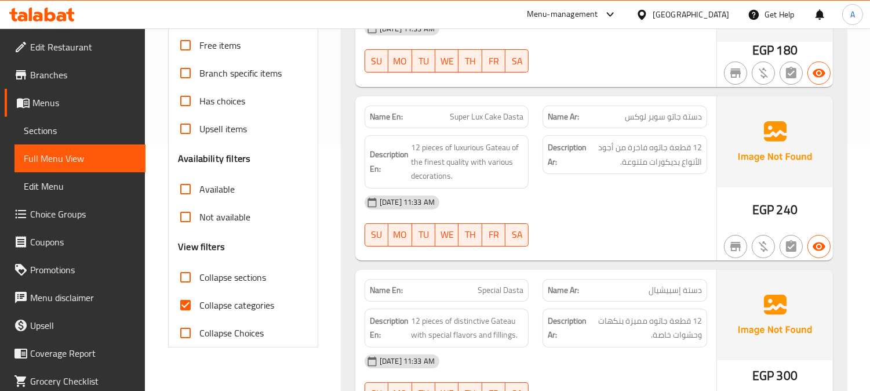
scroll to position [355, 0]
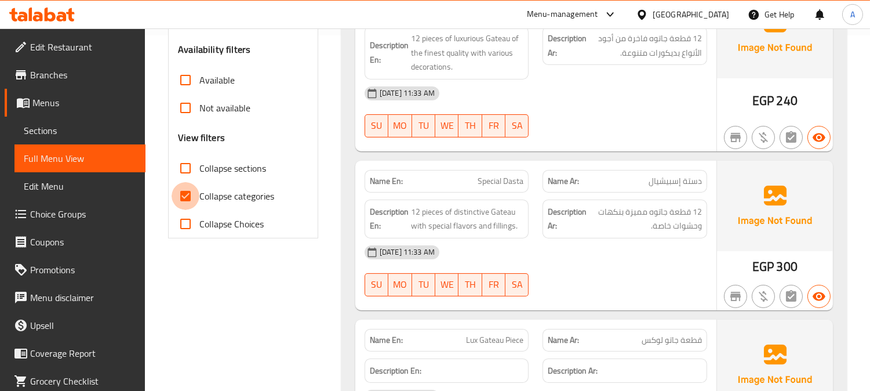
click at [185, 191] on input "Collapse categories" at bounding box center [186, 196] width 28 height 28
checkbox input "false"
click at [183, 170] on input "Collapse sections" at bounding box center [186, 168] width 28 height 28
checkbox input "true"
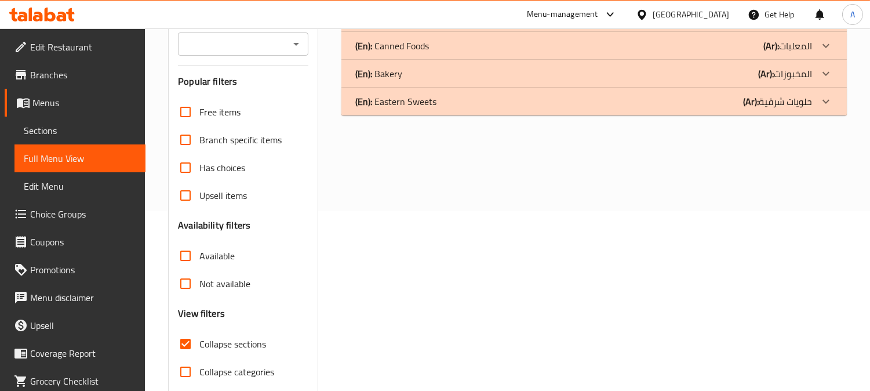
scroll to position [161, 0]
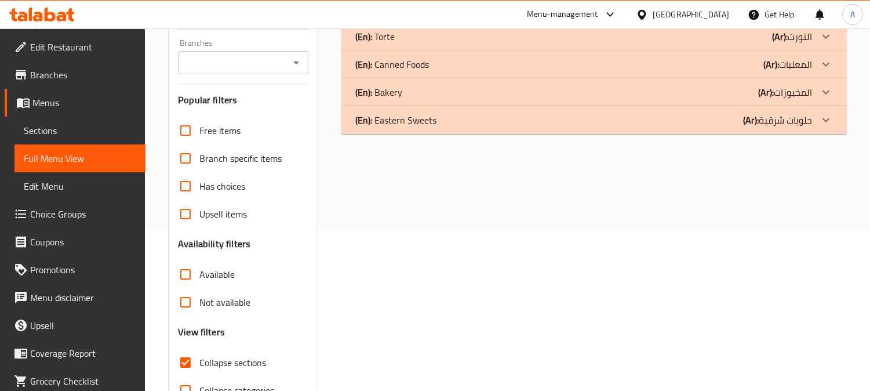
click at [814, 96] on div at bounding box center [826, 92] width 28 height 28
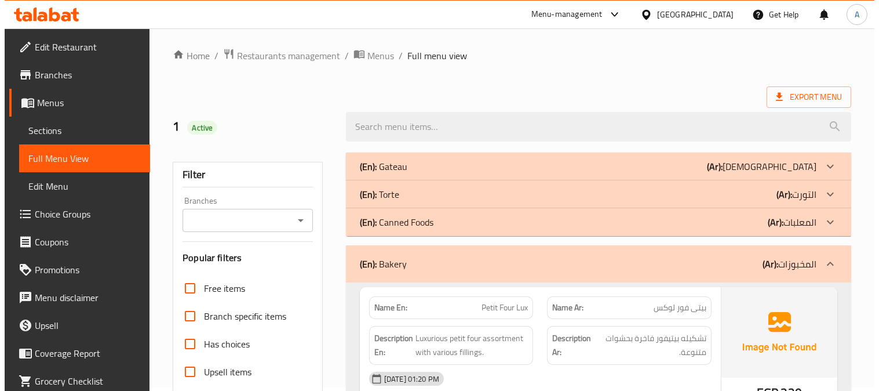
scroll to position [0, 0]
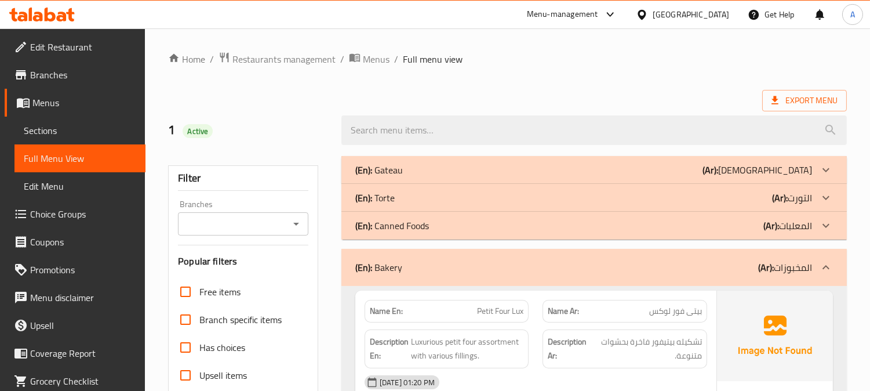
click at [798, 198] on p "(Ar): التورت" at bounding box center [792, 198] width 40 height 14
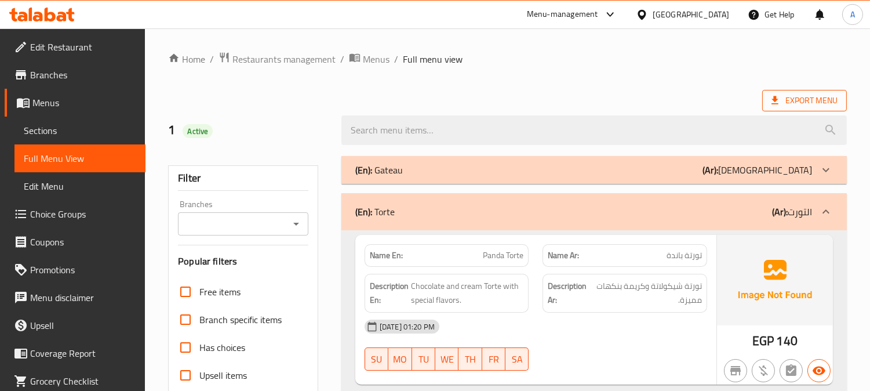
click at [810, 96] on span "Export Menu" at bounding box center [804, 100] width 66 height 14
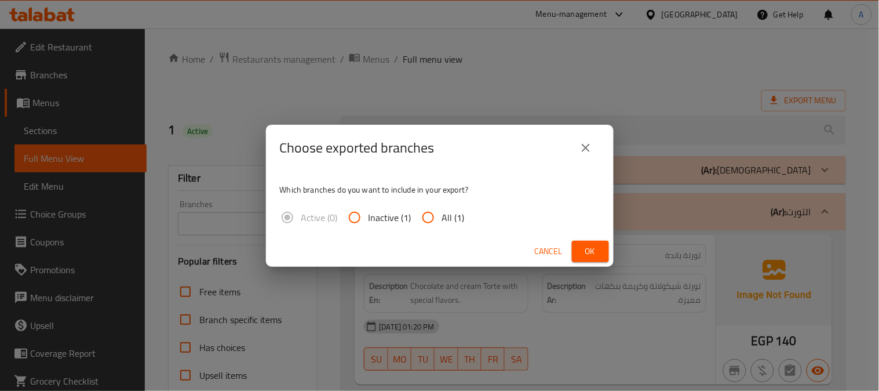
click at [435, 219] on input "All (1)" at bounding box center [428, 217] width 28 height 28
radio input "true"
click at [587, 257] on span "Ok" at bounding box center [590, 251] width 19 height 14
